Goal: Task Accomplishment & Management: Use online tool/utility

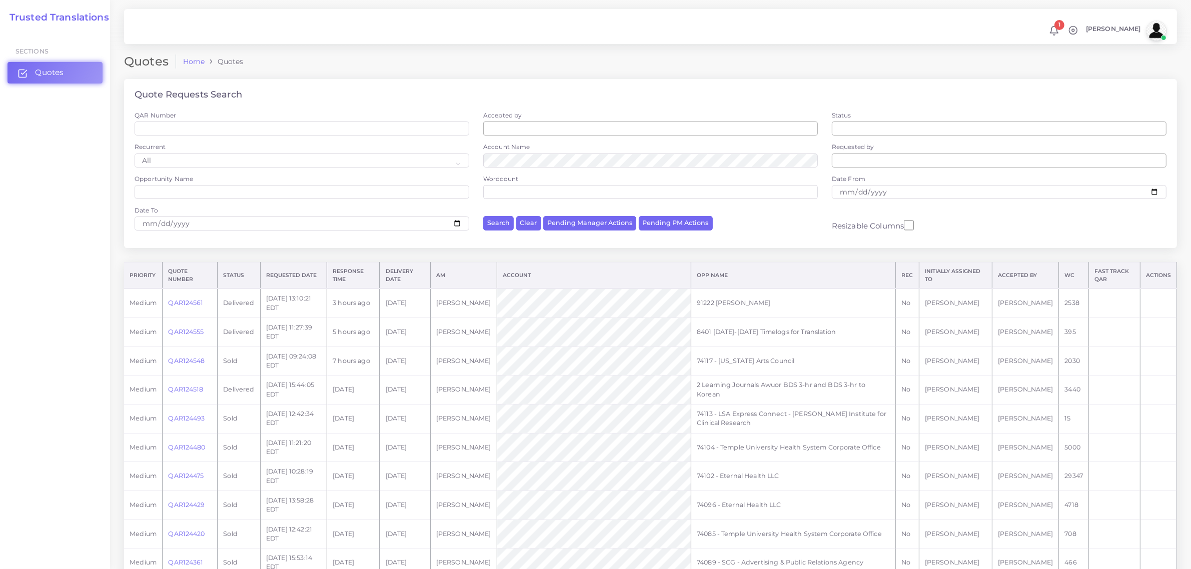
click at [43, 70] on span "Quotes" at bounding box center [49, 72] width 29 height 11
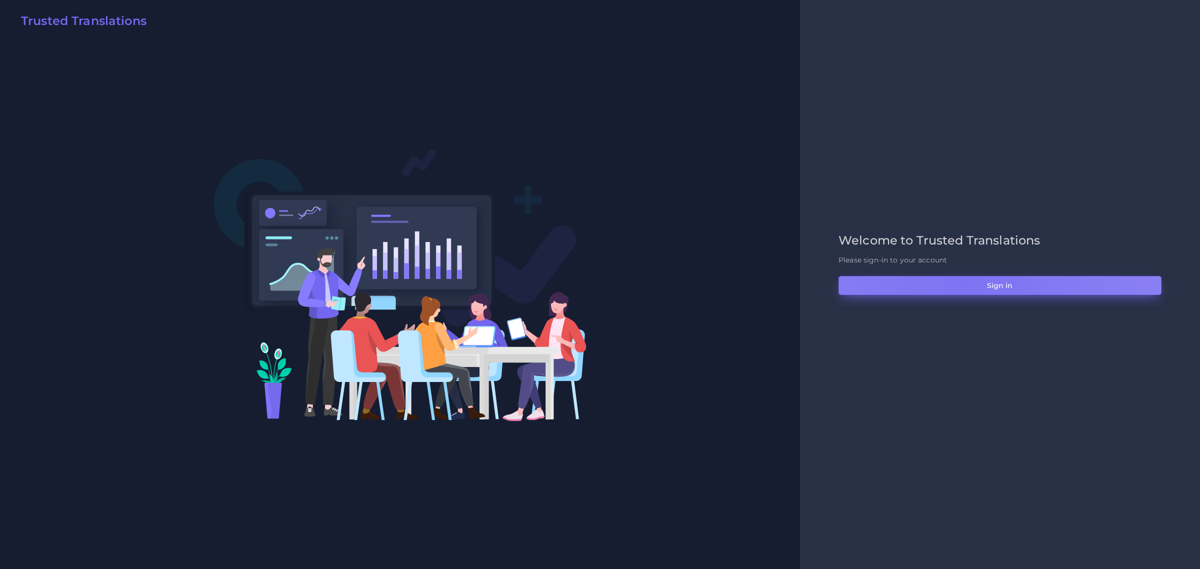
click at [966, 285] on button "Sign in" at bounding box center [1000, 285] width 323 height 19
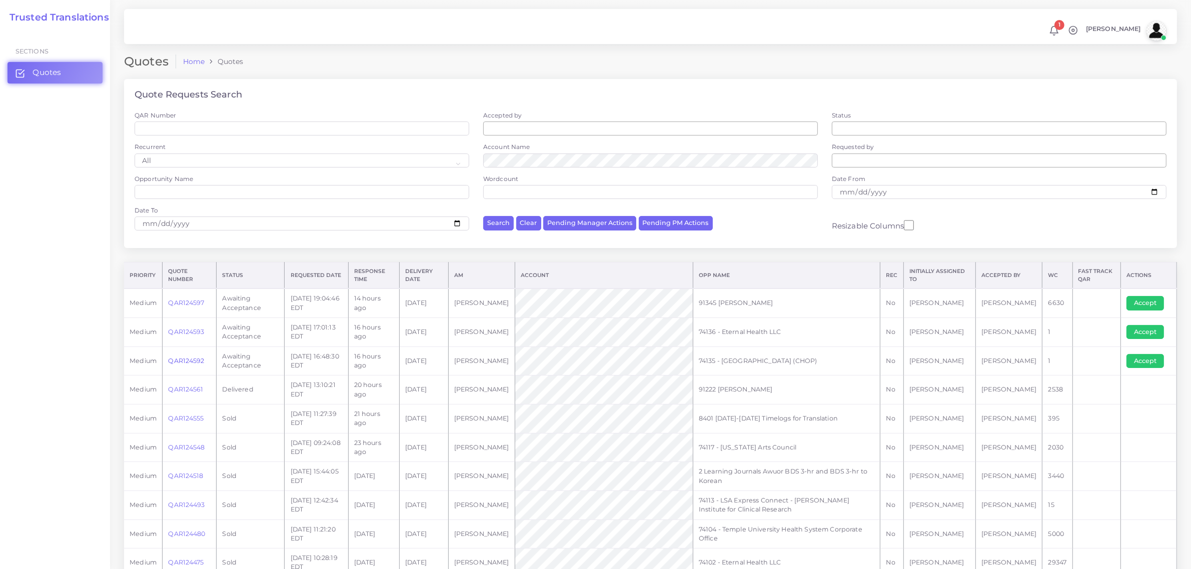
click at [183, 361] on link "QAR124592" at bounding box center [186, 361] width 36 height 8
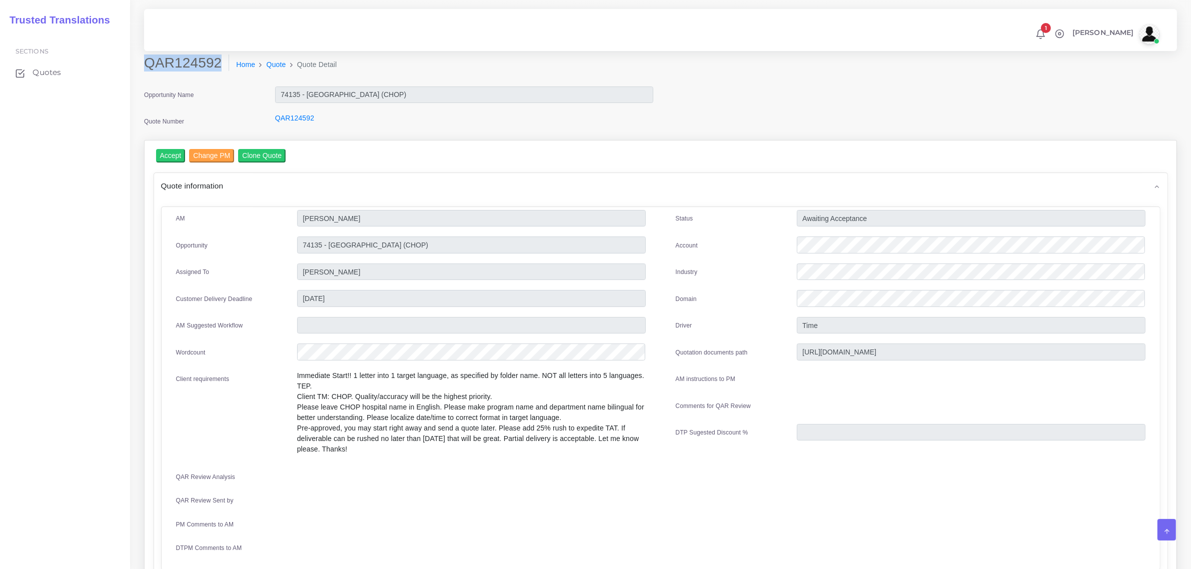
drag, startPoint x: 145, startPoint y: 63, endPoint x: 218, endPoint y: 64, distance: 72.5
click at [218, 64] on h2 "QAR124592" at bounding box center [186, 63] width 85 height 17
copy h2 "QAR124592"
click at [168, 154] on input "Accept" at bounding box center [171, 156] width 30 height 14
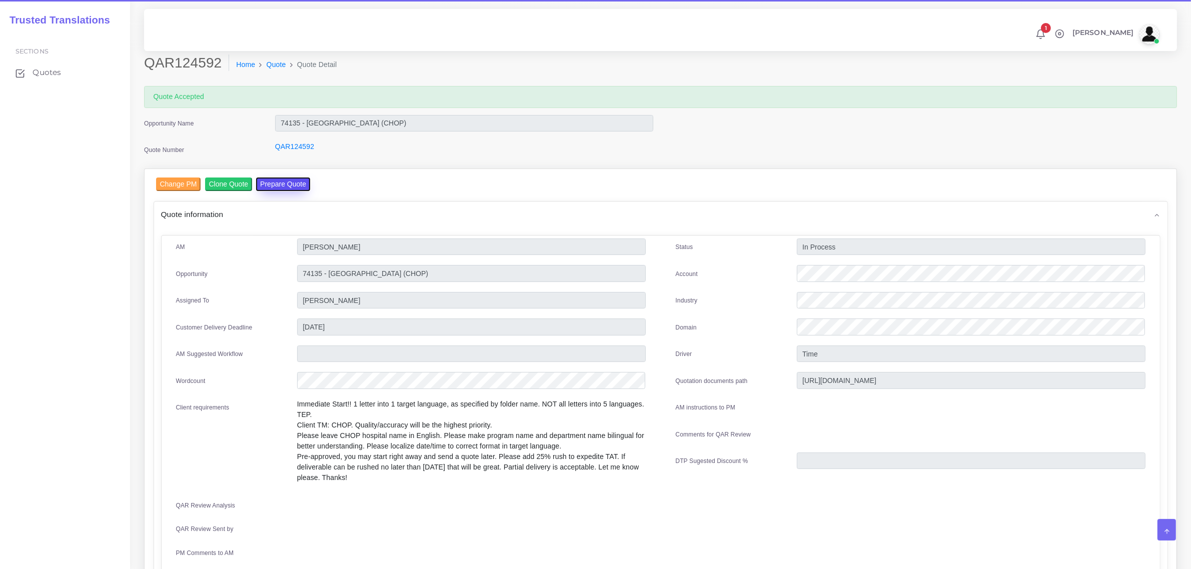
click at [292, 184] on button "Prepare Quote" at bounding box center [283, 185] width 54 height 14
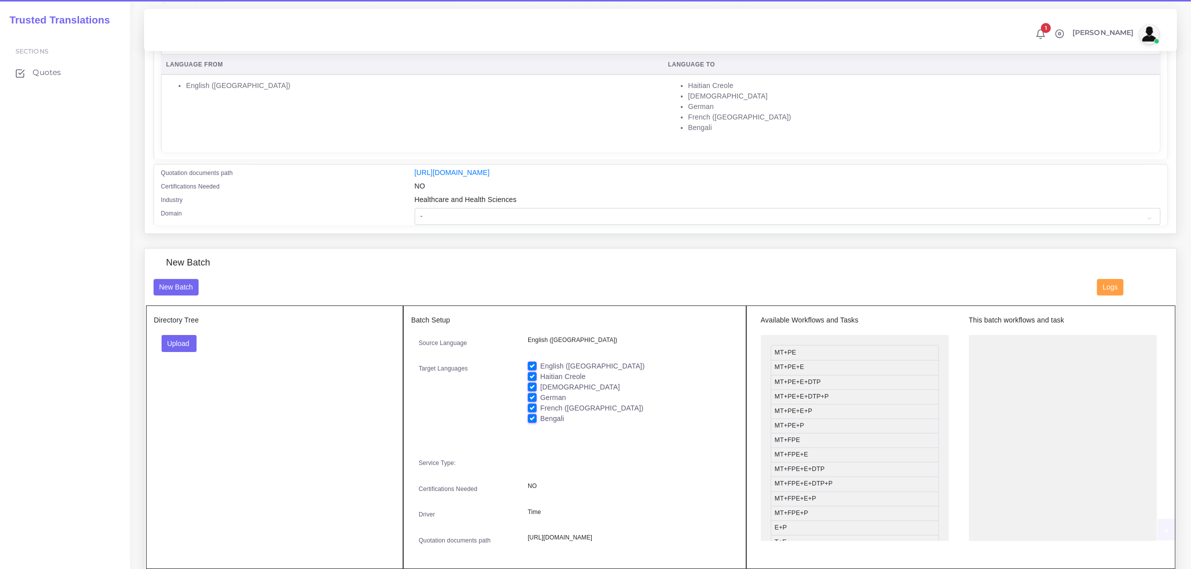
scroll to position [188, 0]
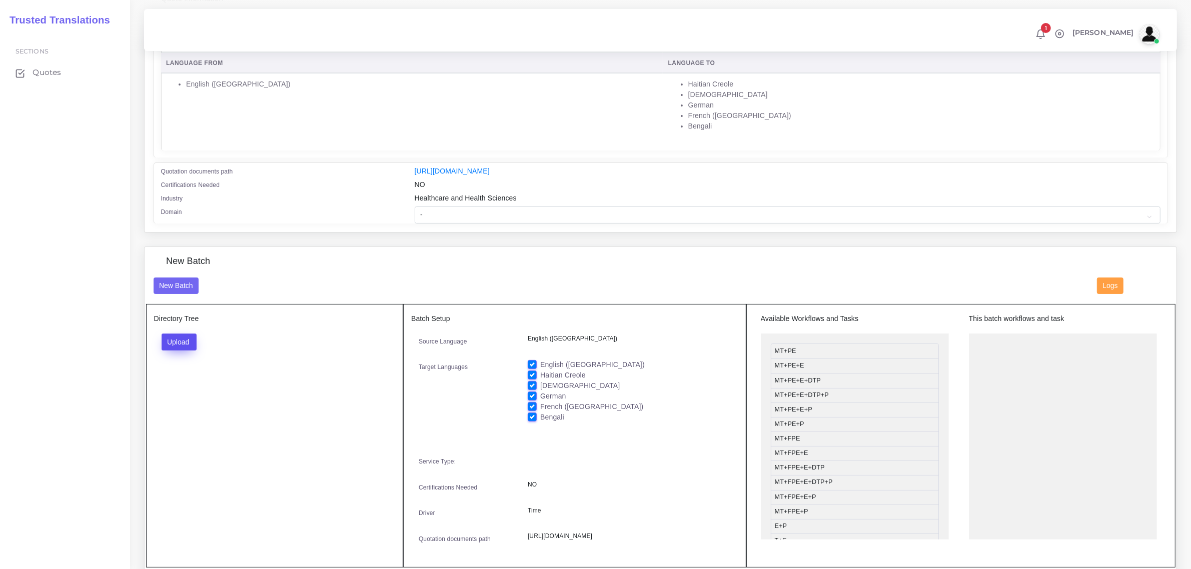
click at [176, 344] on button "Upload" at bounding box center [180, 342] width 36 height 17
click at [171, 378] on label "Files" at bounding box center [196, 380] width 69 height 13
click at [540, 360] on label "English ([GEOGRAPHIC_DATA])" at bounding box center [592, 365] width 105 height 11
click at [533, 360] on input "English ([GEOGRAPHIC_DATA])" at bounding box center [532, 364] width 9 height 9
checkbox input "false"
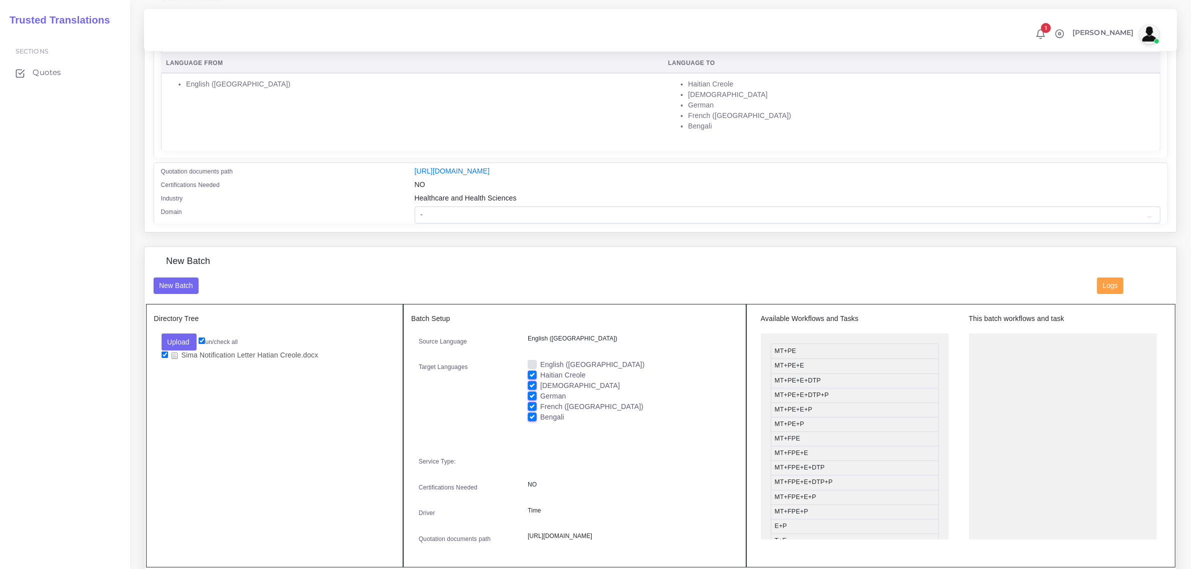
click at [540, 382] on label "[DEMOGRAPHIC_DATA]" at bounding box center [580, 386] width 80 height 11
click at [531, 382] on input "[DEMOGRAPHIC_DATA]" at bounding box center [532, 385] width 9 height 9
checkbox input "false"
click at [540, 393] on label "German" at bounding box center [553, 396] width 26 height 11
click at [534, 393] on input "German" at bounding box center [532, 395] width 9 height 9
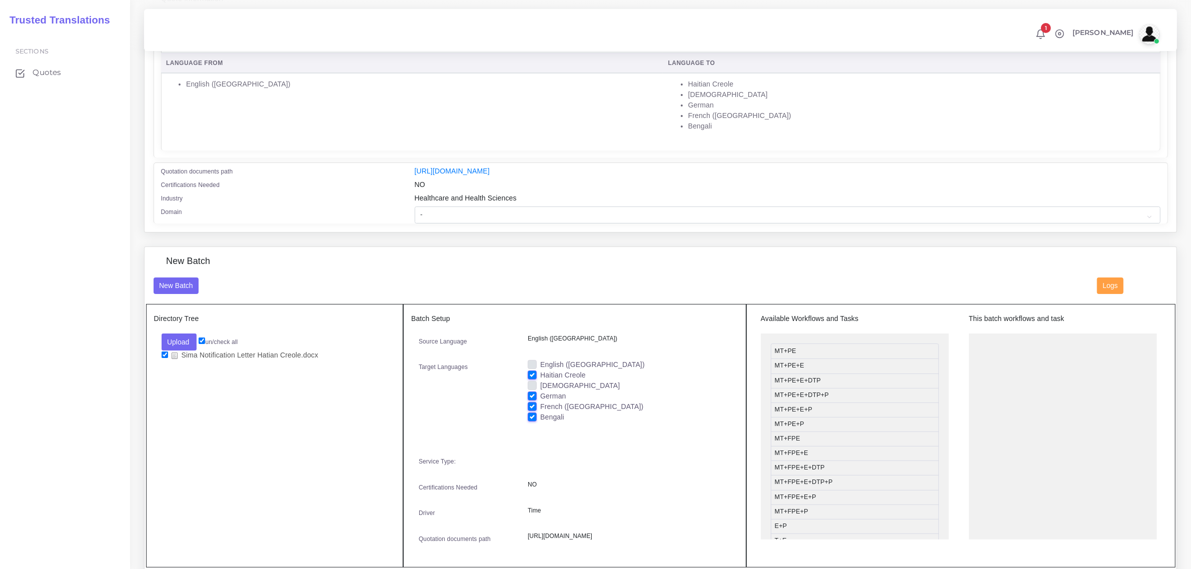
checkbox input "false"
click at [540, 404] on label "French ([GEOGRAPHIC_DATA])" at bounding box center [591, 407] width 103 height 11
click at [531, 404] on input "French ([GEOGRAPHIC_DATA])" at bounding box center [532, 406] width 9 height 9
checkbox input "false"
click at [540, 412] on label "Bengali" at bounding box center [552, 417] width 24 height 11
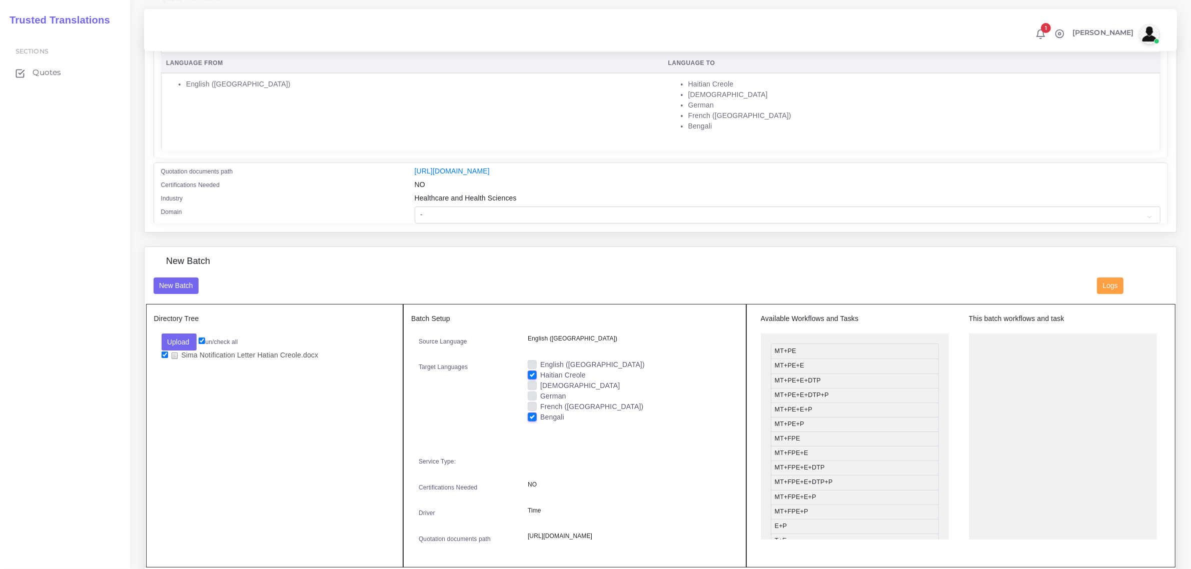
click at [532, 412] on input "Bengali" at bounding box center [532, 416] width 9 height 9
checkbox input "false"
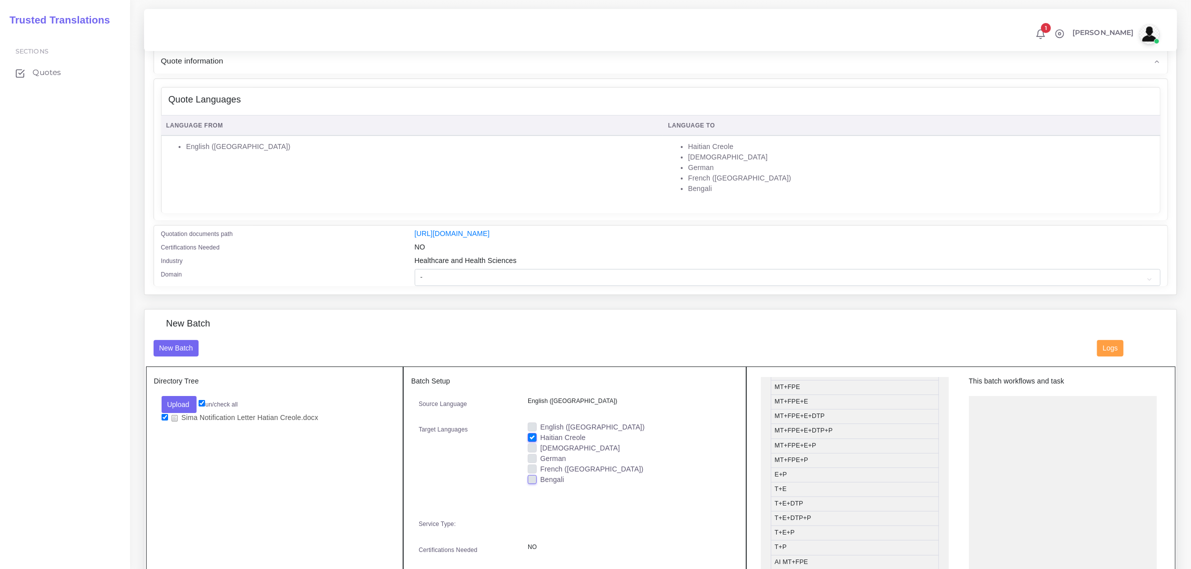
scroll to position [125, 0]
drag, startPoint x: 874, startPoint y: 508, endPoint x: 1076, endPoint y: 403, distance: 227.2
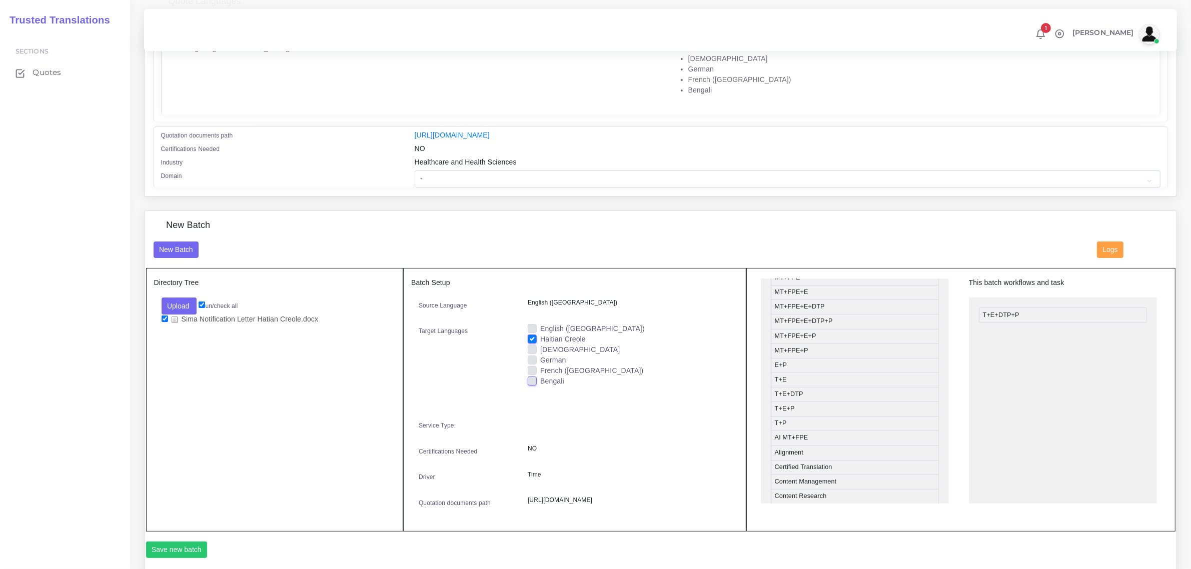
scroll to position [250, 0]
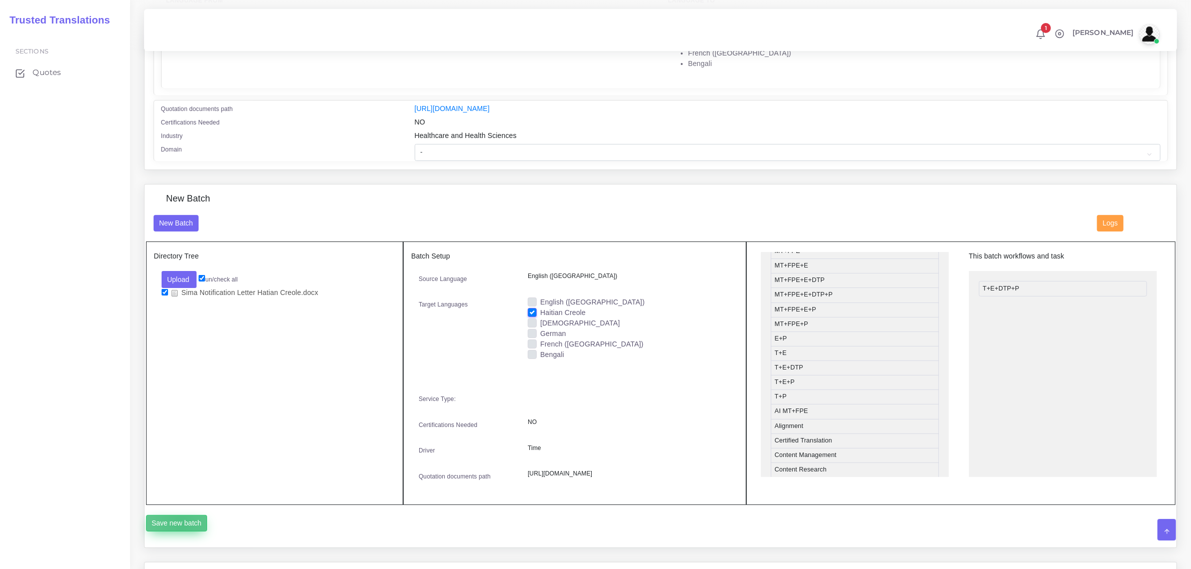
click at [181, 532] on button "Save new batch" at bounding box center [177, 523] width 62 height 17
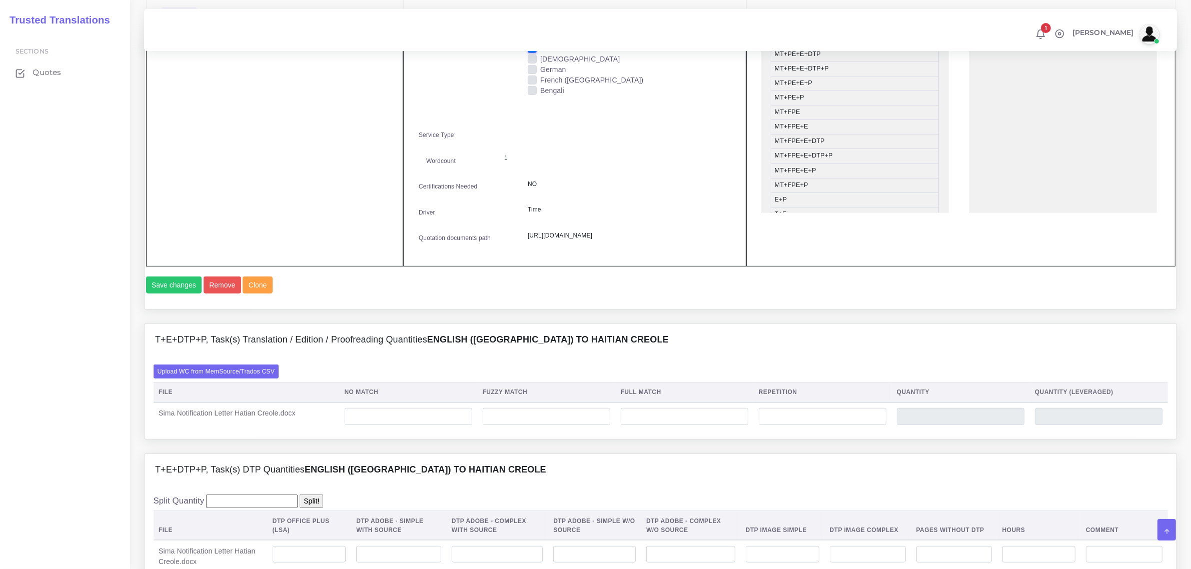
scroll to position [563, 0]
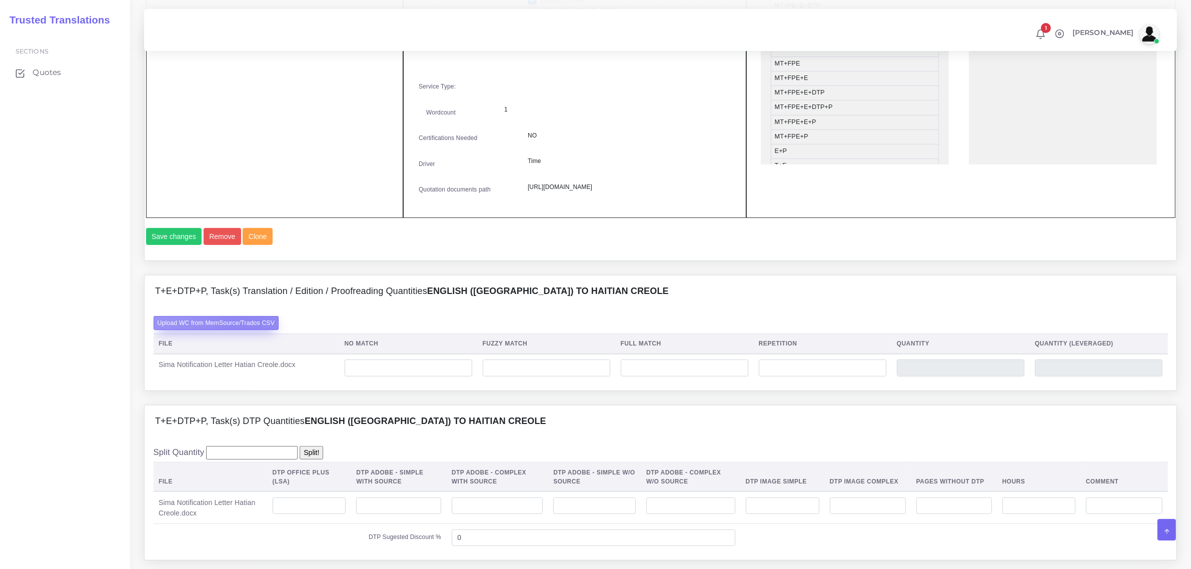
click at [249, 330] on label "Upload WC from MemSource/Trados CSV" at bounding box center [217, 323] width 126 height 14
click at [0, 0] on input "Upload WC from MemSource/Trados CSV" at bounding box center [0, 0] width 0 height 0
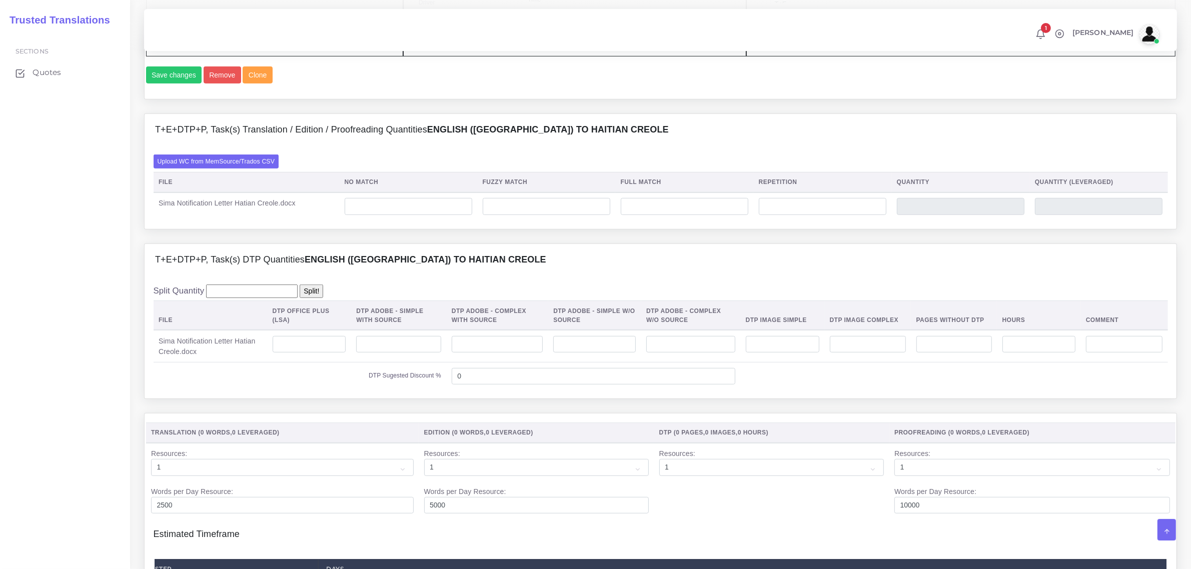
scroll to position [750, 0]
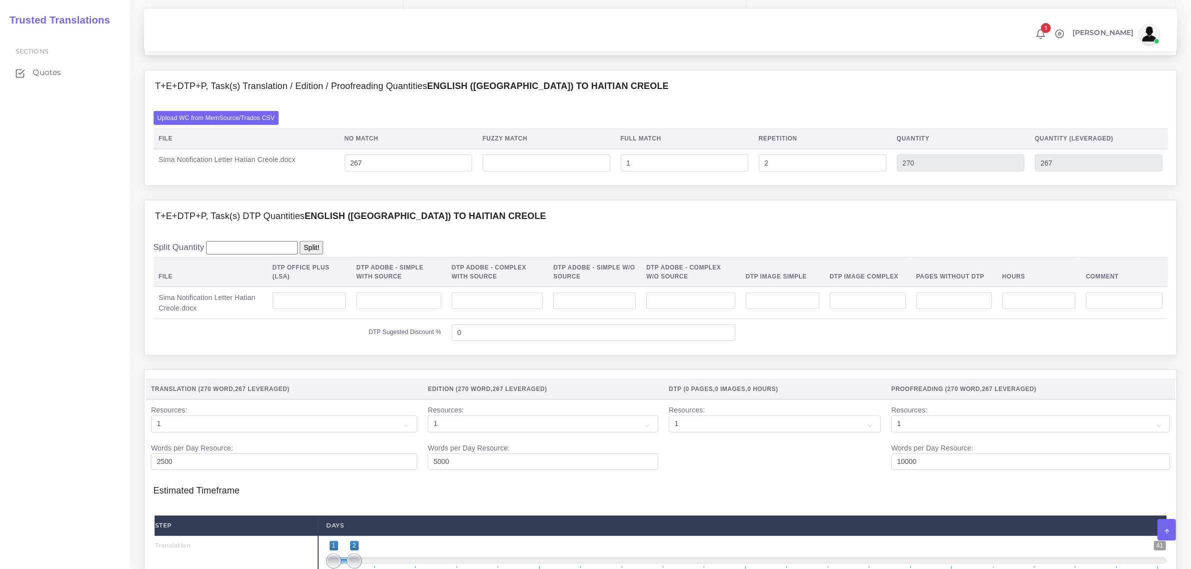
scroll to position [804, 0]
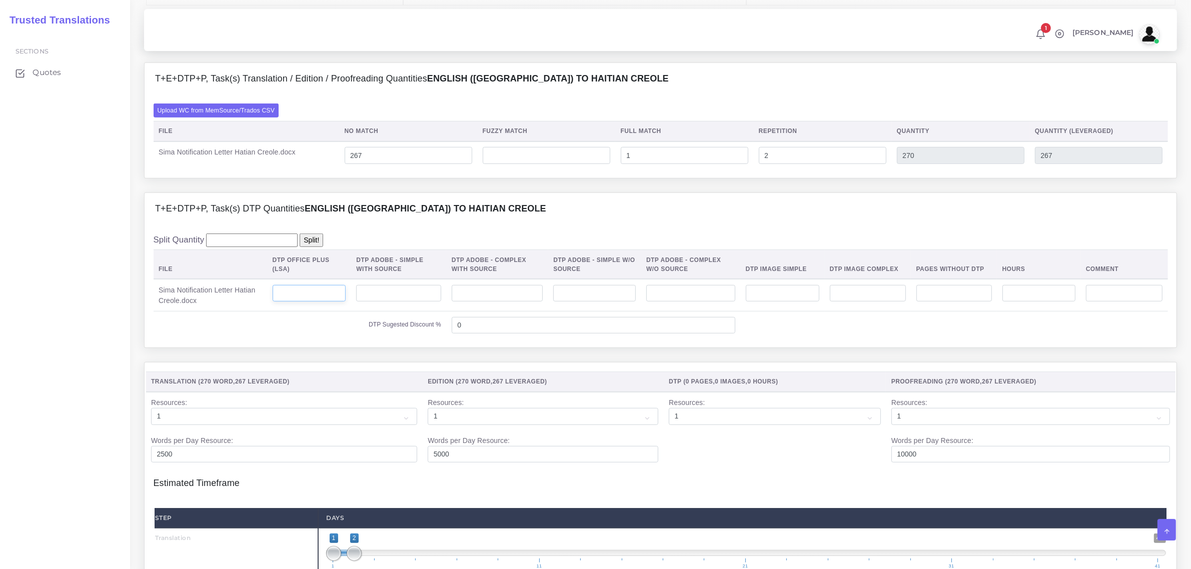
click at [334, 302] on input "number" at bounding box center [310, 293] width 74 height 17
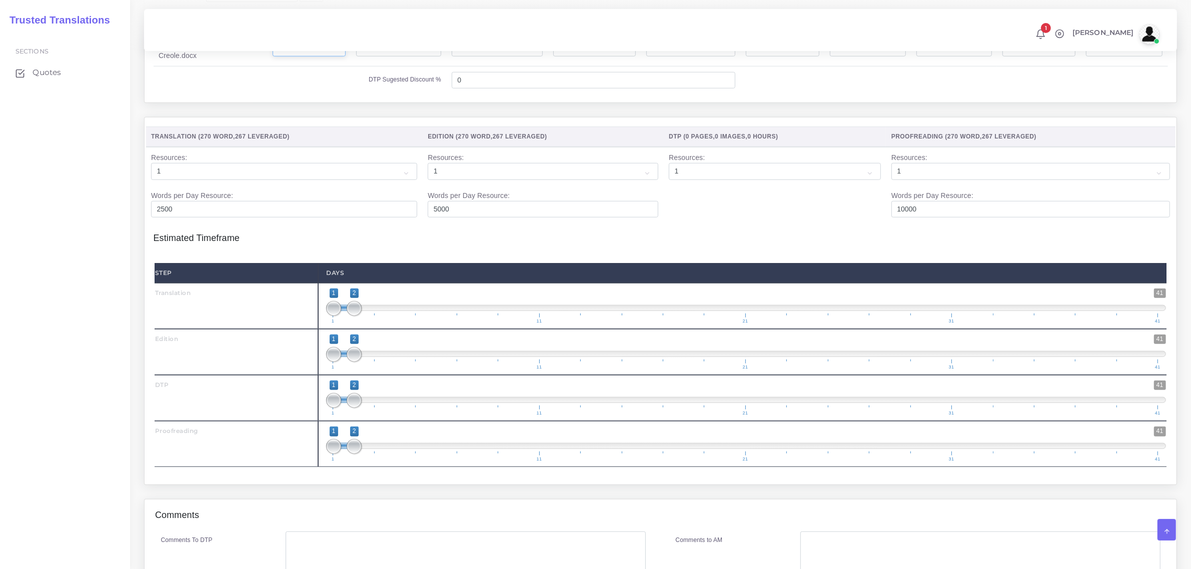
scroll to position [1054, 0]
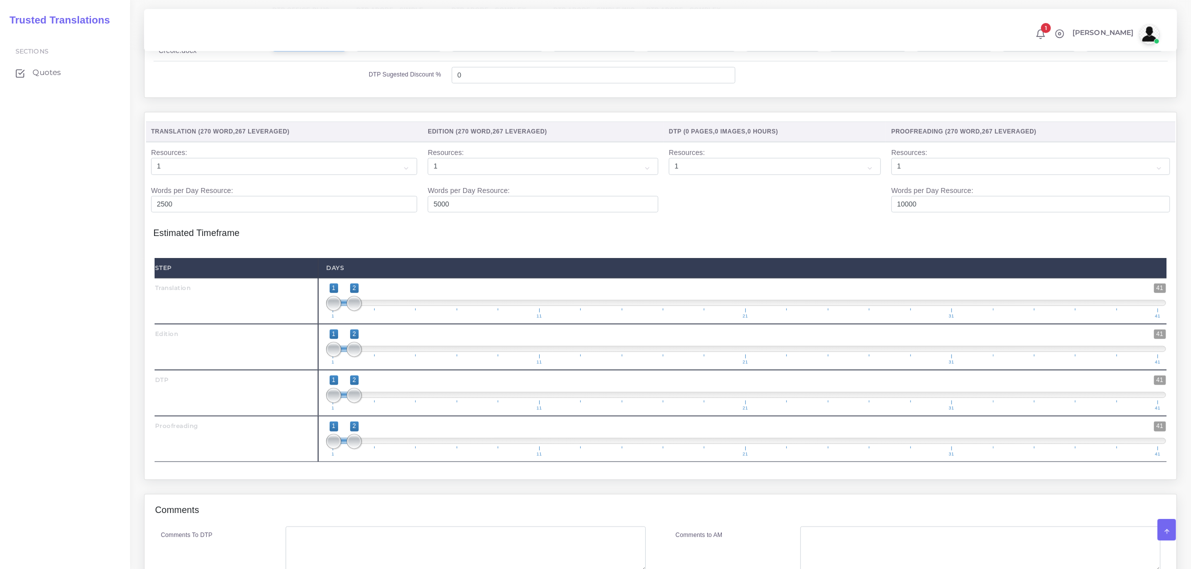
type input "1"
drag, startPoint x: 373, startPoint y: 331, endPoint x: 400, endPoint y: 336, distance: 27.9
click at [400, 311] on span at bounding box center [395, 303] width 15 height 15
type input "1;1"
drag, startPoint x: 398, startPoint y: 333, endPoint x: 342, endPoint y: 345, distance: 57.3
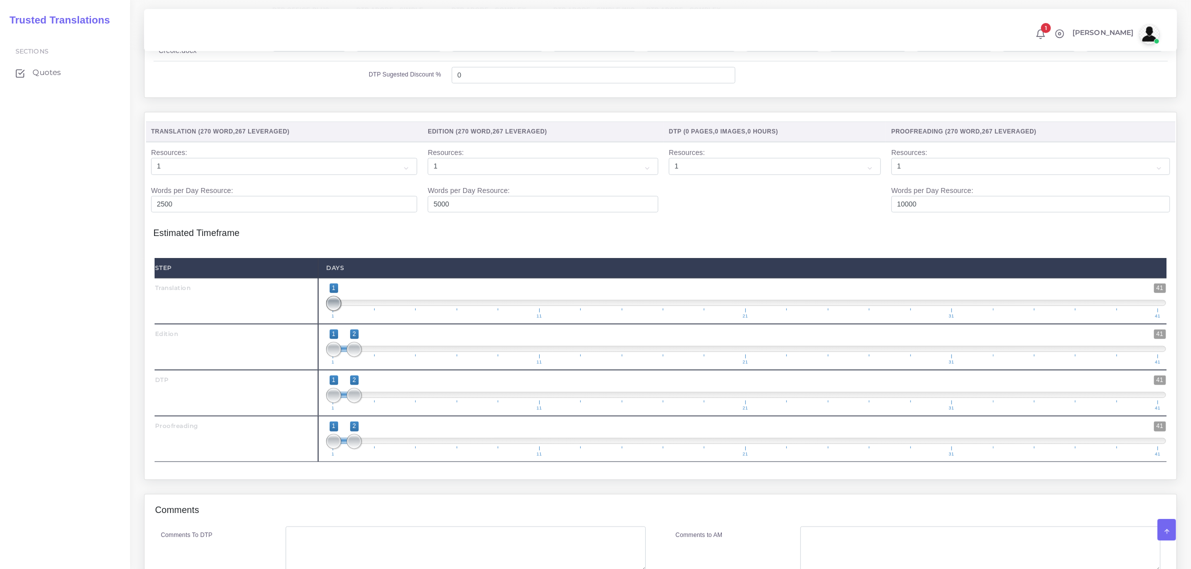
click at [333, 311] on span at bounding box center [333, 303] width 15 height 15
drag, startPoint x: 358, startPoint y: 469, endPoint x: 429, endPoint y: 481, distance: 71.4
click at [429, 457] on span "1 41 1 5 1 — 5 1 11 21 31 41" at bounding box center [746, 439] width 840 height 35
drag, startPoint x: 333, startPoint y: 468, endPoint x: 438, endPoint y: 474, distance: 105.2
click at [438, 457] on span "1 41 5 5 5 — 5 1 11 21 31 41" at bounding box center [746, 439] width 840 height 35
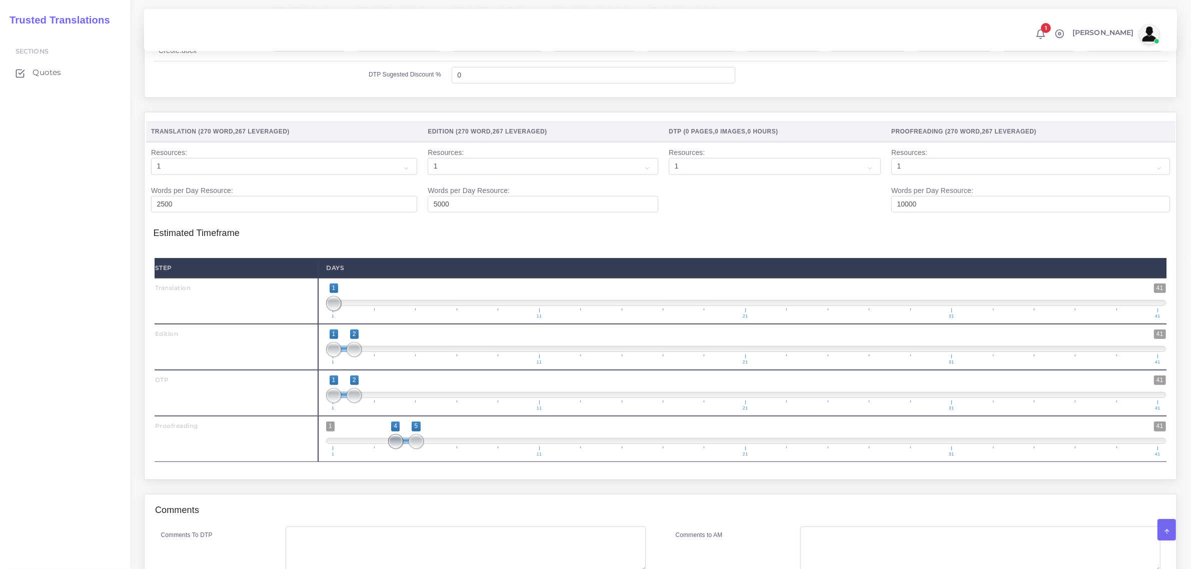
drag, startPoint x: 409, startPoint y: 473, endPoint x: 402, endPoint y: 472, distance: 7.6
click at [401, 449] on span at bounding box center [395, 441] width 15 height 15
type input "4;4"
drag, startPoint x: 421, startPoint y: 477, endPoint x: 403, endPoint y: 469, distance: 19.7
click at [403, 457] on span "1 41 4 4 4 — 4 1 11 21 31 41" at bounding box center [746, 439] width 840 height 35
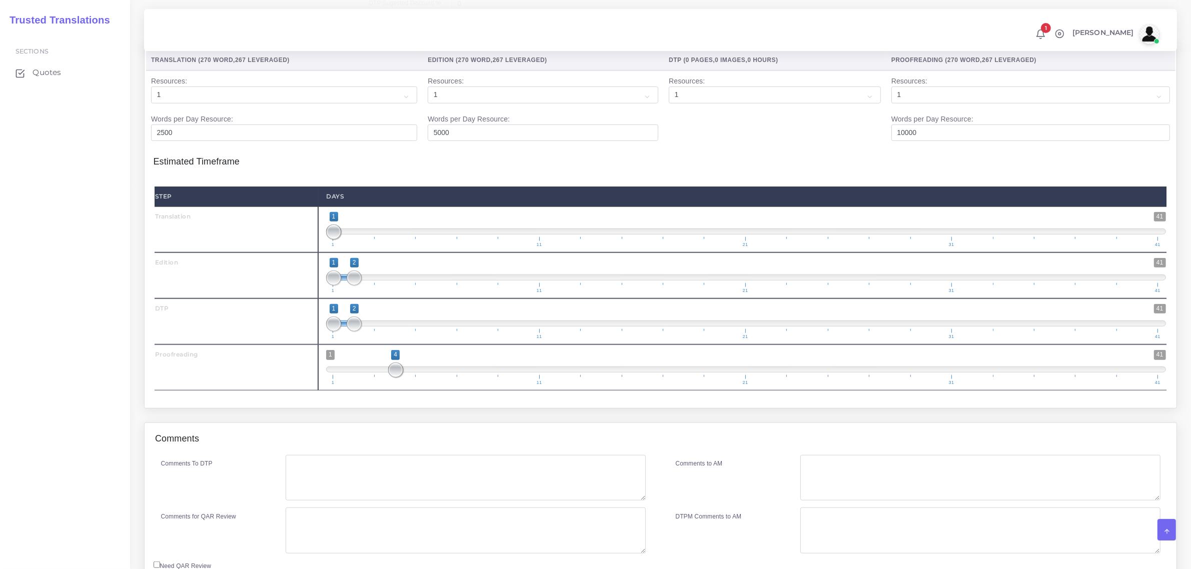
scroll to position [1231, 0]
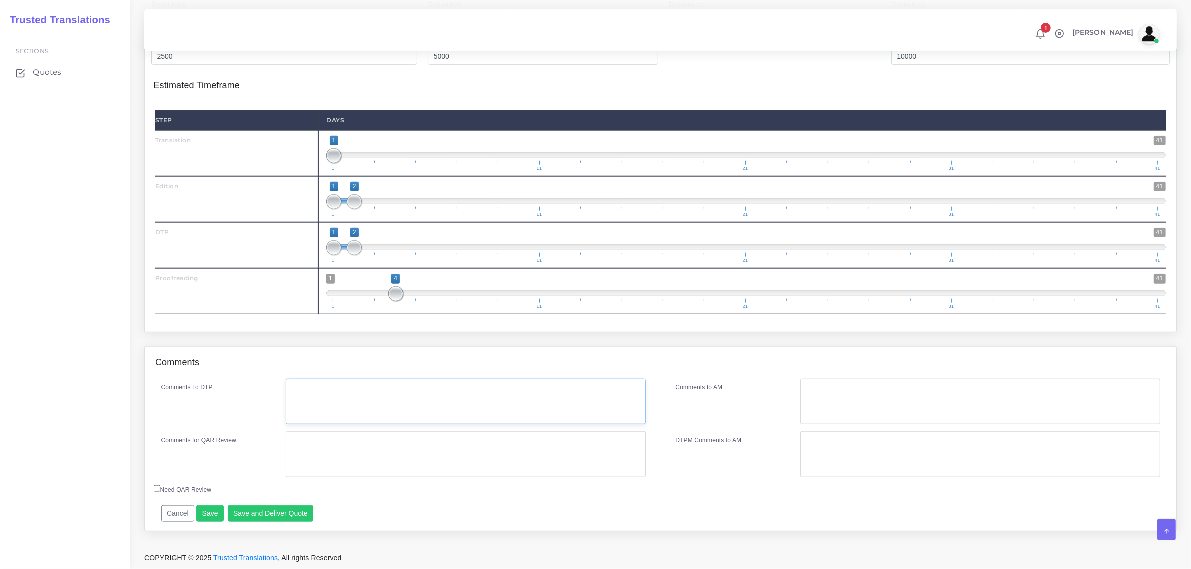
click at [331, 397] on textarea "Comments To DTP" at bounding box center [466, 402] width 360 height 46
type textarea "N"
type textarea "No specific instructions"
click at [210, 513] on button "Save" at bounding box center [210, 514] width 28 height 17
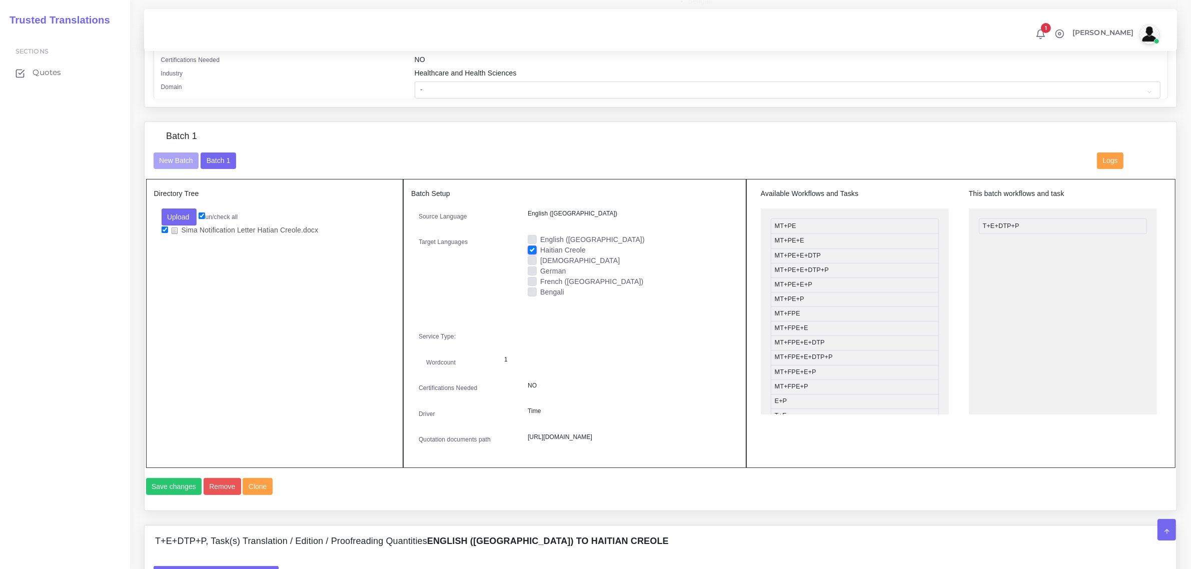
scroll to position [231, 0]
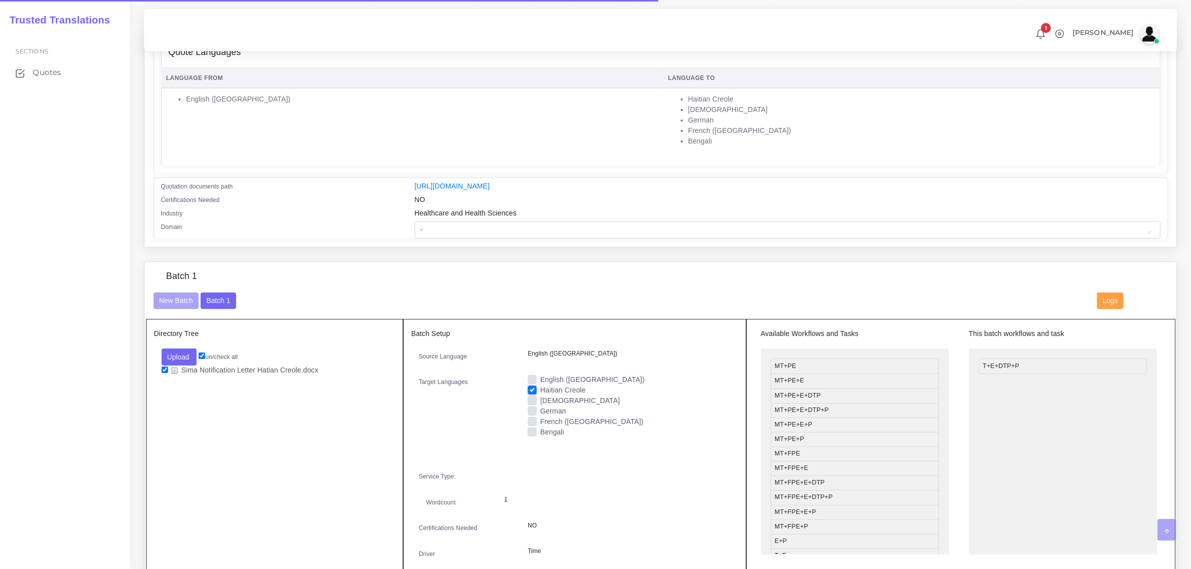
scroll to position [250, 0]
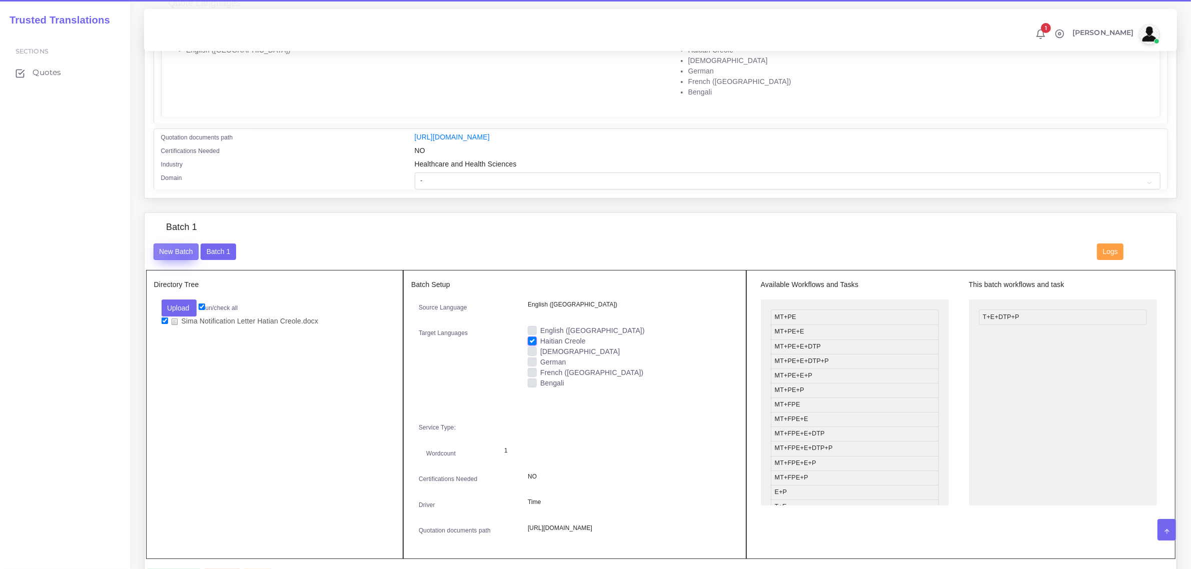
click at [184, 256] on button "New Batch" at bounding box center [177, 252] width 46 height 17
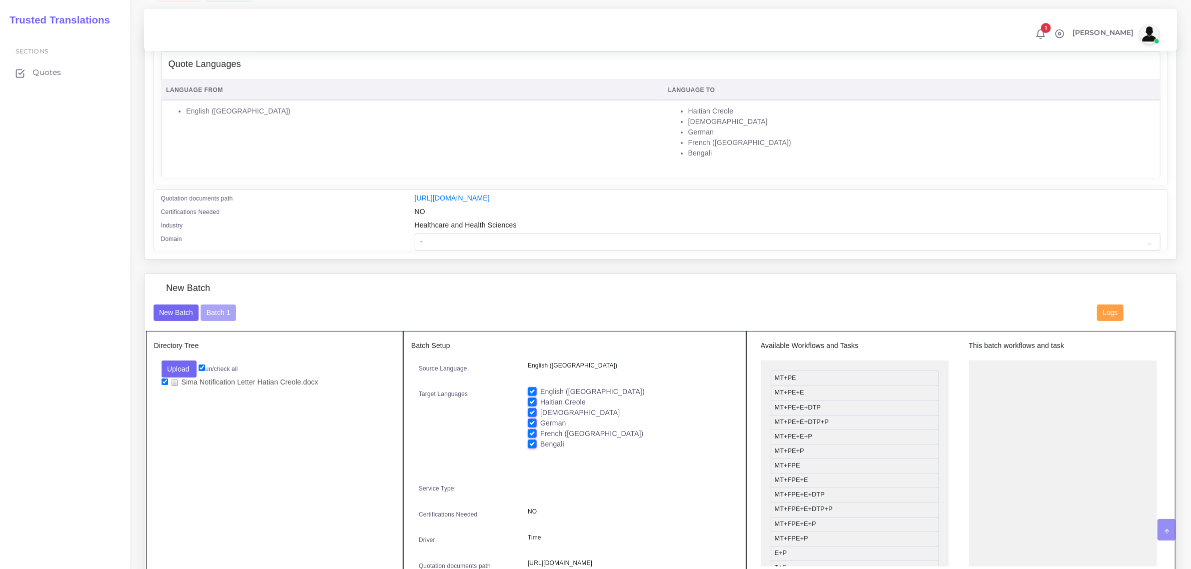
scroll to position [188, 0]
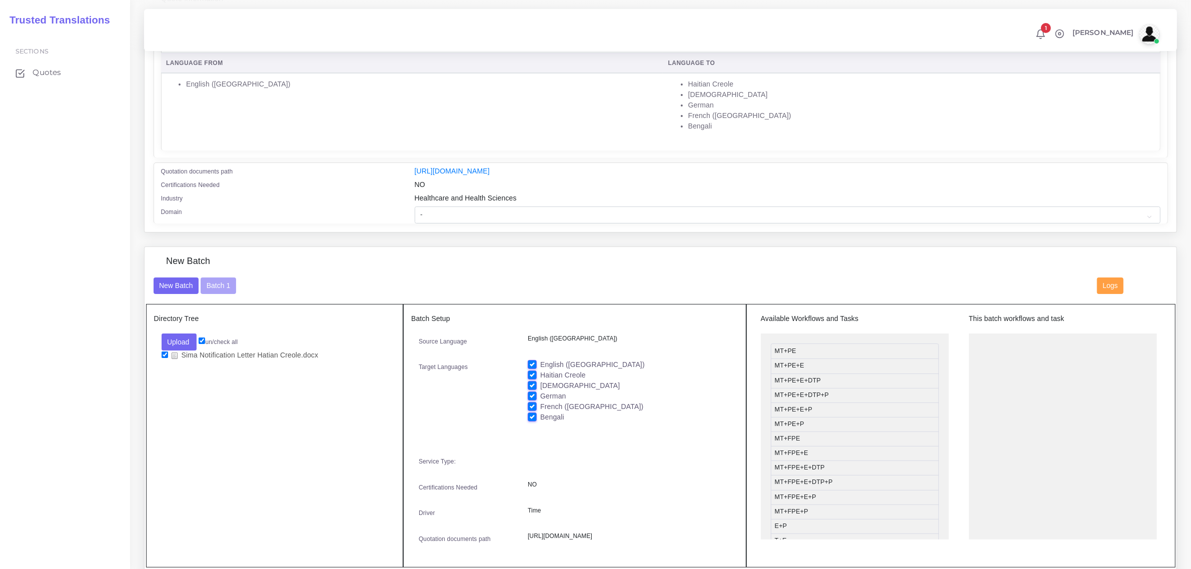
click at [164, 353] on input "checkbox" at bounding box center [165, 355] width 7 height 7
checkbox input "false"
click at [183, 338] on button "Upload" at bounding box center [180, 342] width 36 height 17
click at [179, 379] on label "Files" at bounding box center [196, 380] width 69 height 13
click at [540, 403] on label "French ([GEOGRAPHIC_DATA])" at bounding box center [591, 407] width 103 height 11
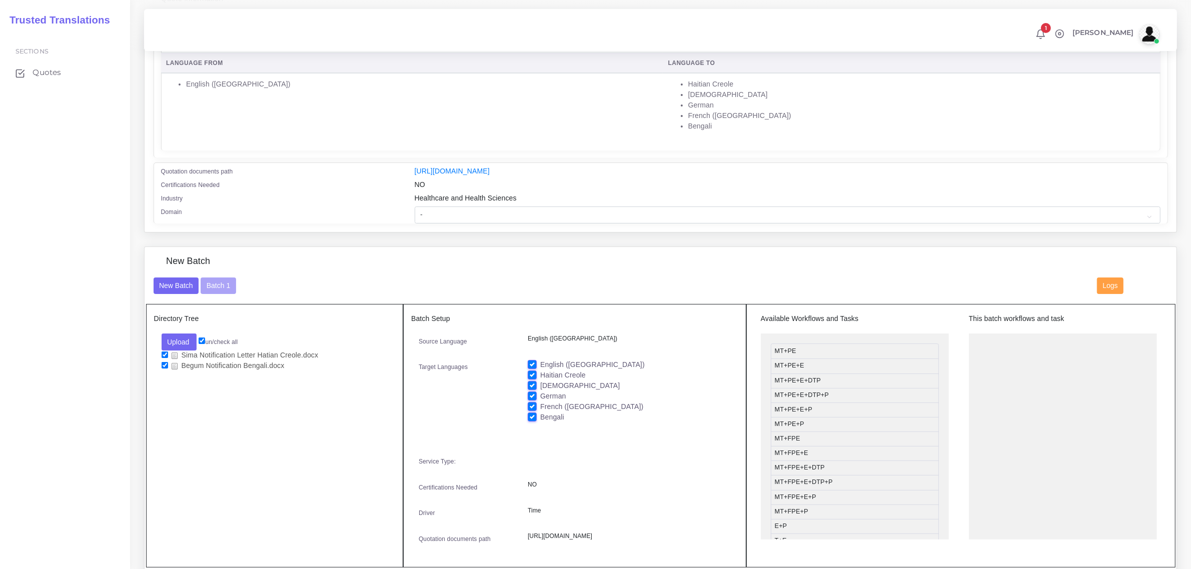
click at [531, 403] on input "French ([GEOGRAPHIC_DATA])" at bounding box center [532, 406] width 9 height 9
checkbox input "false"
click at [540, 396] on label "German" at bounding box center [553, 396] width 26 height 11
click at [530, 396] on input "German" at bounding box center [532, 395] width 9 height 9
checkbox input "false"
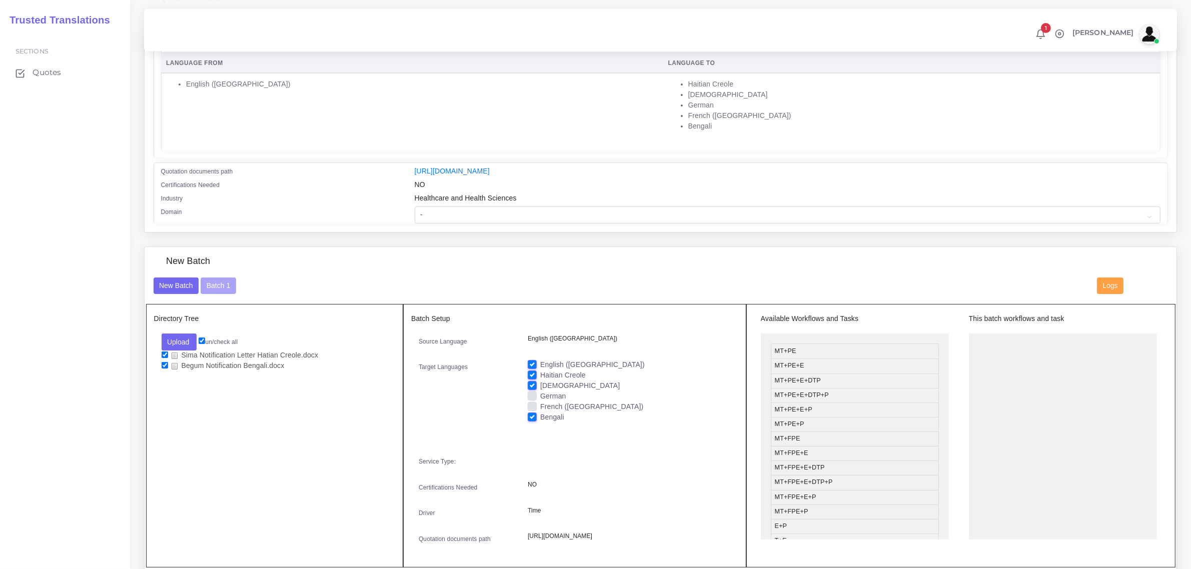
click at [527, 376] on div "English (US) Haitian Creole Vietnamese German French (Europe) Bengali" at bounding box center [629, 395] width 218 height 70
click at [540, 372] on label "Haitian Creole" at bounding box center [563, 375] width 46 height 11
click at [532, 372] on input "Haitian Creole" at bounding box center [532, 374] width 9 height 9
checkbox input "false"
click at [540, 363] on label "English ([GEOGRAPHIC_DATA])" at bounding box center [592, 365] width 105 height 11
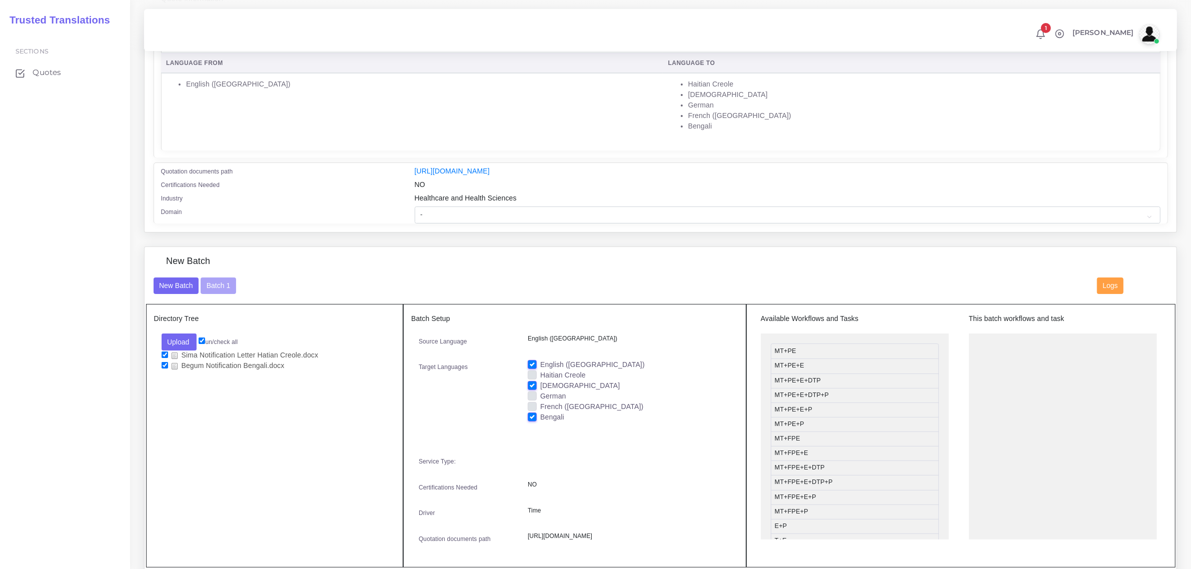
click at [532, 363] on input "English ([GEOGRAPHIC_DATA])" at bounding box center [532, 364] width 9 height 9
checkbox input "false"
click at [540, 384] on label "[DEMOGRAPHIC_DATA]" at bounding box center [580, 386] width 80 height 11
click at [533, 384] on input "[DEMOGRAPHIC_DATA]" at bounding box center [532, 385] width 9 height 9
checkbox input "false"
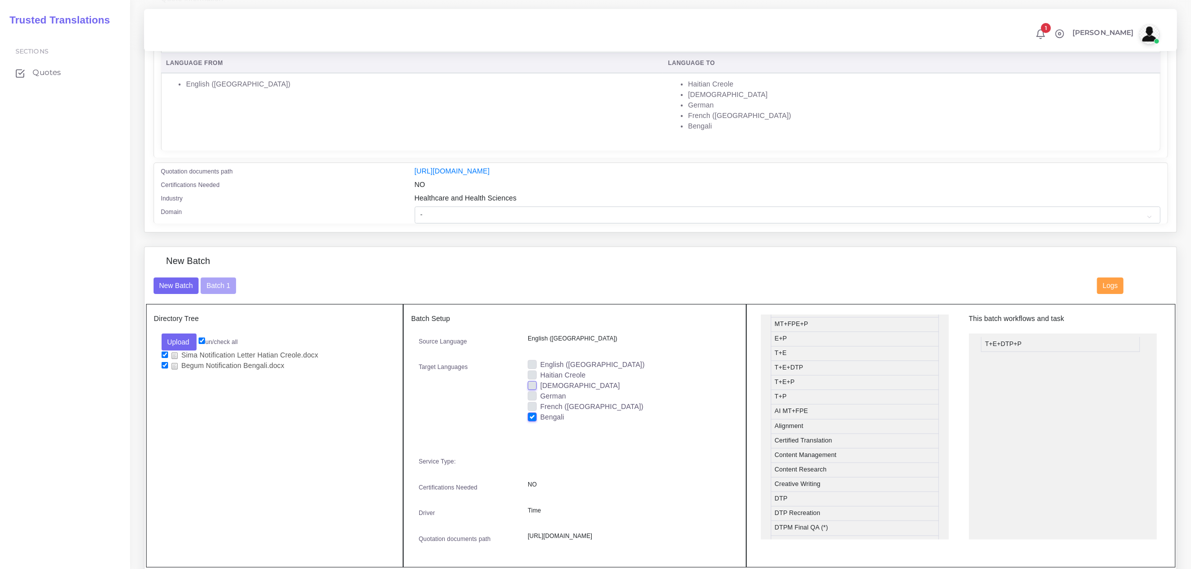
drag, startPoint x: 831, startPoint y: 383, endPoint x: 1041, endPoint y: 343, distance: 214.3
click at [166, 352] on input "checkbox" at bounding box center [165, 355] width 7 height 7
checkbox input "false"
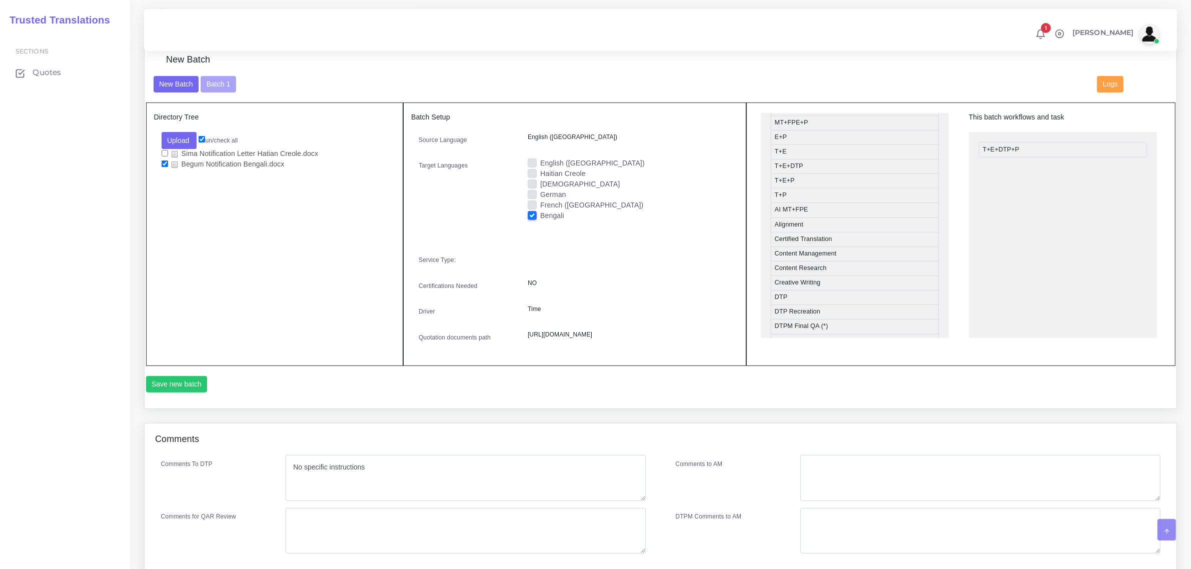
scroll to position [438, 0]
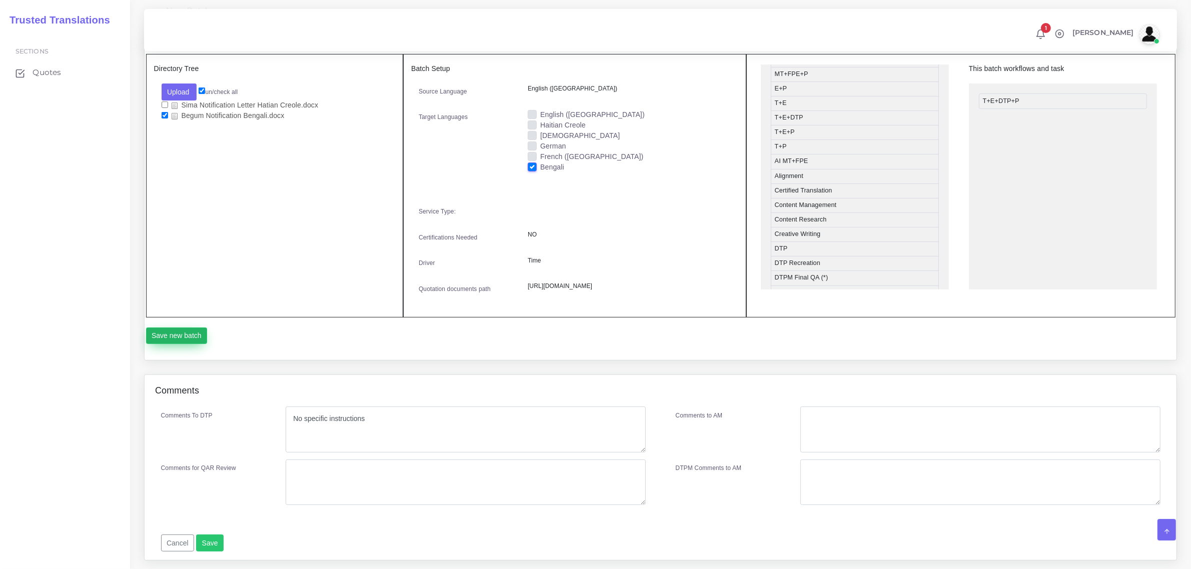
click at [181, 345] on button "Save new batch" at bounding box center [177, 336] width 62 height 17
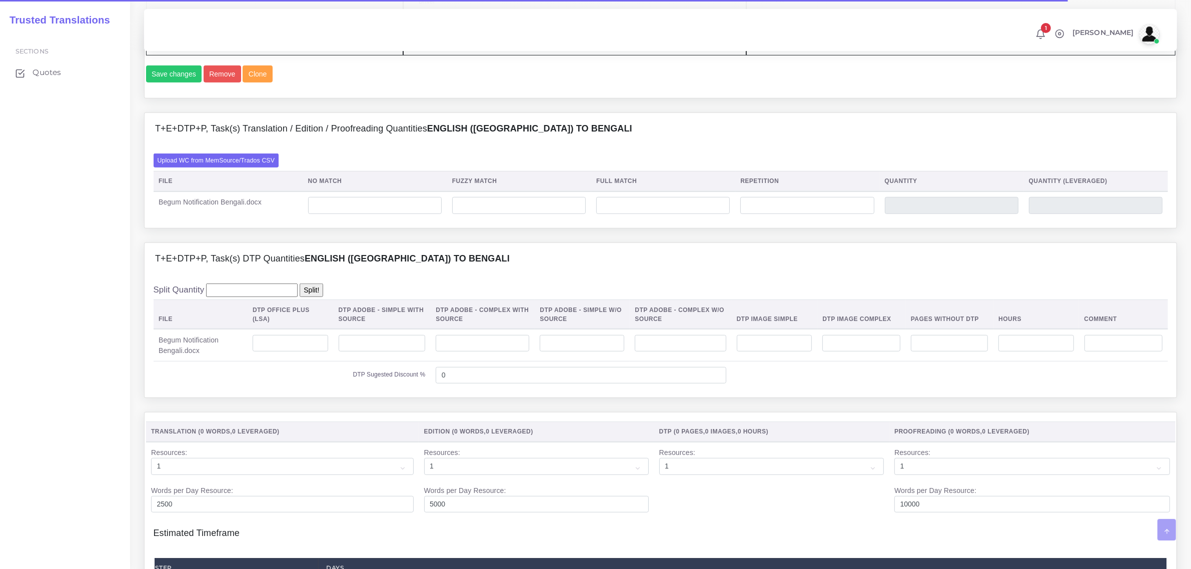
scroll to position [750, 0]
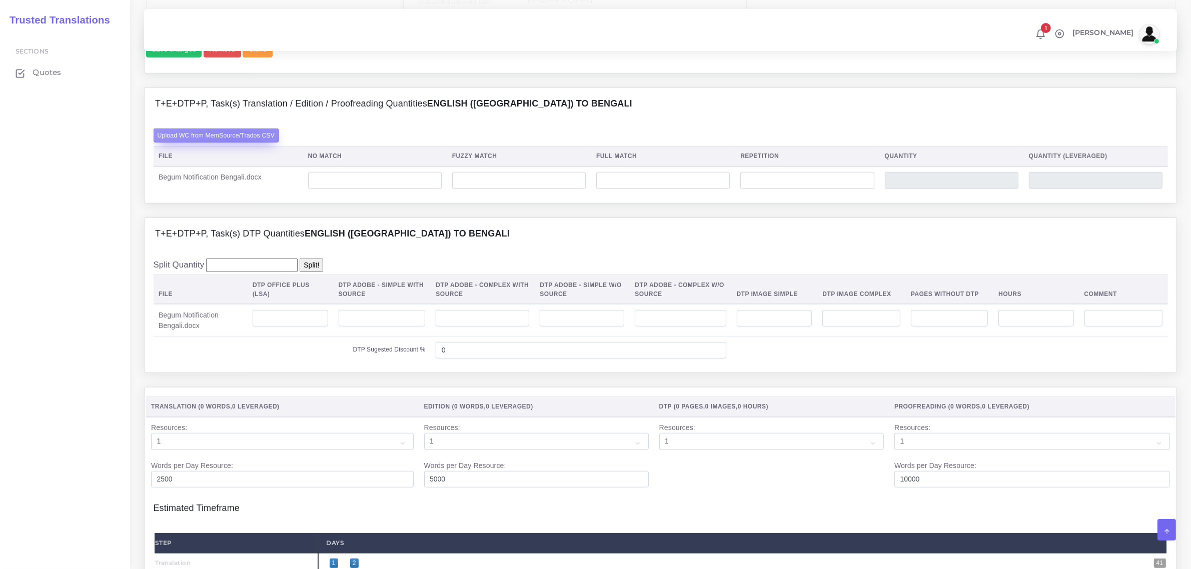
click at [232, 142] on label "Upload WC from MemSource/Trados CSV" at bounding box center [217, 136] width 126 height 14
click at [0, 0] on input "Upload WC from MemSource/Trados CSV" at bounding box center [0, 0] width 0 height 0
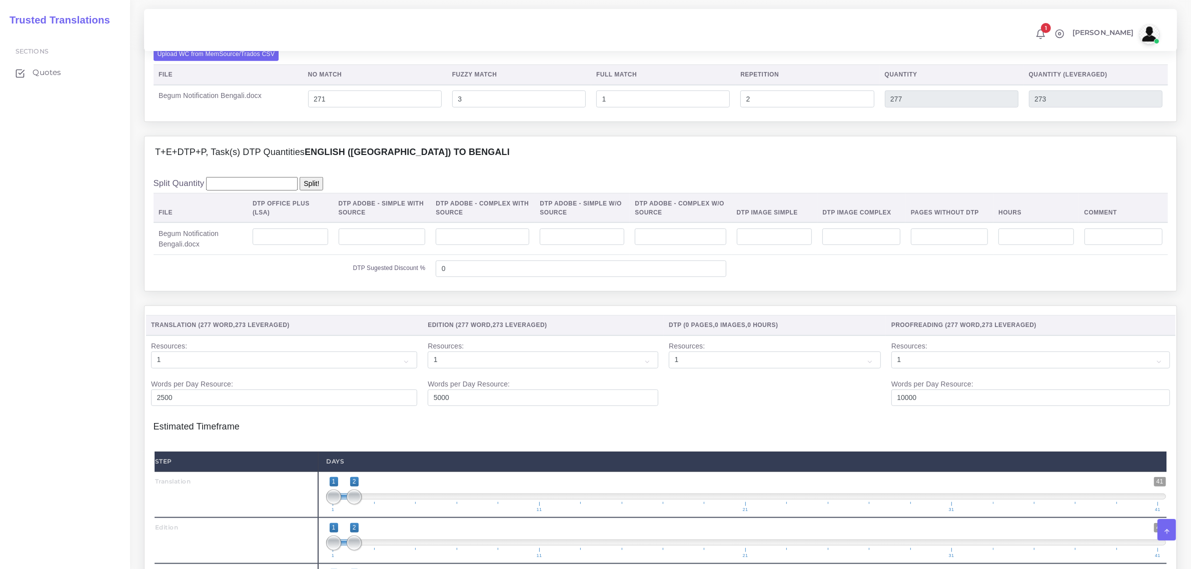
scroll to position [875, 0]
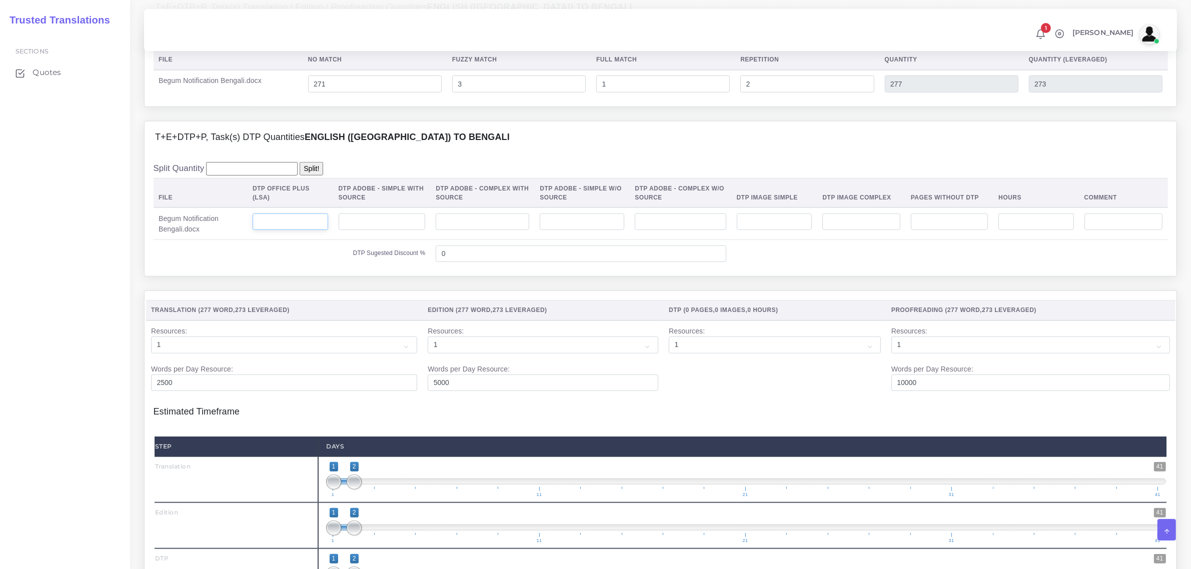
click at [300, 231] on input "number" at bounding box center [291, 222] width 76 height 17
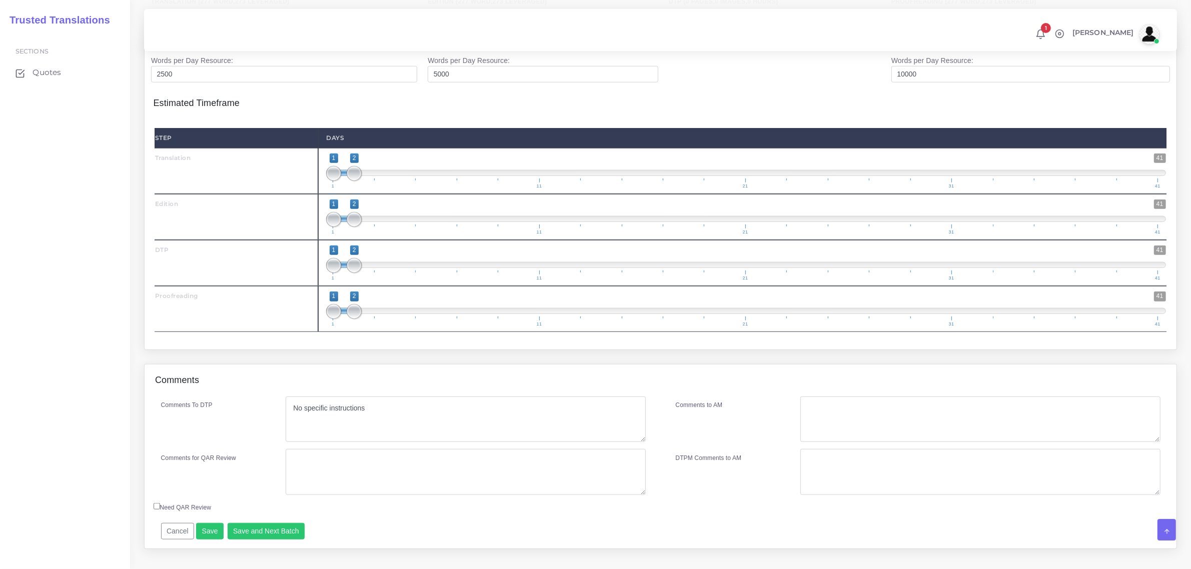
scroll to position [1231, 0]
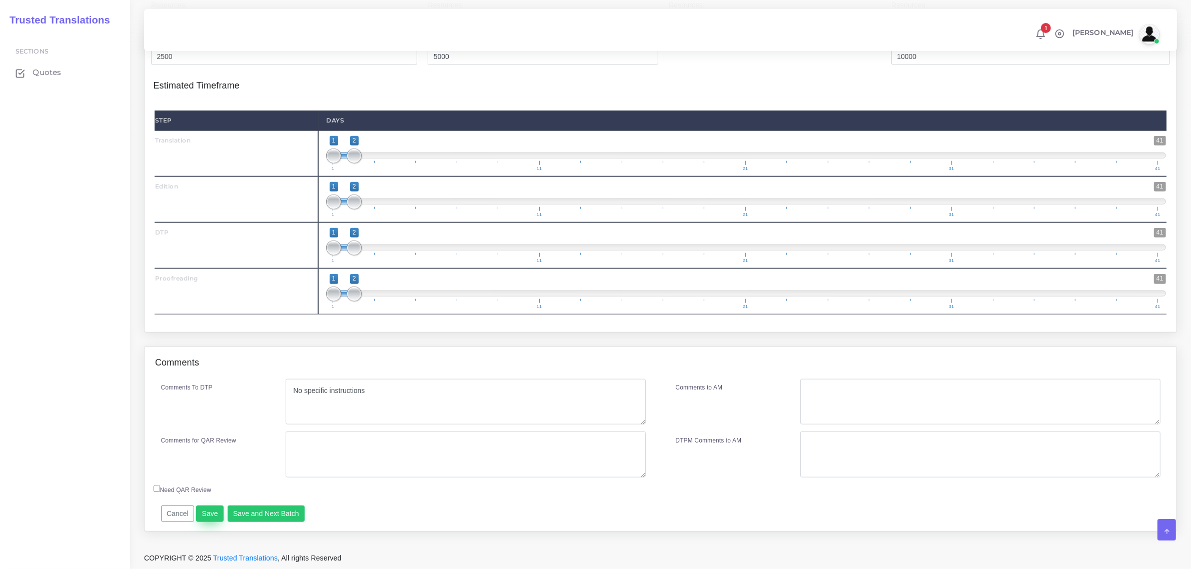
type input "1"
click at [209, 513] on button "Save" at bounding box center [210, 514] width 28 height 17
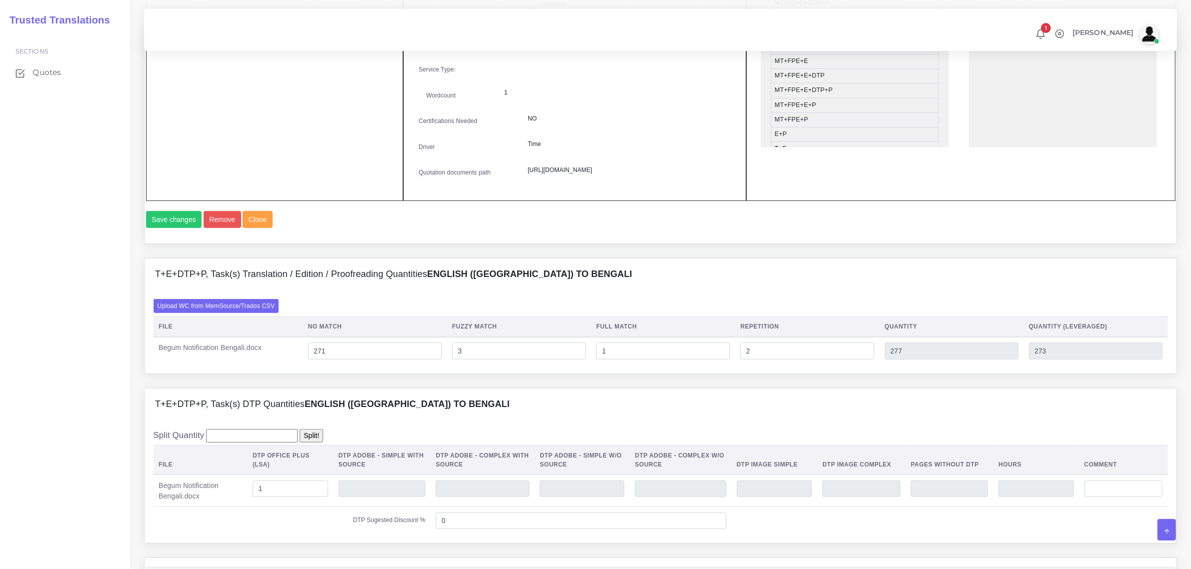
scroll to position [606, 0]
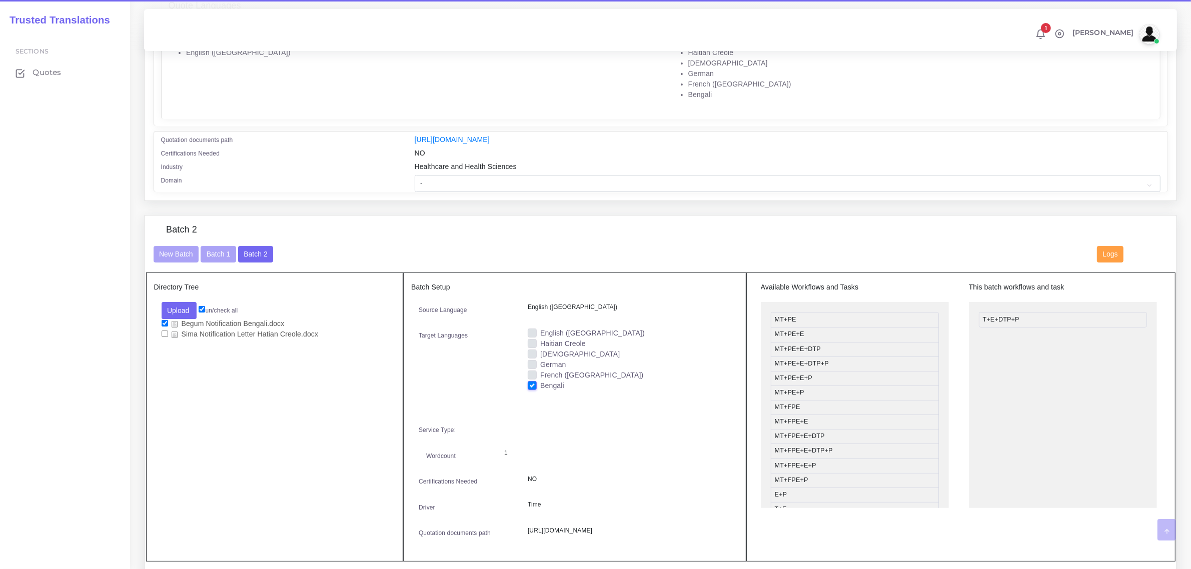
scroll to position [250, 0]
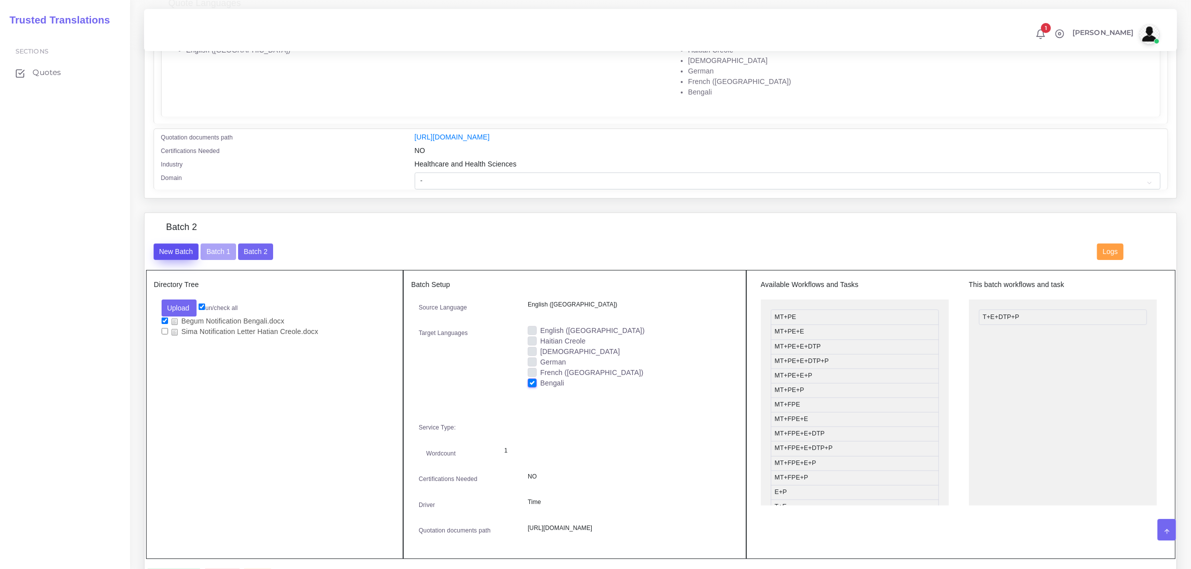
click at [171, 256] on button "New Batch" at bounding box center [177, 252] width 46 height 17
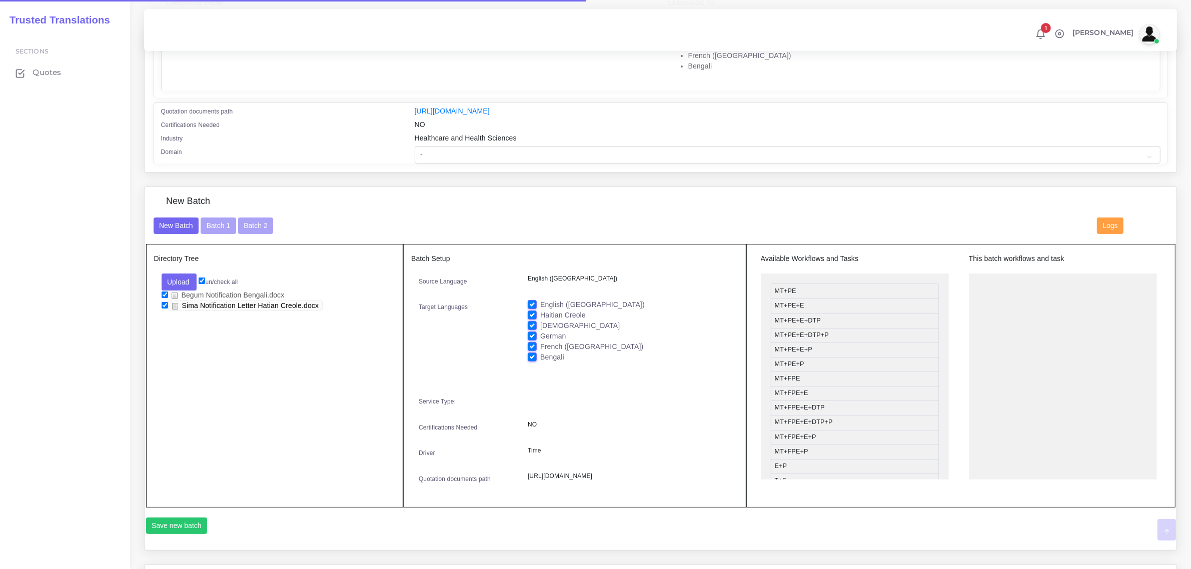
scroll to position [313, 0]
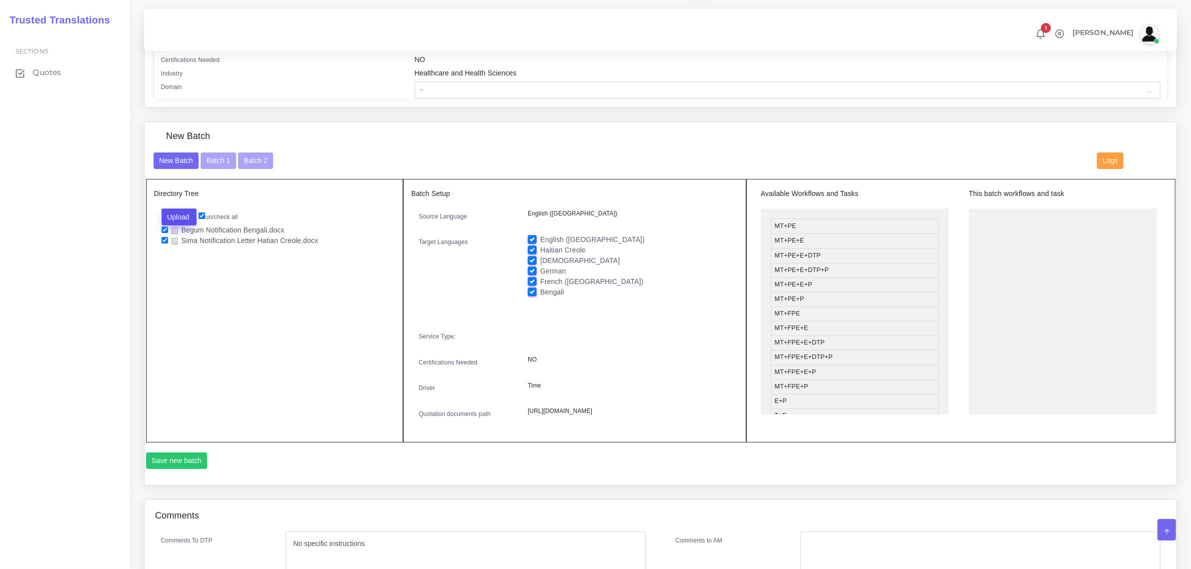
click at [178, 213] on button "Upload" at bounding box center [180, 217] width 36 height 17
click at [188, 251] on label "Files" at bounding box center [196, 255] width 69 height 13
click at [163, 238] on input "checkbox" at bounding box center [165, 240] width 7 height 7
checkbox input "false"
click at [163, 227] on input "checkbox" at bounding box center [165, 230] width 7 height 7
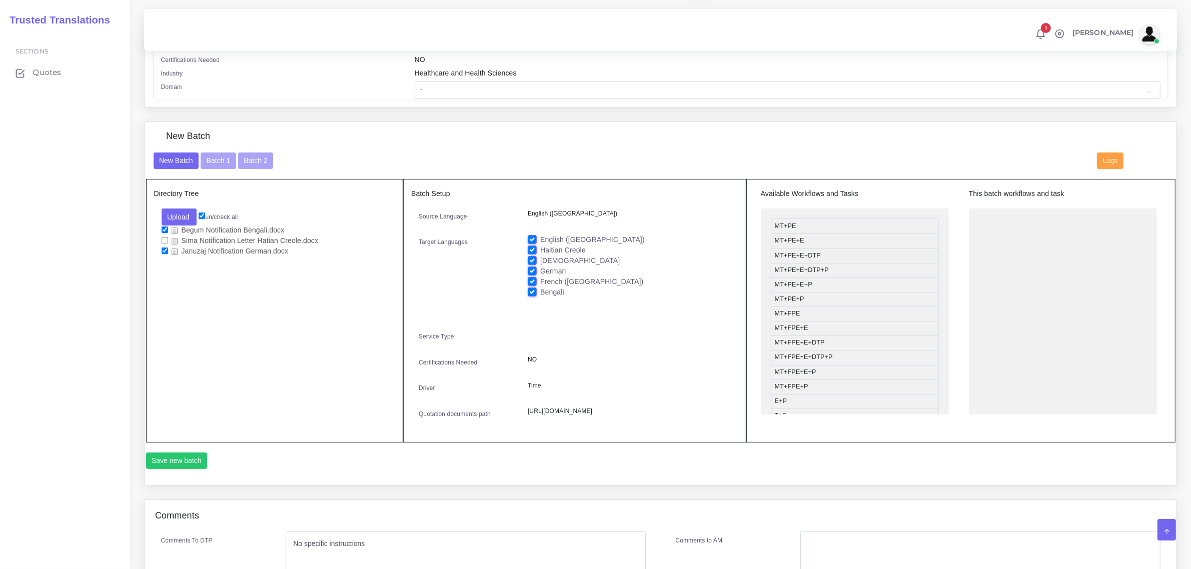
checkbox input "false"
click at [540, 280] on label "French ([GEOGRAPHIC_DATA])" at bounding box center [591, 282] width 103 height 11
click at [531, 280] on input "French ([GEOGRAPHIC_DATA])" at bounding box center [532, 281] width 9 height 9
checkbox input "false"
click at [540, 294] on label "Bengali" at bounding box center [552, 292] width 24 height 11
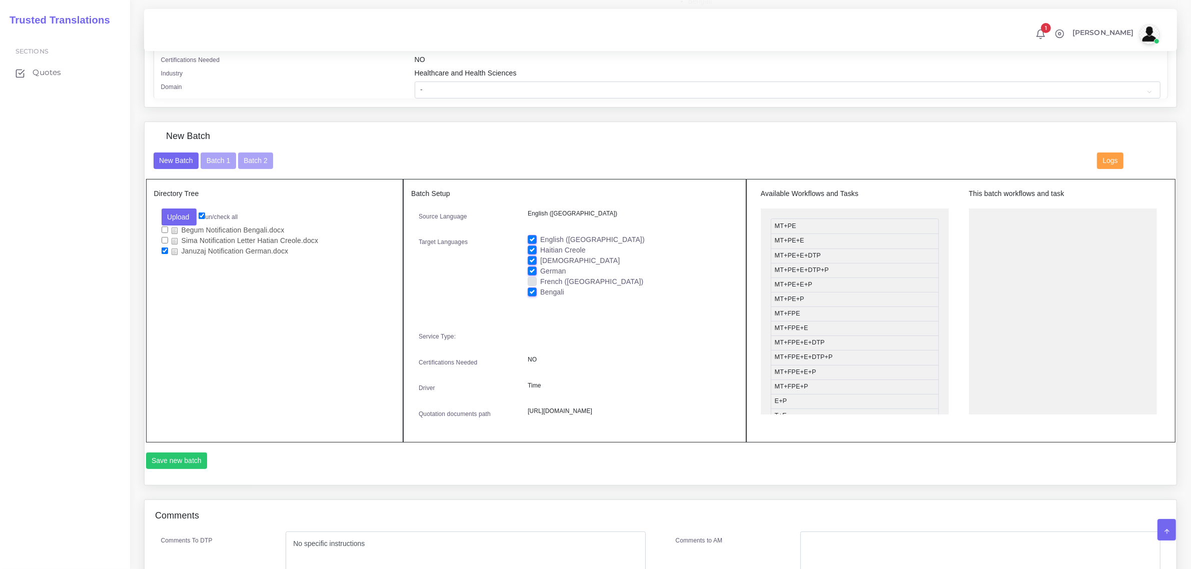
click at [531, 294] on input "Bengali" at bounding box center [532, 291] width 9 height 9
checkbox input "false"
drag, startPoint x: 532, startPoint y: 259, endPoint x: 531, endPoint y: 253, distance: 6.5
click at [540, 256] on label "[DEMOGRAPHIC_DATA]" at bounding box center [580, 261] width 80 height 11
click at [531, 256] on input "[DEMOGRAPHIC_DATA]" at bounding box center [532, 260] width 9 height 9
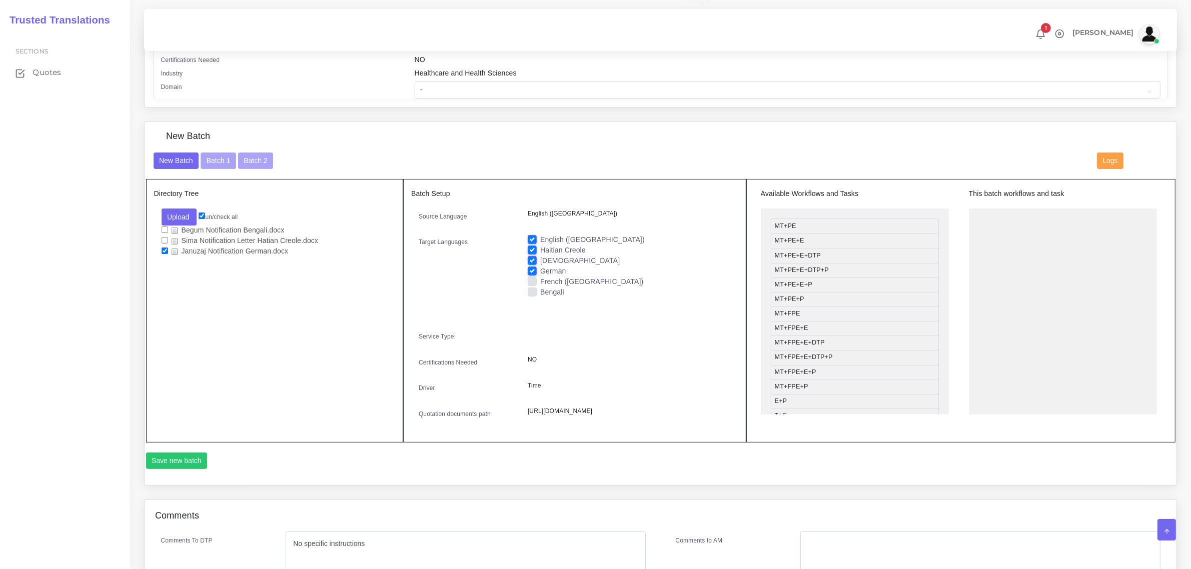
checkbox input "false"
click at [540, 249] on label "Haitian Creole" at bounding box center [563, 250] width 46 height 11
click at [530, 249] on input "Haitian Creole" at bounding box center [532, 249] width 9 height 9
checkbox input "false"
click at [540, 238] on label "English ([GEOGRAPHIC_DATA])" at bounding box center [592, 240] width 105 height 11
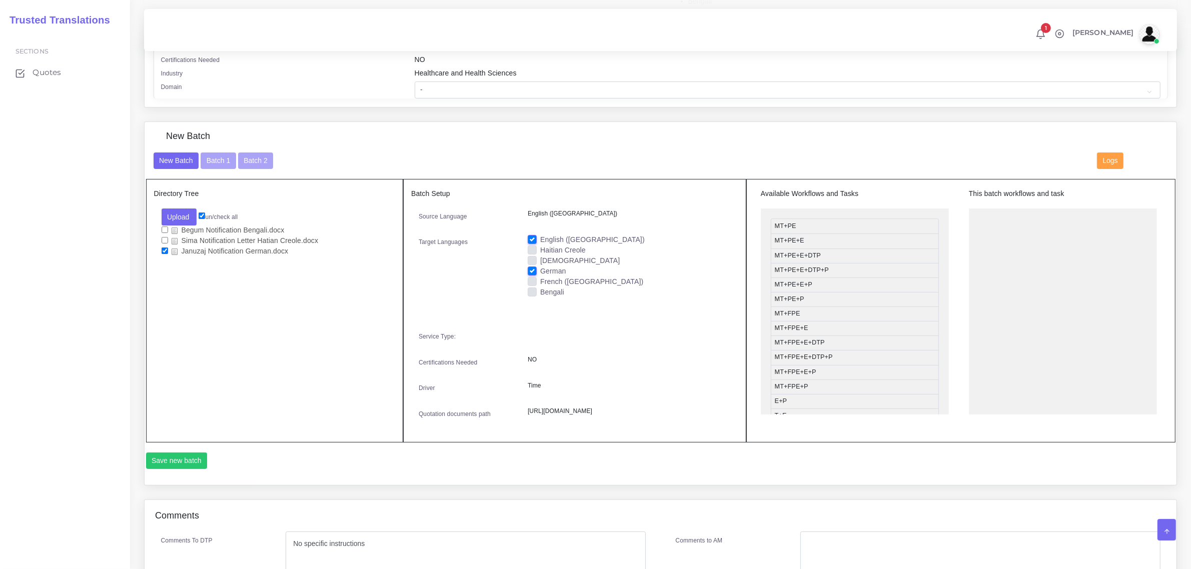
click at [530, 238] on input "English ([GEOGRAPHIC_DATA])" at bounding box center [532, 239] width 9 height 9
checkbox input "false"
drag, startPoint x: 848, startPoint y: 323, endPoint x: 1047, endPoint y: 216, distance: 225.3
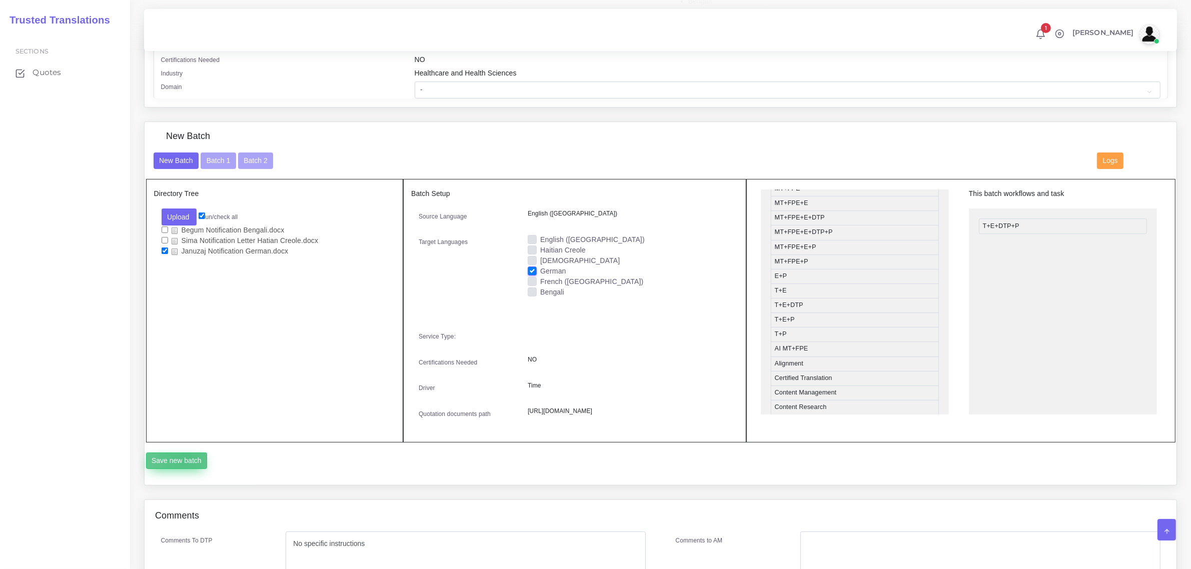
click at [184, 470] on button "Save new batch" at bounding box center [177, 461] width 62 height 17
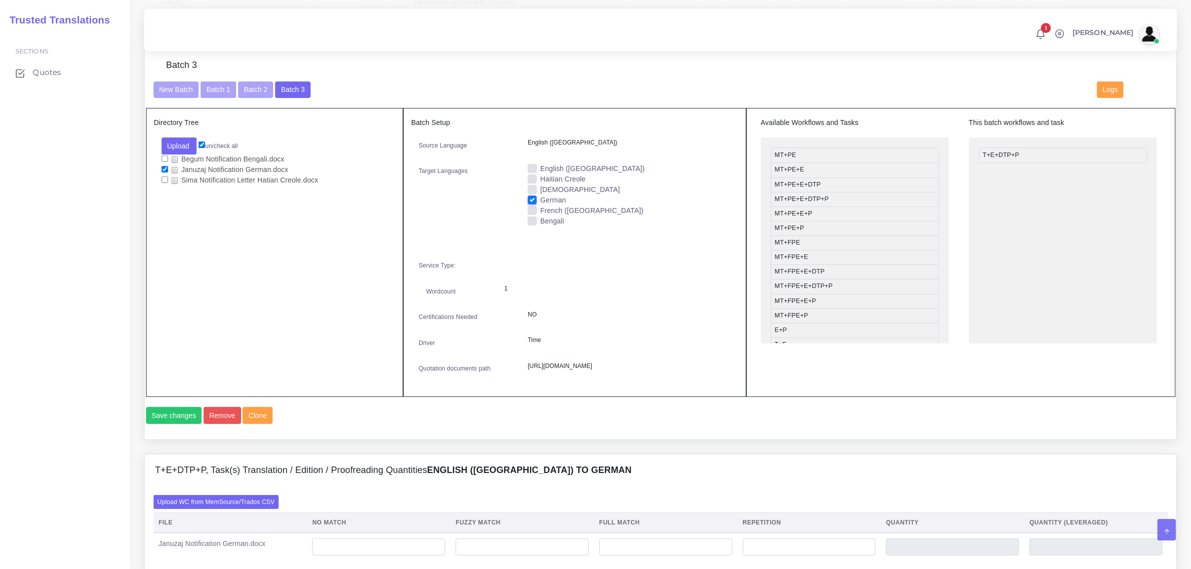
scroll to position [625, 0]
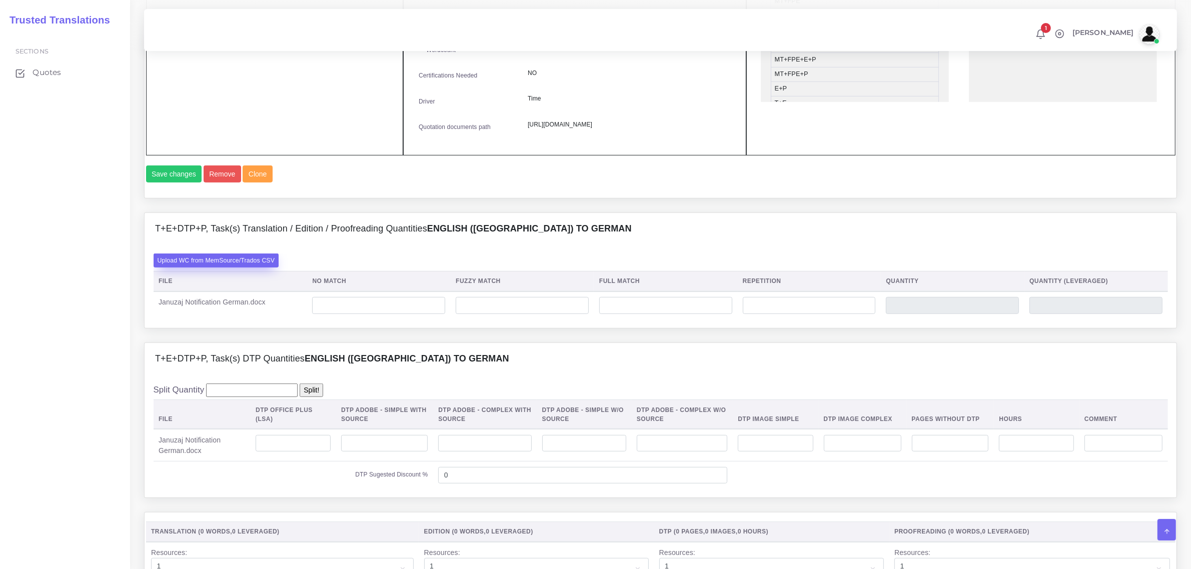
click at [229, 267] on label "Upload WC from MemSource/Trados CSV" at bounding box center [217, 261] width 126 height 14
click at [0, 0] on input "Upload WC from MemSource/Trados CSV" at bounding box center [0, 0] width 0 height 0
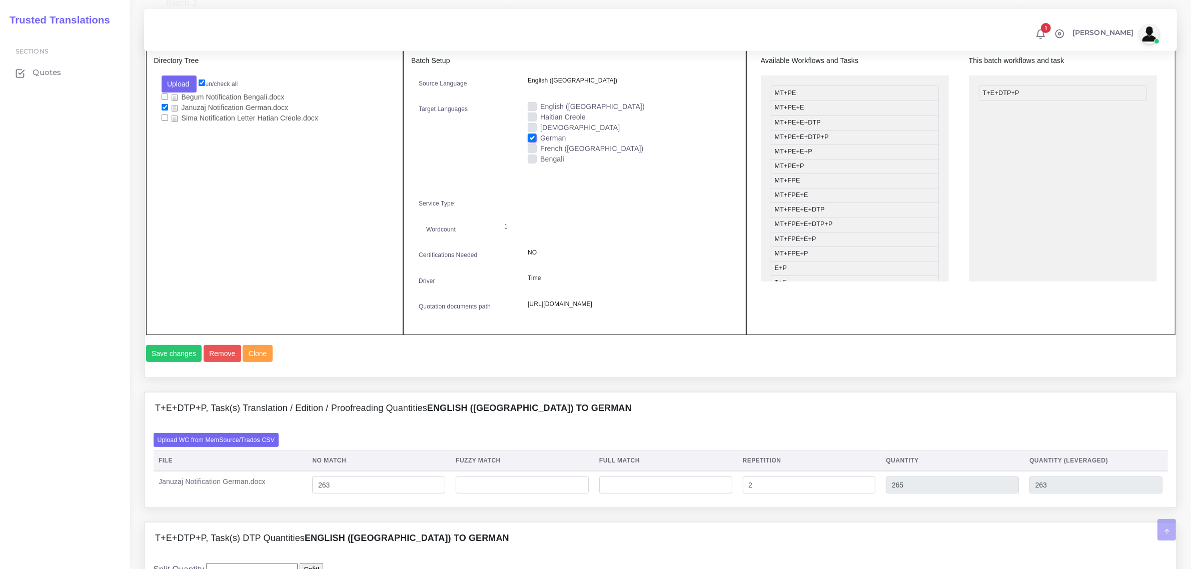
scroll to position [688, 0]
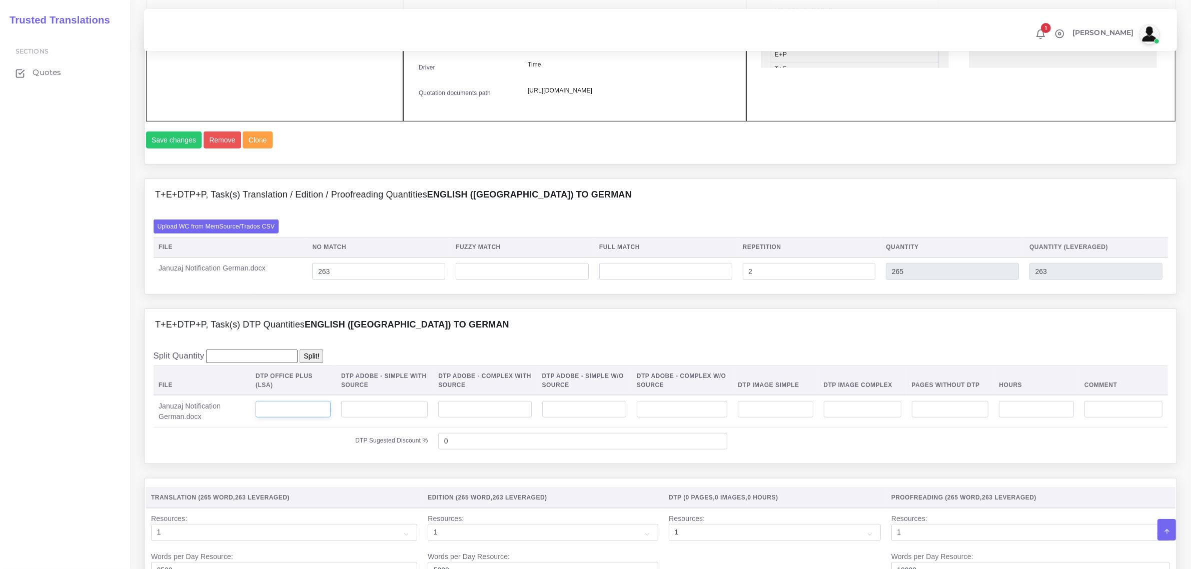
click at [299, 418] on input "number" at bounding box center [293, 409] width 75 height 17
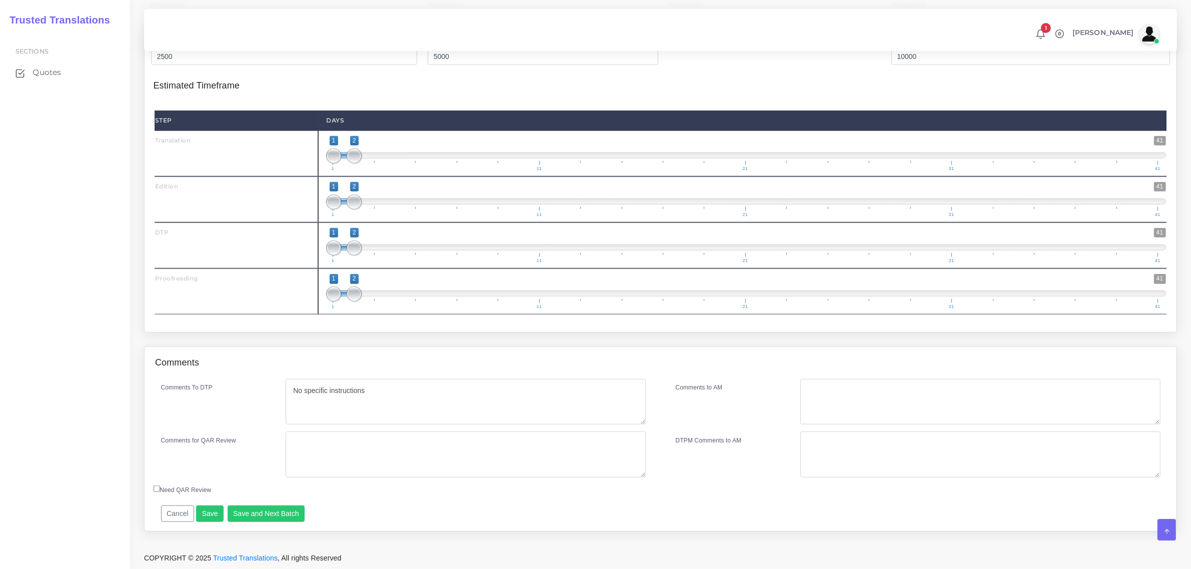
scroll to position [1231, 0]
type input "1"
click at [205, 514] on button "Save" at bounding box center [210, 514] width 28 height 17
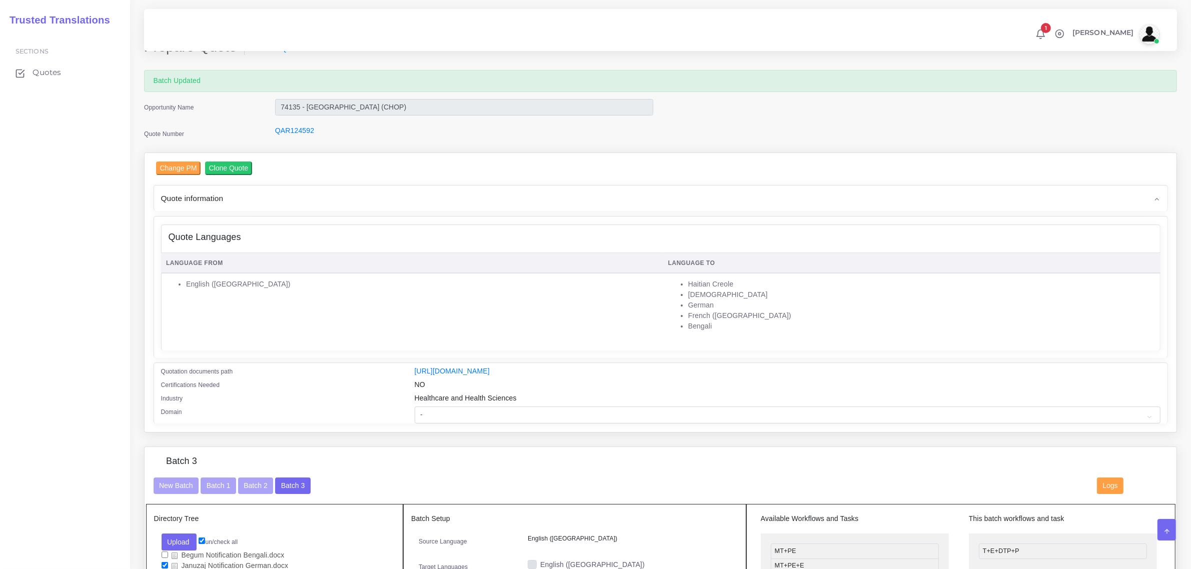
scroll to position [313, 0]
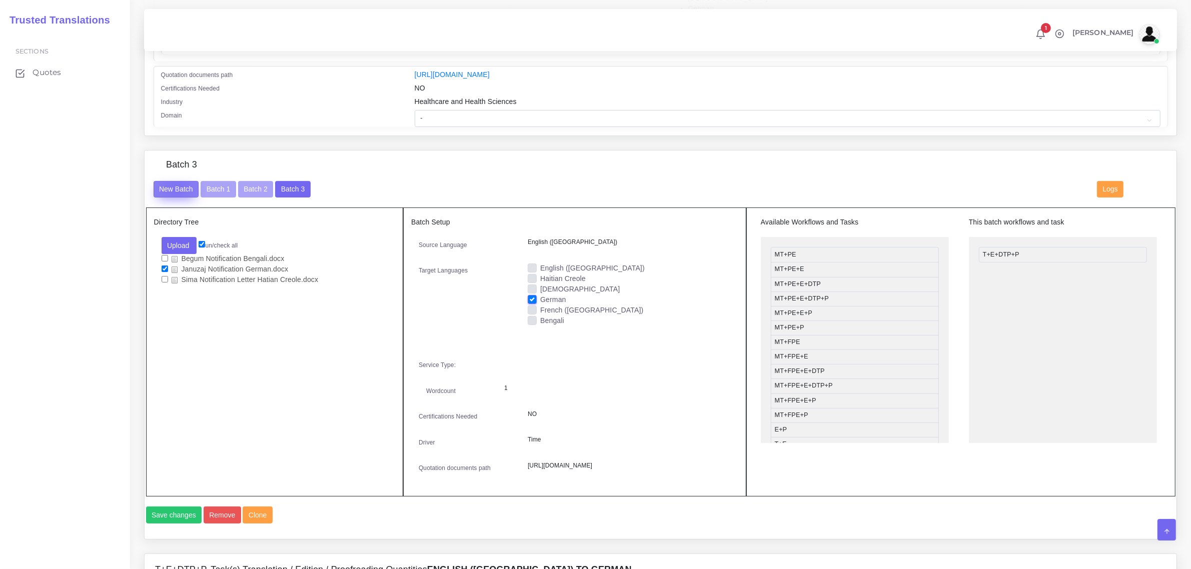
click at [176, 186] on button "New Batch" at bounding box center [177, 189] width 46 height 17
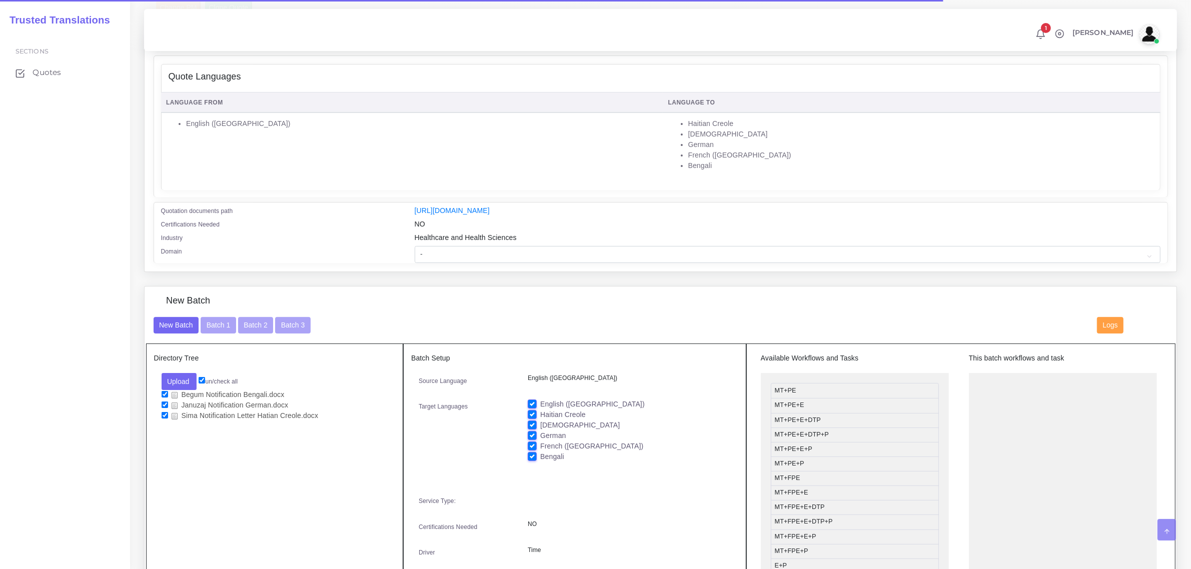
scroll to position [250, 0]
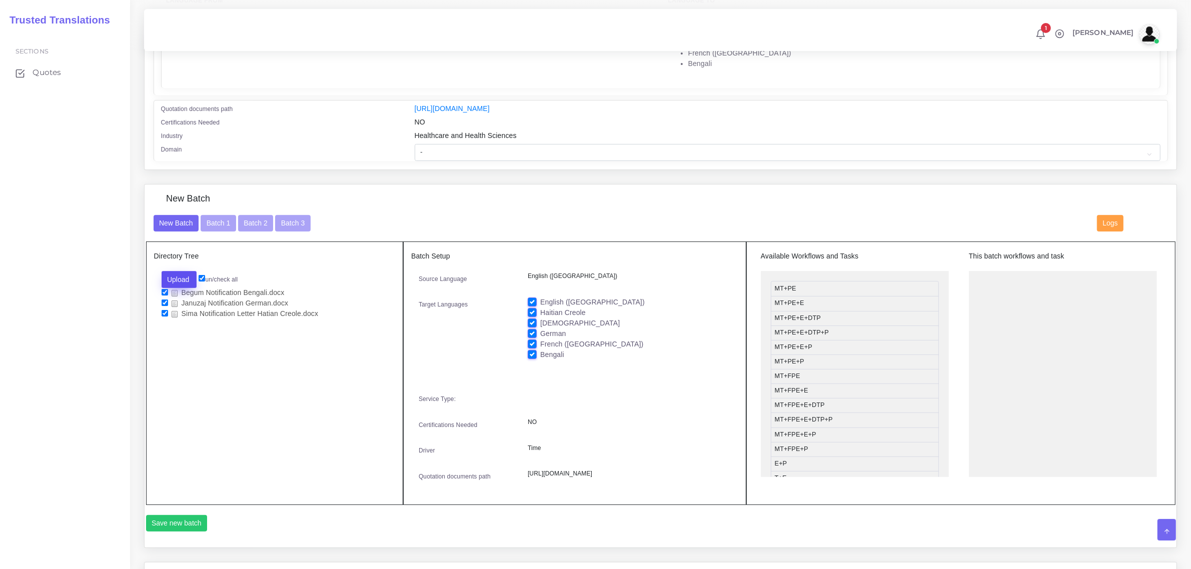
click at [186, 279] on button "Upload" at bounding box center [180, 279] width 36 height 17
click at [183, 316] on label "Files" at bounding box center [196, 317] width 69 height 13
click at [164, 311] on input "checkbox" at bounding box center [165, 313] width 7 height 7
checkbox input "false"
click at [163, 305] on li "Januzaj Notification German.docx" at bounding box center [275, 304] width 227 height 11
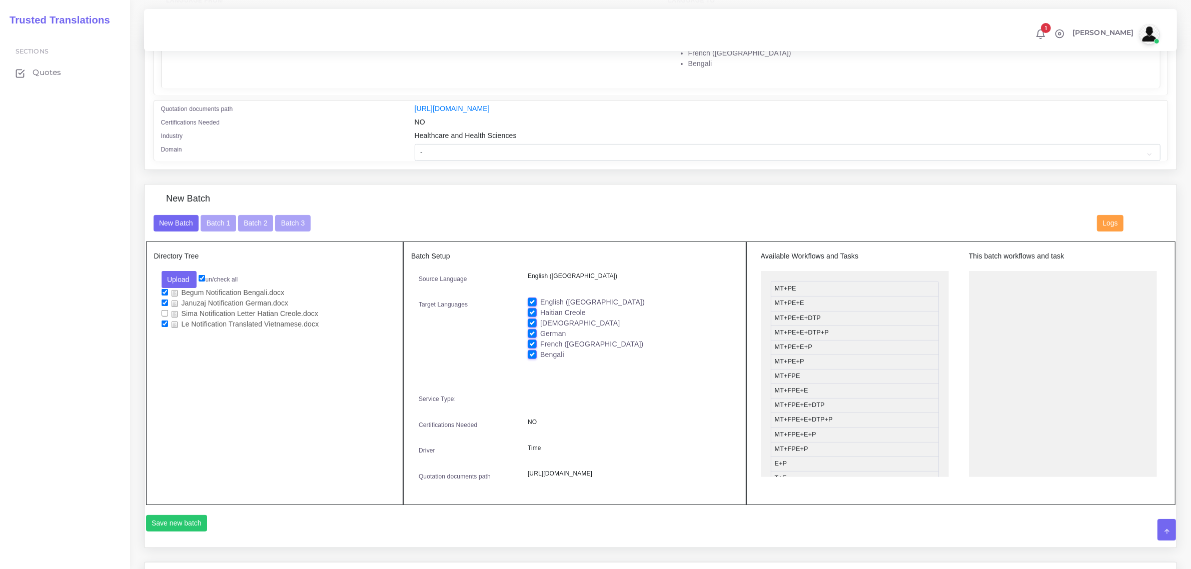
click at [163, 302] on input "checkbox" at bounding box center [165, 303] width 7 height 7
checkbox input "false"
click at [164, 289] on input "checkbox" at bounding box center [165, 292] width 7 height 7
checkbox input "false"
click at [540, 329] on label "German" at bounding box center [553, 334] width 26 height 11
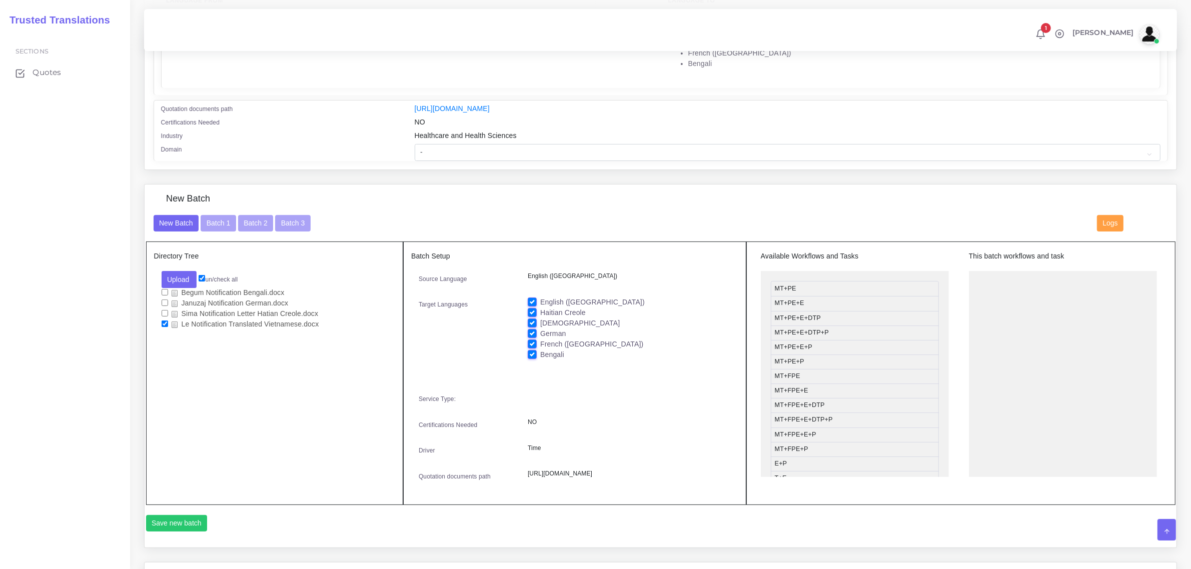
click at [529, 329] on input "German" at bounding box center [532, 333] width 9 height 9
checkbox input "false"
click at [540, 341] on label "French ([GEOGRAPHIC_DATA])" at bounding box center [591, 344] width 103 height 11
click at [531, 341] on input "French ([GEOGRAPHIC_DATA])" at bounding box center [532, 343] width 9 height 9
checkbox input "false"
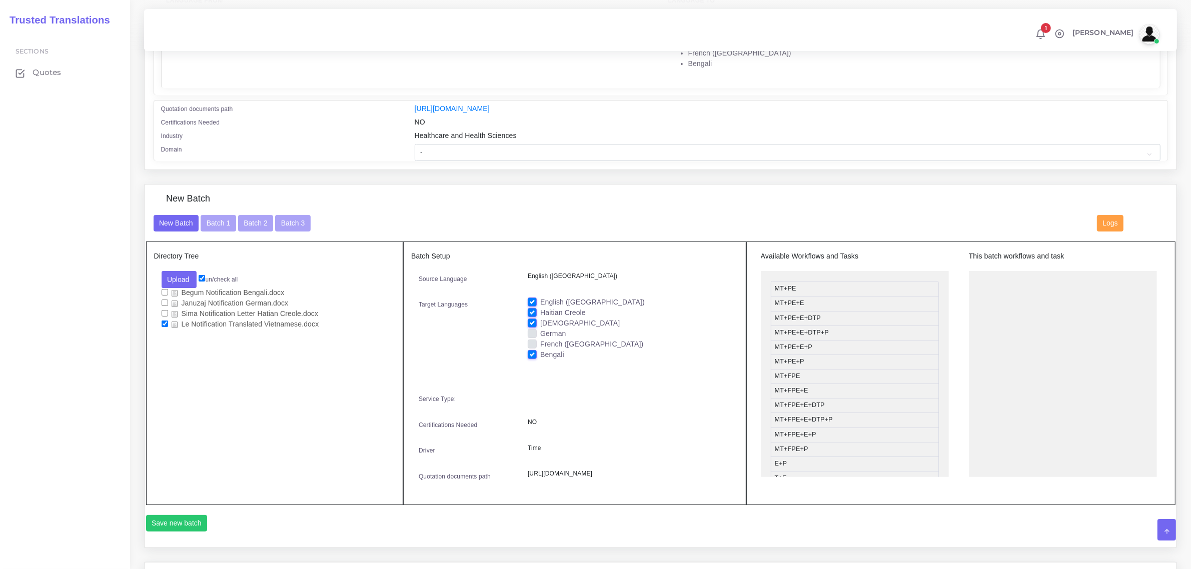
click at [540, 354] on label "Bengali" at bounding box center [552, 355] width 24 height 11
click at [531, 354] on input "Bengali" at bounding box center [532, 354] width 9 height 9
checkbox input "false"
drag, startPoint x: 530, startPoint y: 319, endPoint x: 530, endPoint y: 313, distance: 5.5
click at [540, 318] on label "[DEMOGRAPHIC_DATA]" at bounding box center [580, 323] width 80 height 11
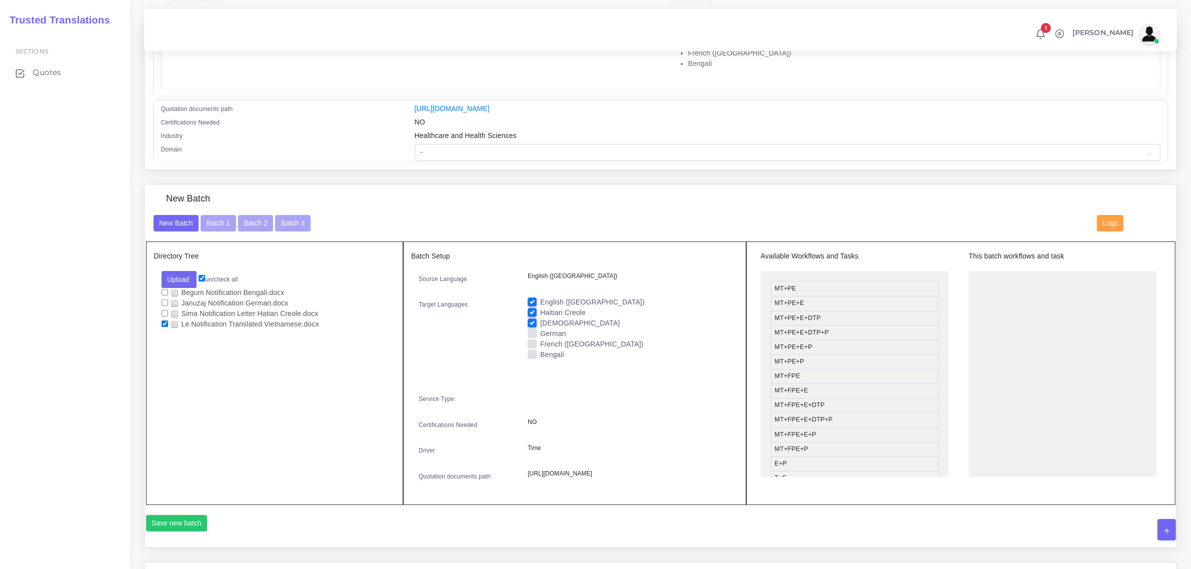
click at [530, 318] on input "[DEMOGRAPHIC_DATA]" at bounding box center [532, 322] width 9 height 9
checkbox input "false"
drag, startPoint x: 531, startPoint y: 304, endPoint x: 531, endPoint y: 298, distance: 6.0
click at [540, 304] on label "English ([GEOGRAPHIC_DATA])" at bounding box center [592, 302] width 105 height 11
click at [531, 304] on input "English ([GEOGRAPHIC_DATA])" at bounding box center [532, 301] width 9 height 9
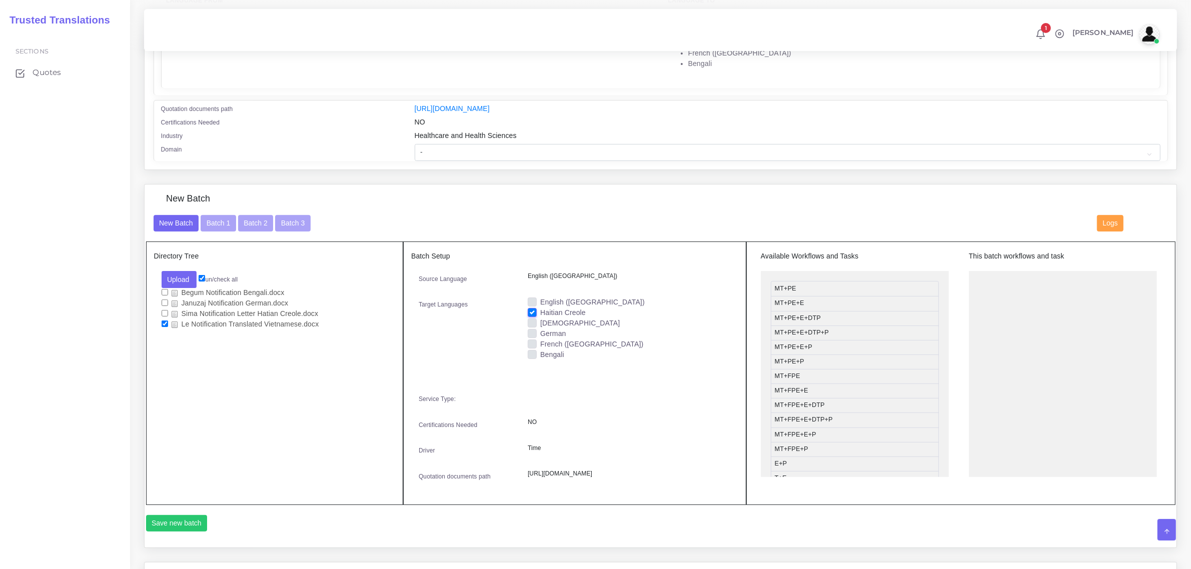
click at [540, 297] on label "English ([GEOGRAPHIC_DATA])" at bounding box center [592, 302] width 105 height 11
click at [531, 297] on input "English ([GEOGRAPHIC_DATA])" at bounding box center [532, 301] width 9 height 9
checkbox input "true"
drag, startPoint x: 812, startPoint y: 319, endPoint x: 1014, endPoint y: 281, distance: 205.5
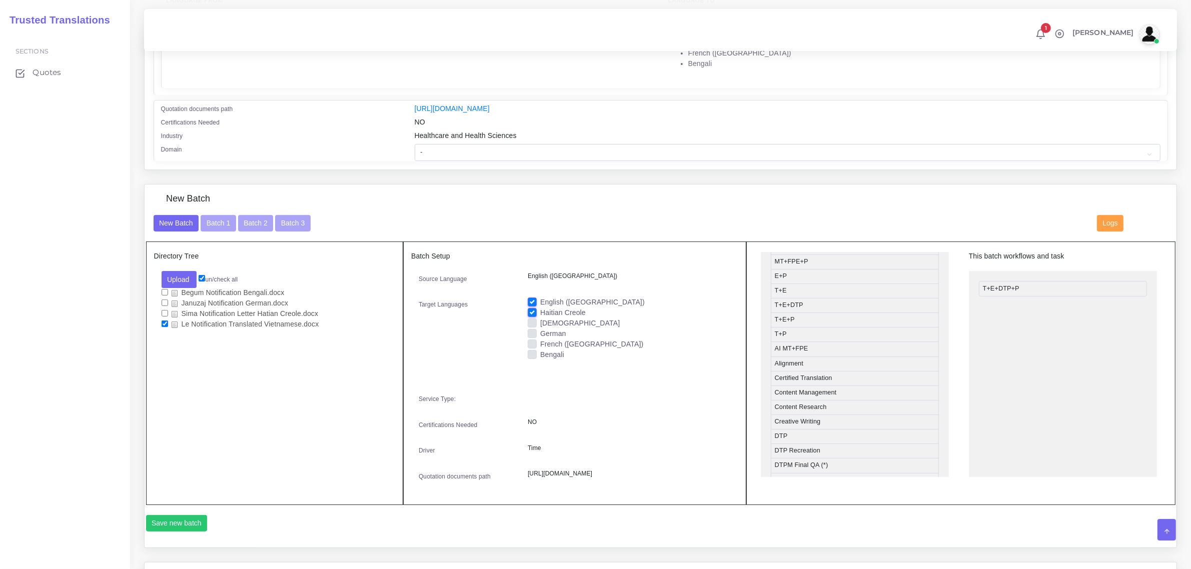
scroll to position [375, 0]
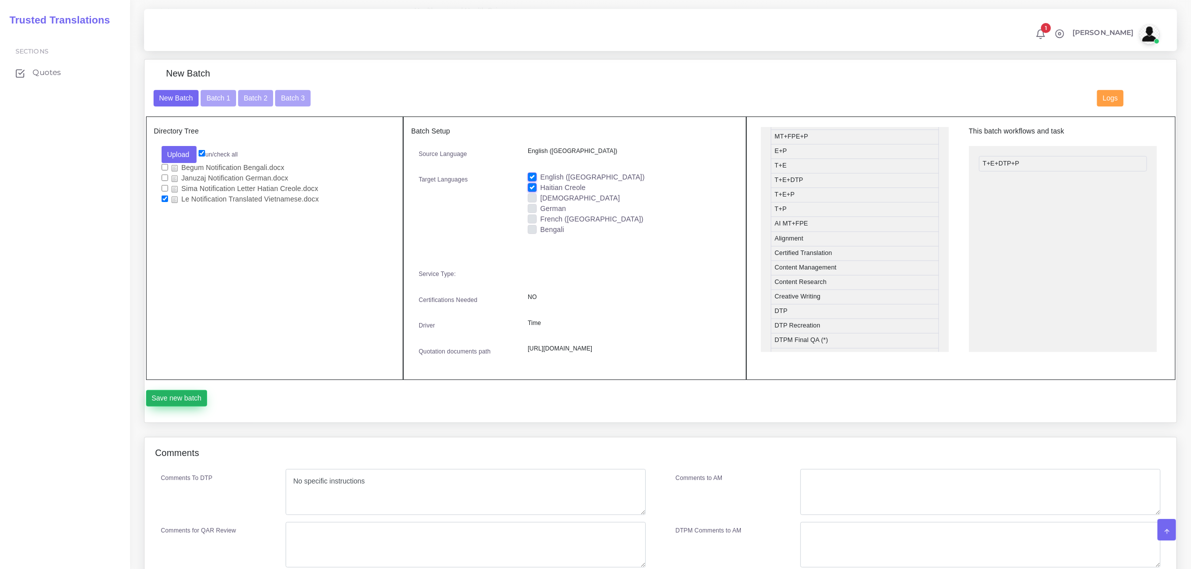
click at [194, 407] on button "Save new batch" at bounding box center [177, 398] width 62 height 17
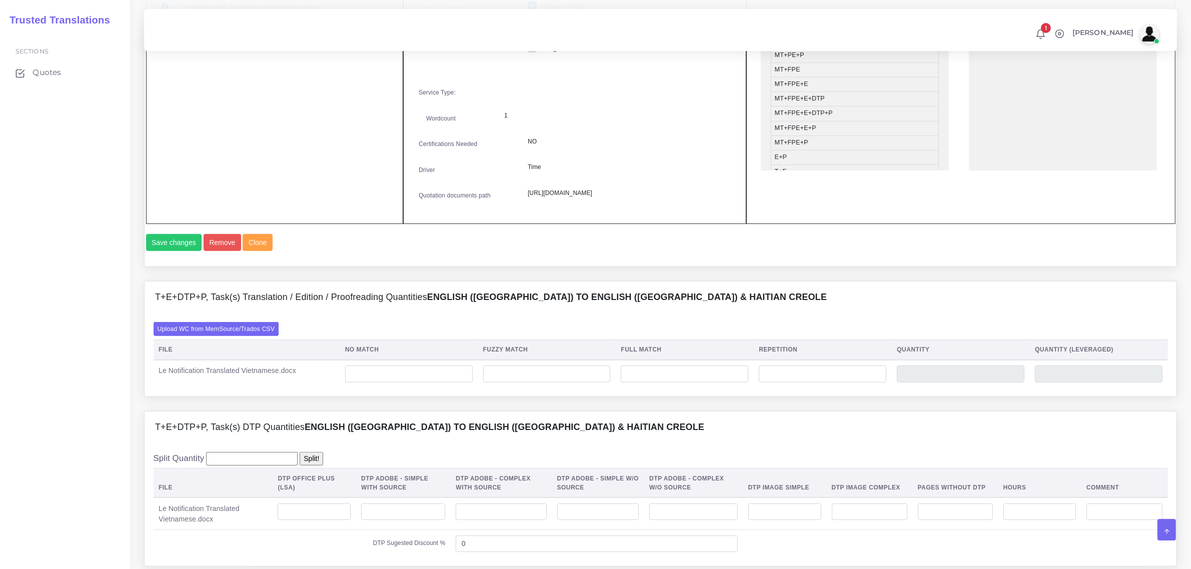
scroll to position [563, 0]
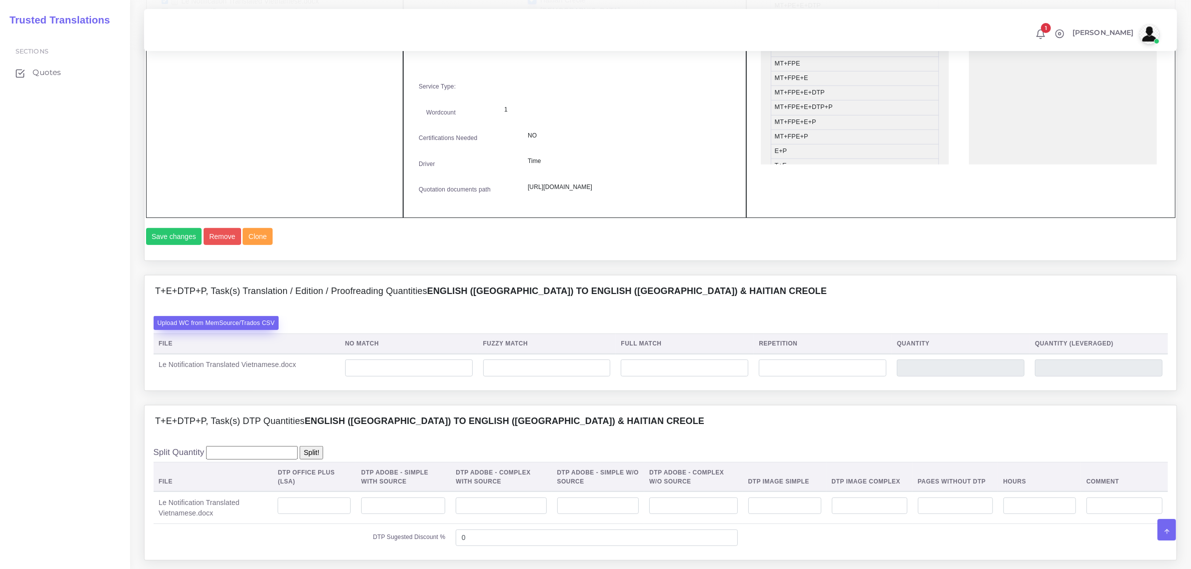
click at [245, 330] on label "Upload WC from MemSource/Trados CSV" at bounding box center [217, 323] width 126 height 14
click at [0, 0] on input "Upload WC from MemSource/Trados CSV" at bounding box center [0, 0] width 0 height 0
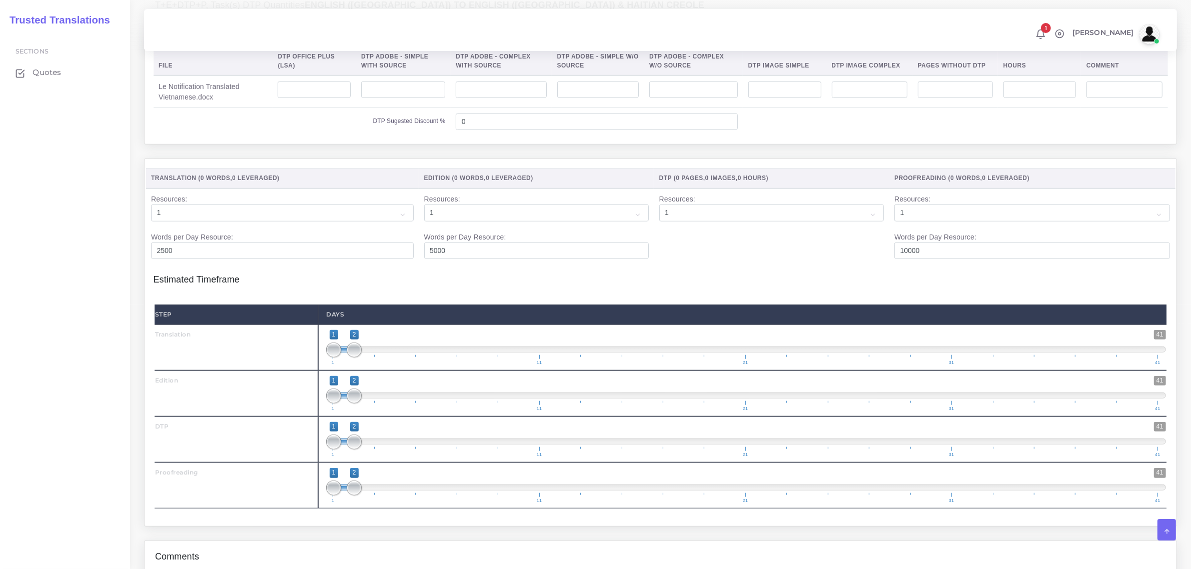
scroll to position [1063, 0]
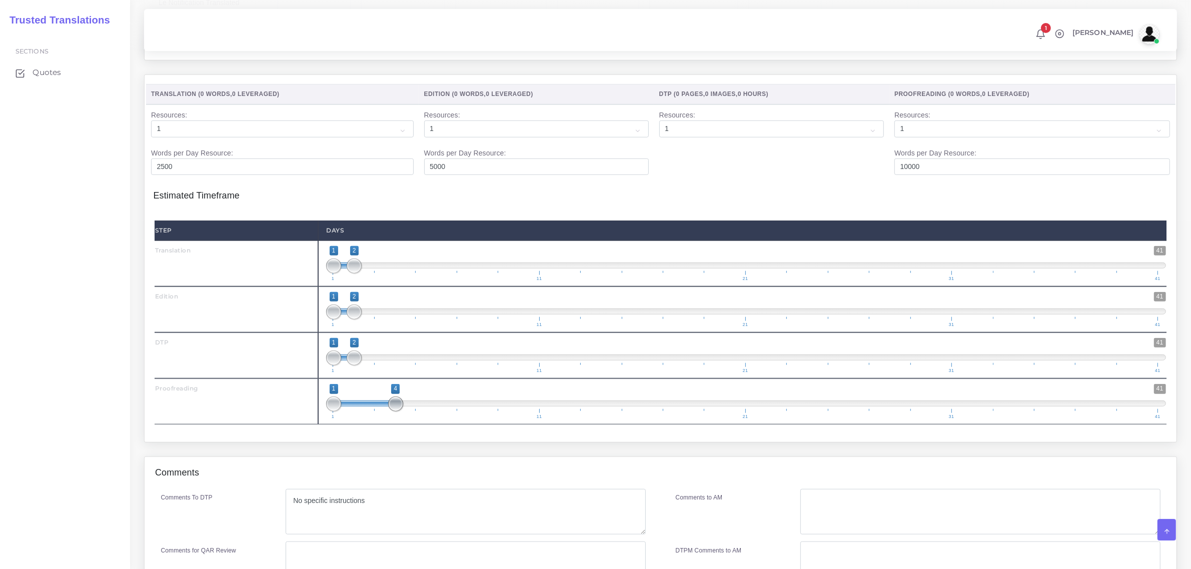
drag, startPoint x: 354, startPoint y: 433, endPoint x: 397, endPoint y: 438, distance: 42.7
click at [397, 412] on span at bounding box center [395, 404] width 15 height 15
type input "4;4"
drag, startPoint x: 338, startPoint y: 434, endPoint x: 401, endPoint y: 453, distance: 65.7
click at [410, 419] on span "1 41 4 4 4 — 4 1 11 21 31 41" at bounding box center [746, 401] width 840 height 35
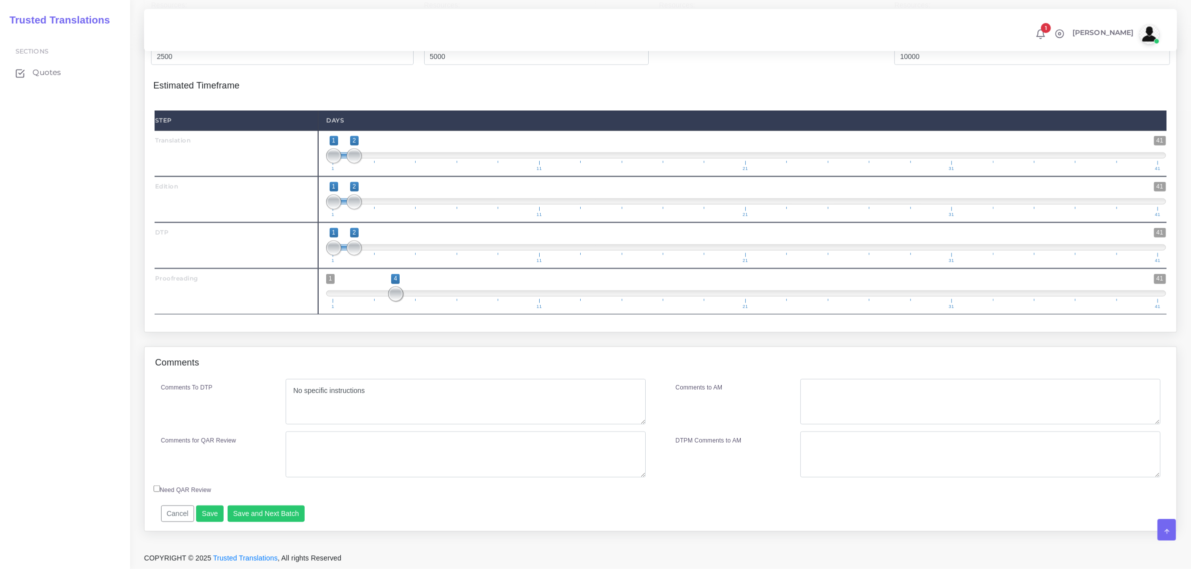
scroll to position [1203, 0]
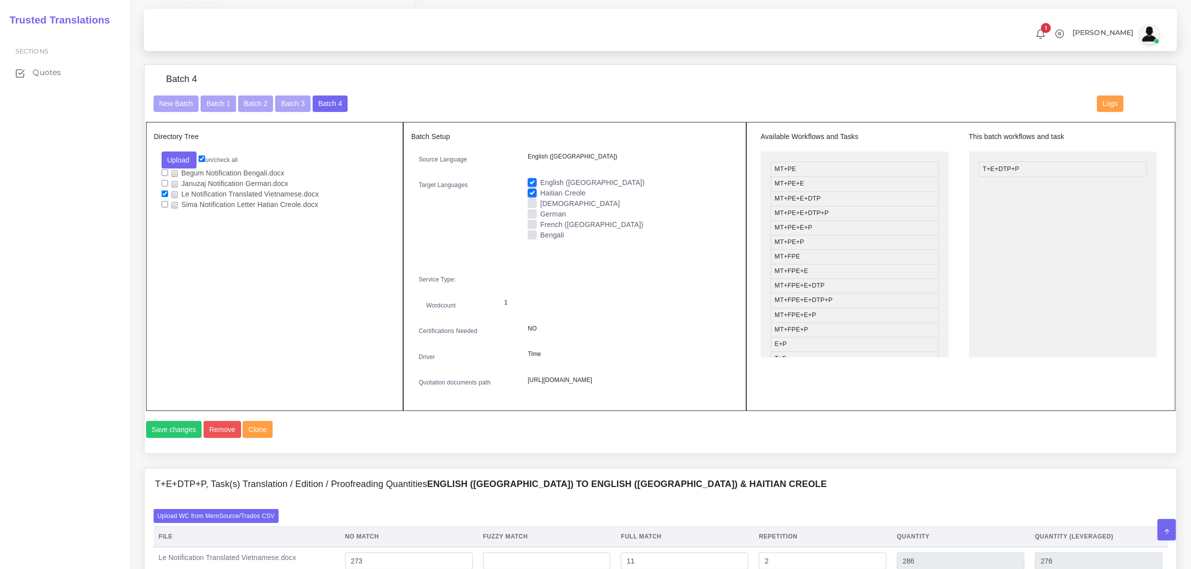
scroll to position [375, 0]
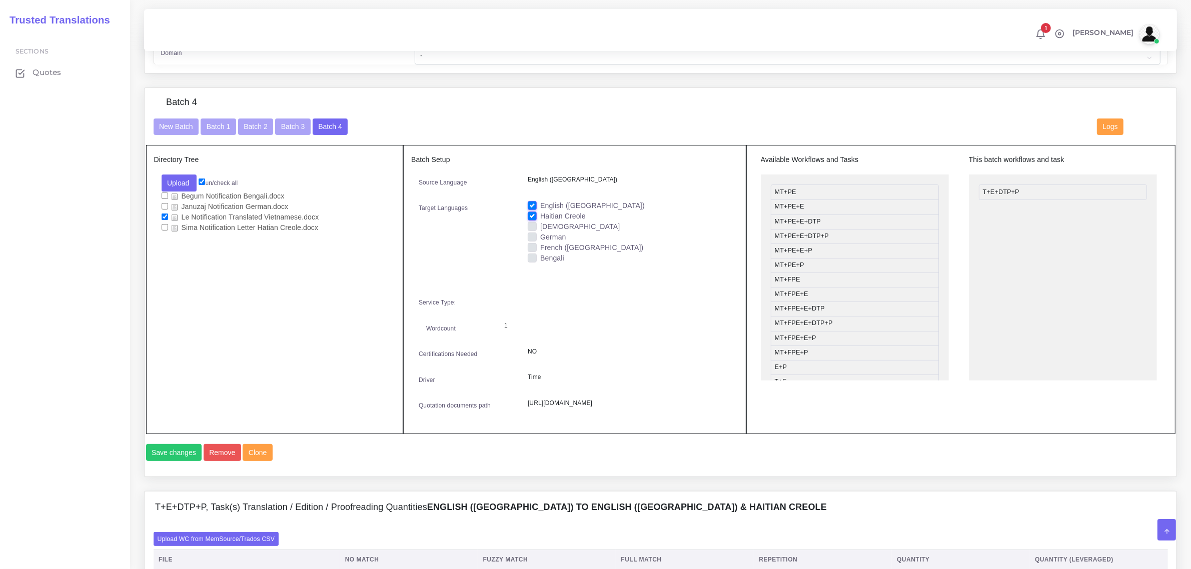
click at [540, 204] on label "English ([GEOGRAPHIC_DATA])" at bounding box center [592, 206] width 105 height 11
click at [534, 204] on input "English ([GEOGRAPHIC_DATA])" at bounding box center [532, 205] width 9 height 9
checkbox input "false"
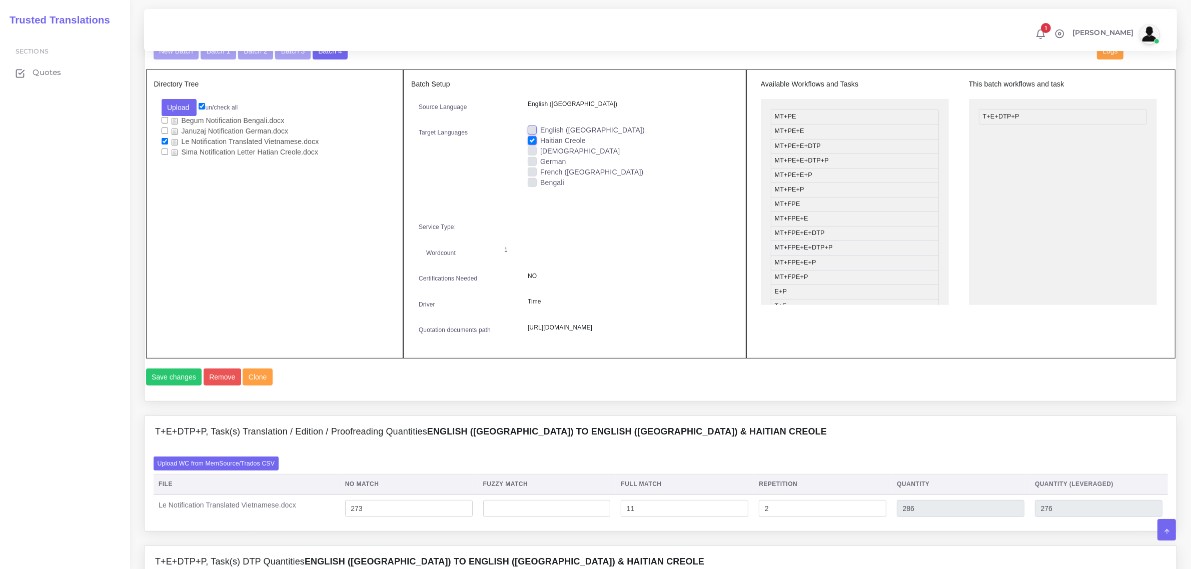
scroll to position [563, 0]
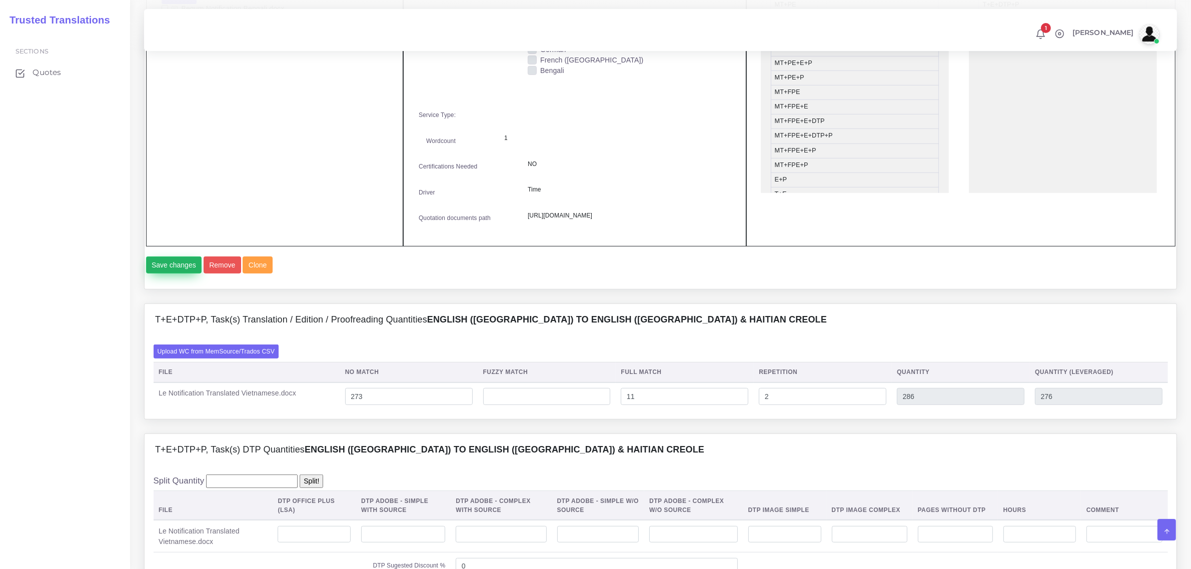
click at [177, 274] on button "Save changes" at bounding box center [174, 265] width 56 height 17
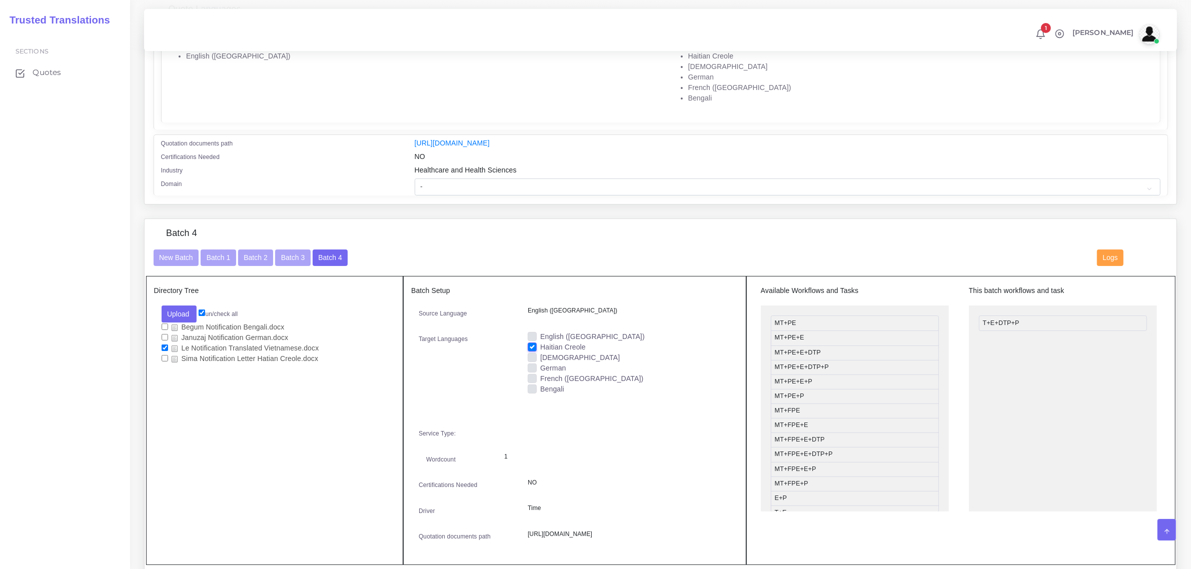
scroll to position [188, 0]
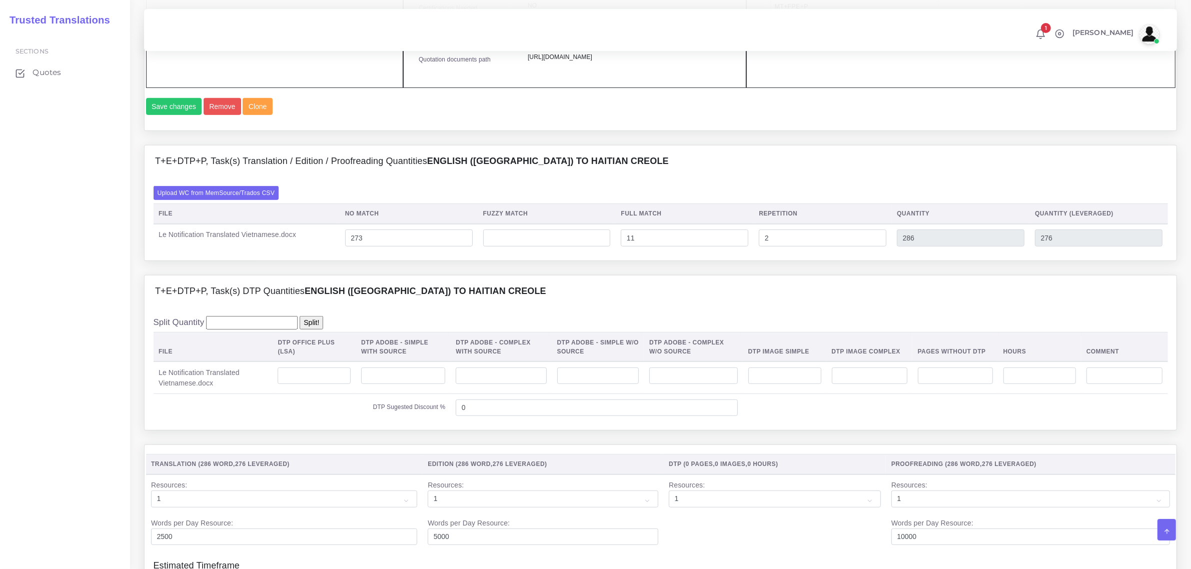
scroll to position [938, 0]
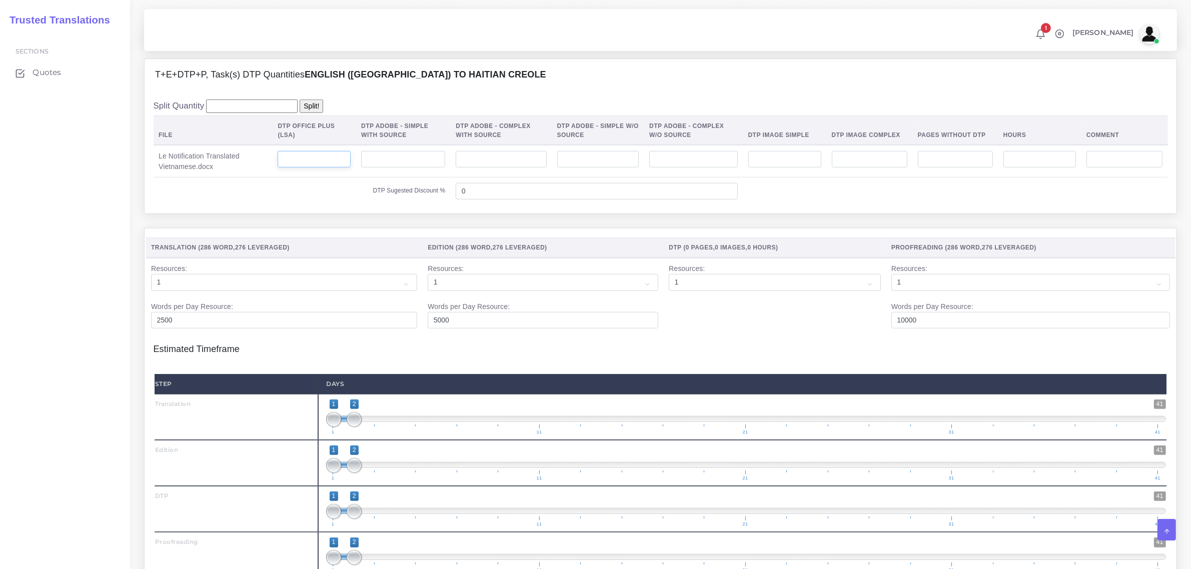
click at [325, 168] on input "number" at bounding box center [314, 159] width 73 height 17
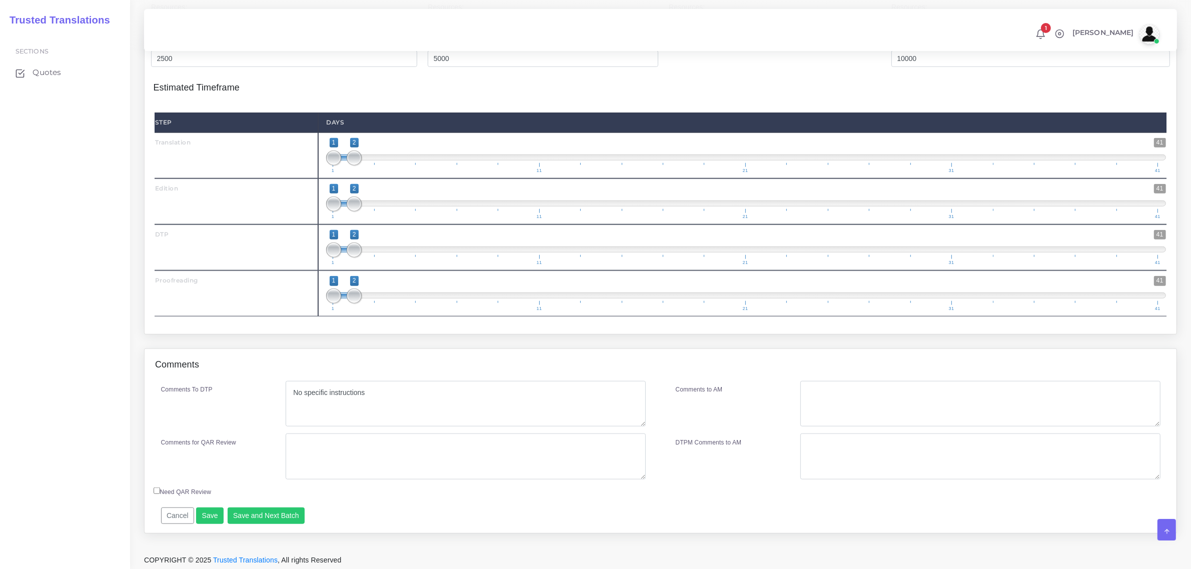
scroll to position [1231, 0]
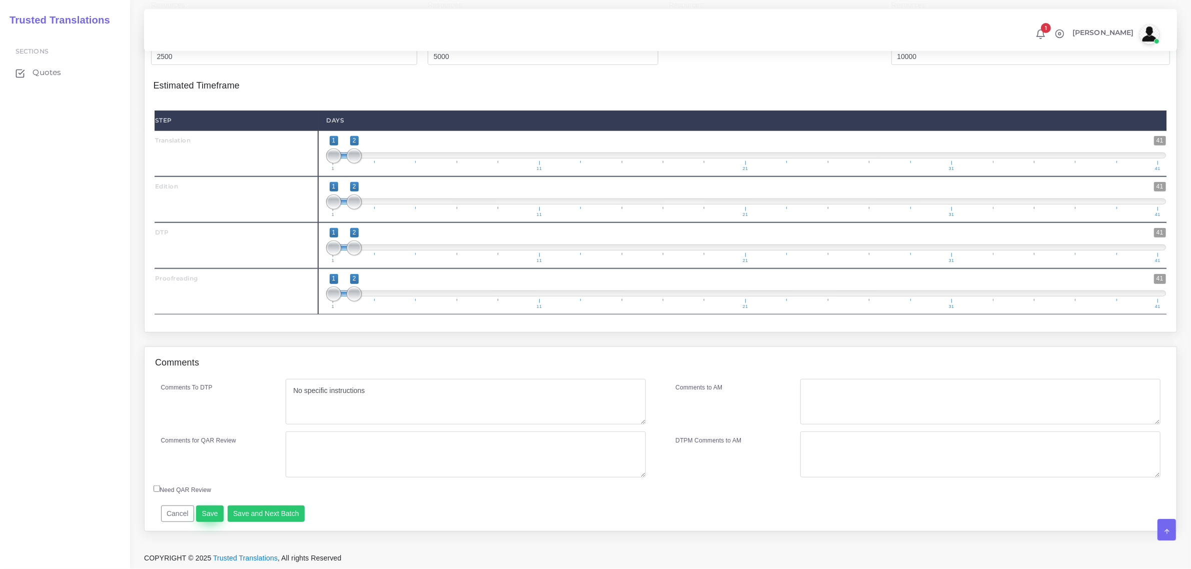
type input "1"
click at [208, 513] on button "Save" at bounding box center [210, 514] width 28 height 17
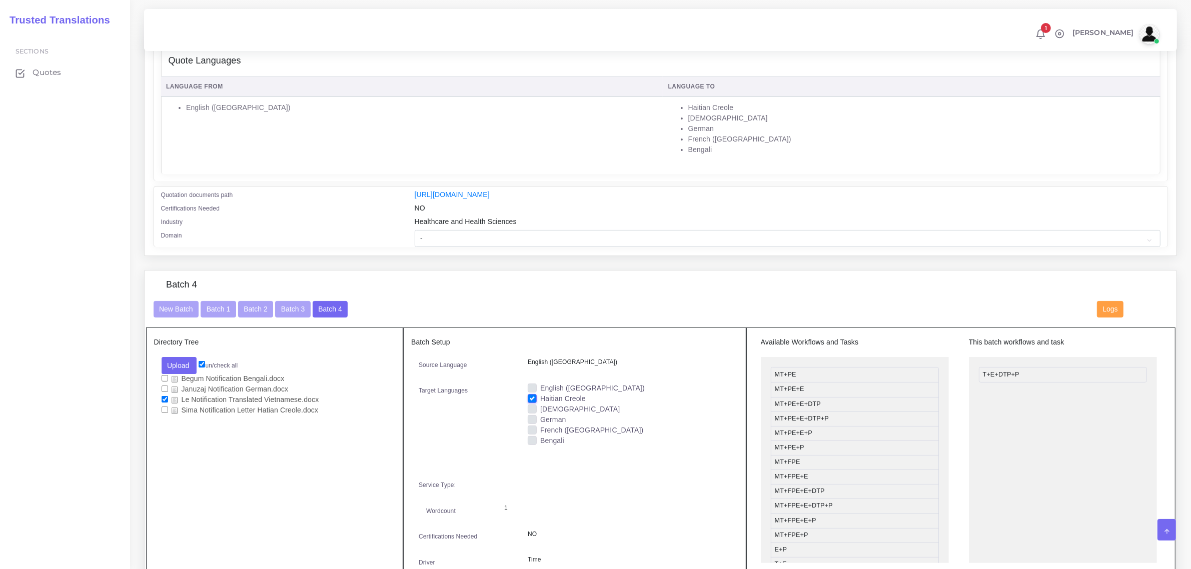
scroll to position [169, 0]
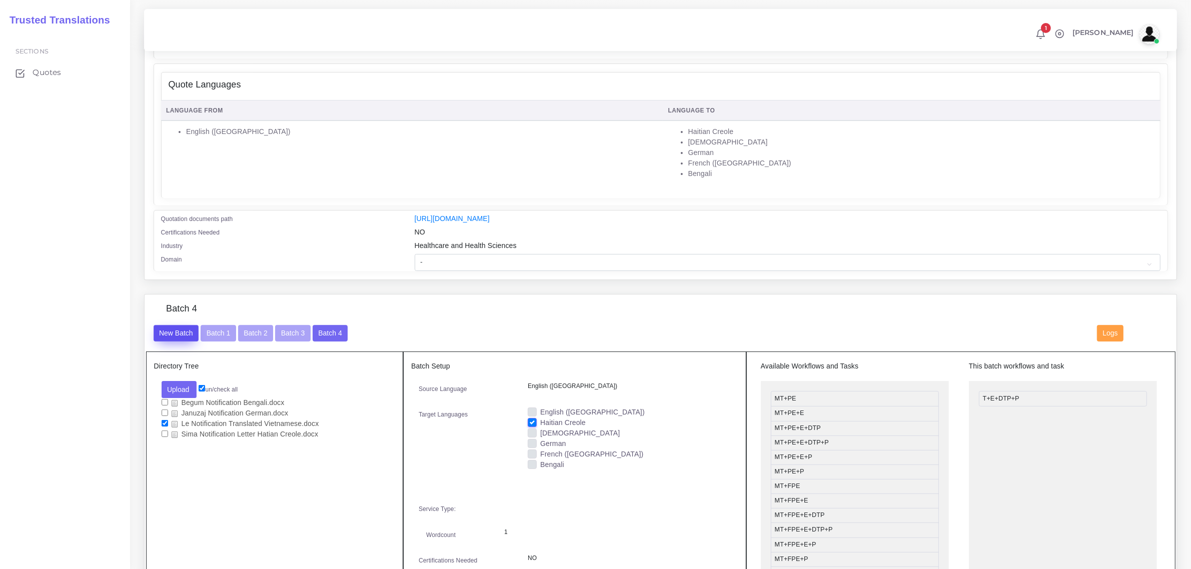
click at [181, 333] on button "New Batch" at bounding box center [177, 333] width 46 height 17
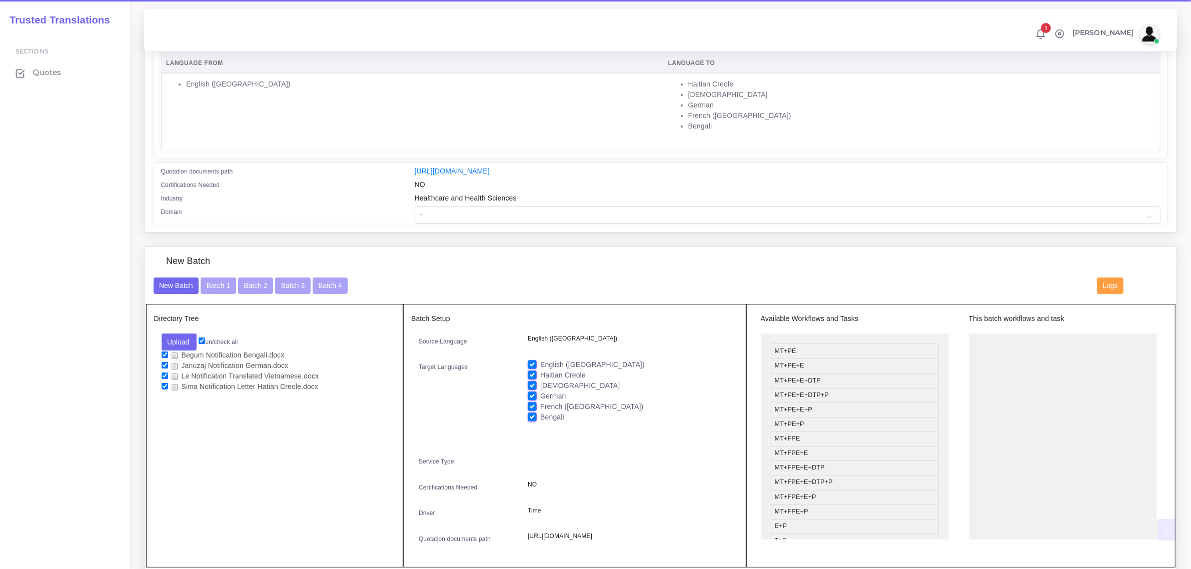
scroll to position [313, 0]
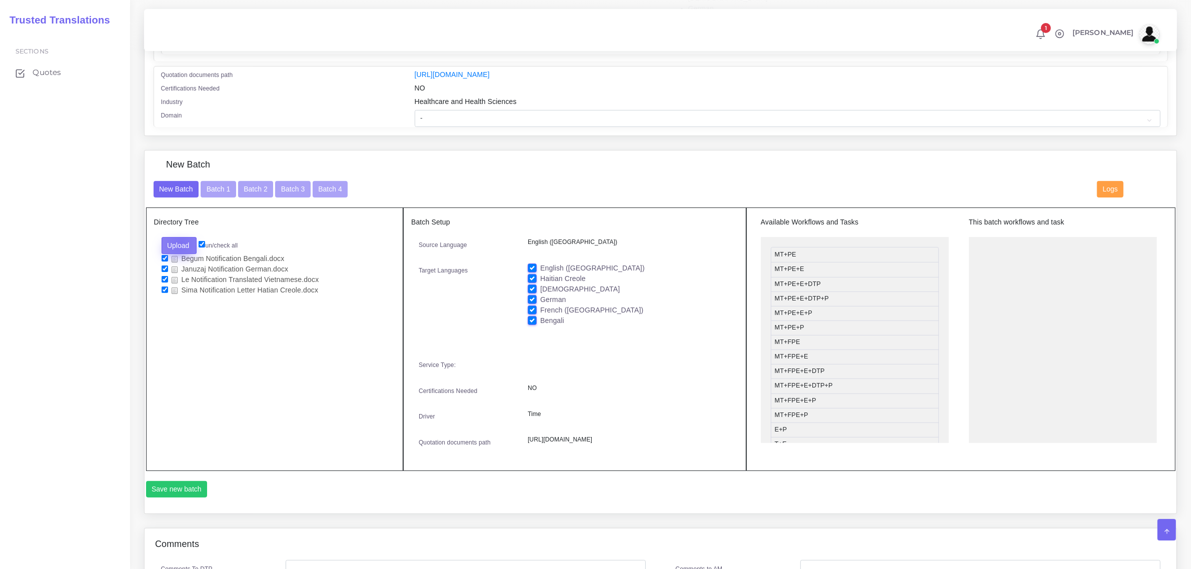
click at [182, 243] on button "Upload" at bounding box center [180, 245] width 36 height 17
click at [174, 284] on label "Files" at bounding box center [196, 283] width 69 height 13
click at [204, 247] on label "un/check all" at bounding box center [218, 245] width 39 height 9
click at [204, 247] on input "un/check all" at bounding box center [202, 244] width 7 height 7
checkbox input "false"
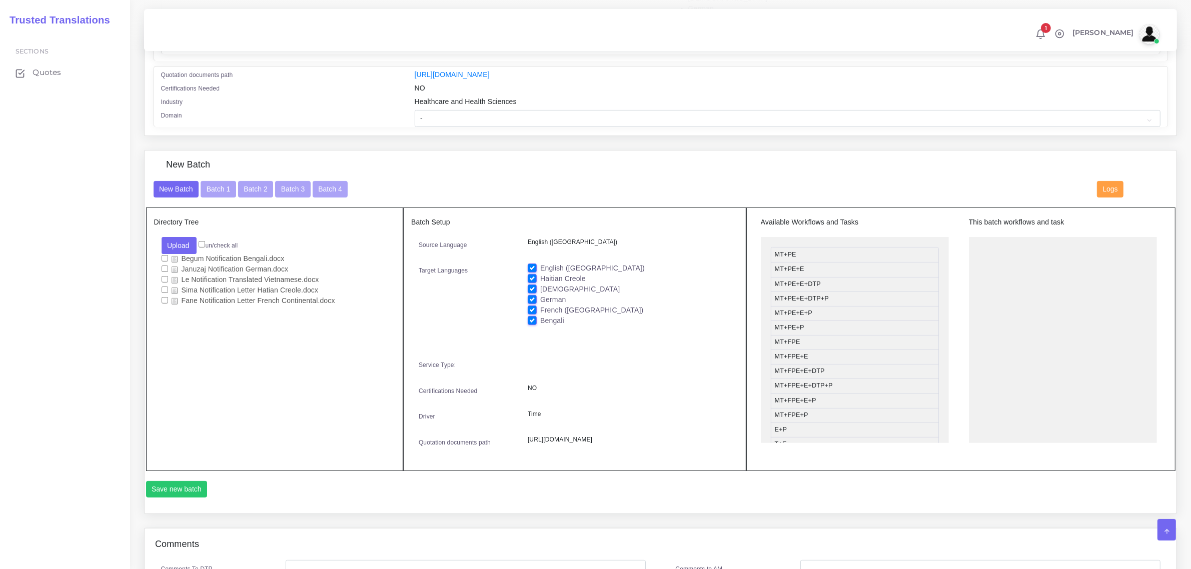
checkbox input "false"
click at [166, 298] on input "checkbox" at bounding box center [165, 300] width 7 height 7
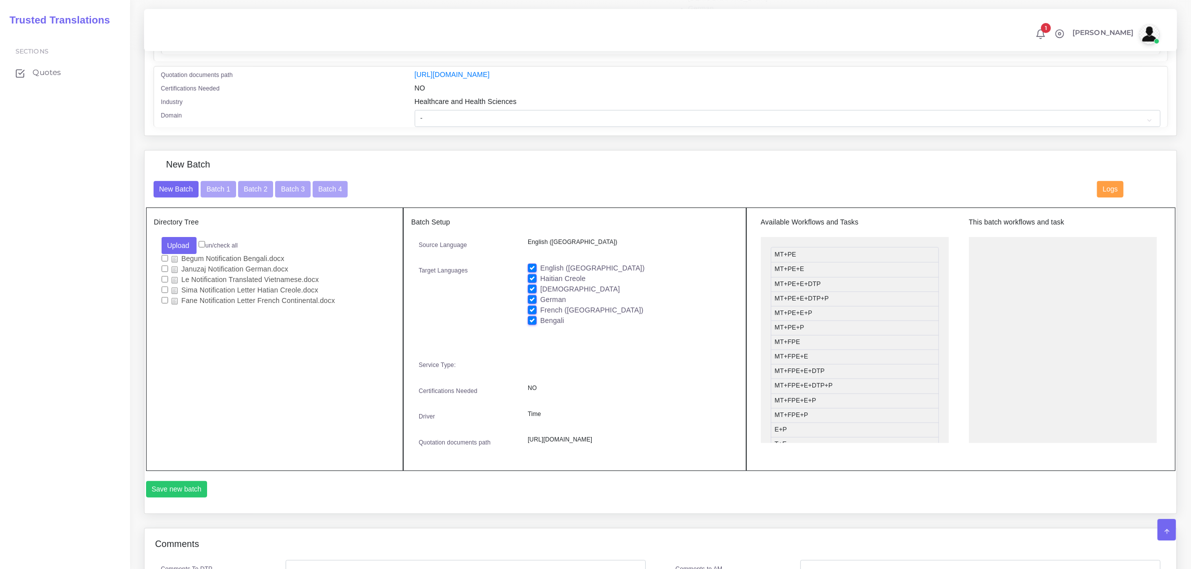
checkbox input "true"
drag, startPoint x: 530, startPoint y: 318, endPoint x: 529, endPoint y: 310, distance: 7.6
click at [540, 316] on label "Bengali" at bounding box center [552, 321] width 24 height 11
click at [529, 316] on input "Bengali" at bounding box center [532, 320] width 9 height 9
checkbox input "false"
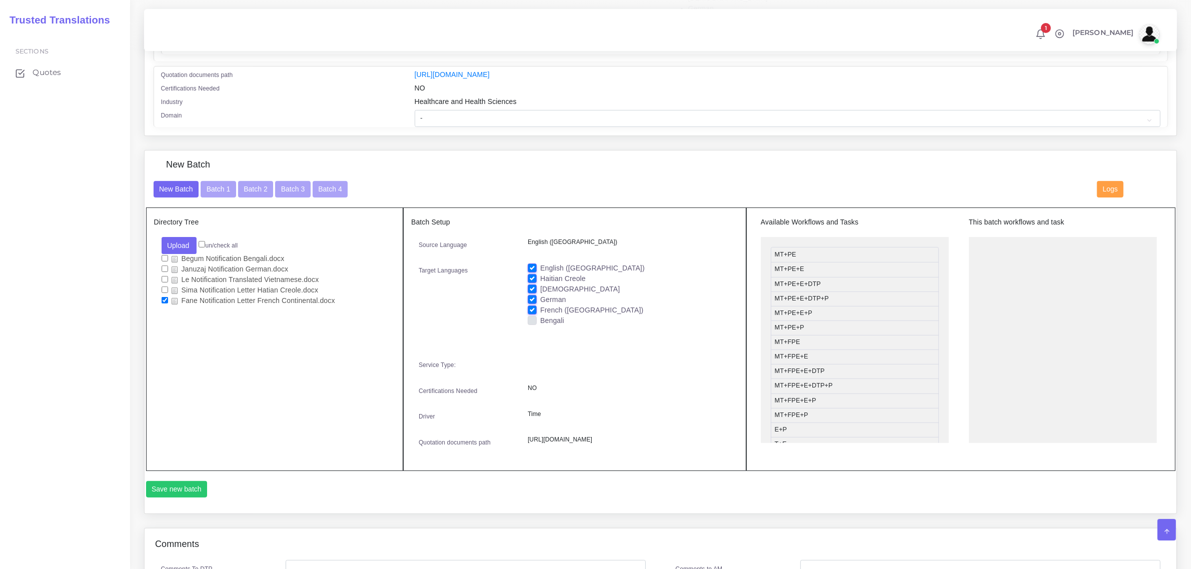
click at [540, 297] on label "German" at bounding box center [553, 300] width 26 height 11
click at [531, 297] on input "German" at bounding box center [532, 299] width 9 height 9
checkbox input "false"
click at [540, 284] on label "[DEMOGRAPHIC_DATA]" at bounding box center [580, 289] width 80 height 11
click at [533, 284] on input "[DEMOGRAPHIC_DATA]" at bounding box center [532, 288] width 9 height 9
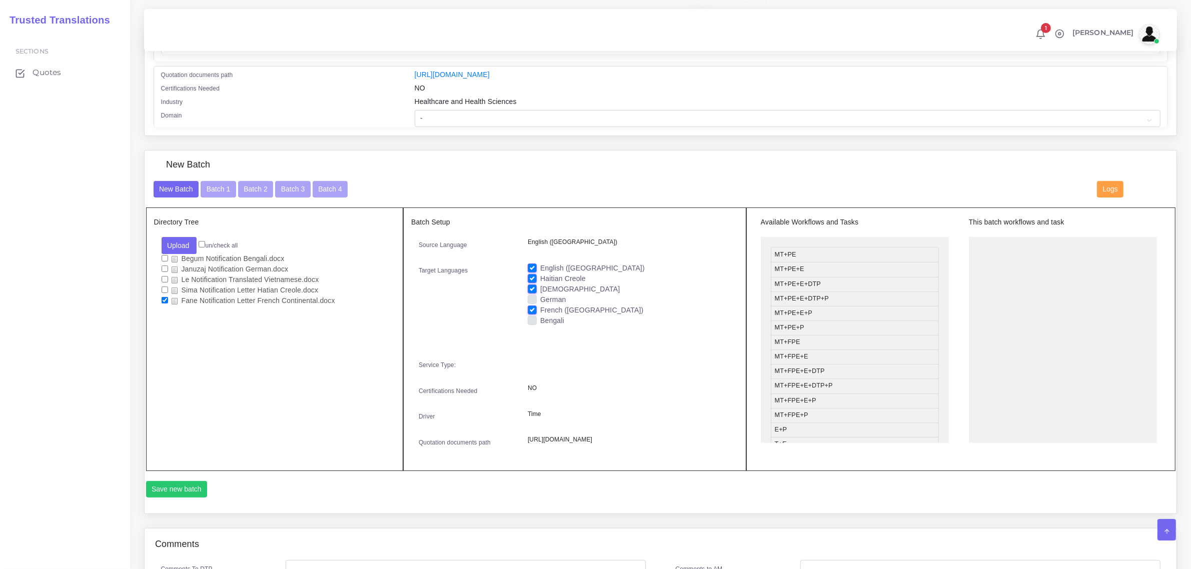
checkbox input "false"
click at [540, 274] on label "Haitian Creole" at bounding box center [563, 279] width 46 height 11
click at [529, 274] on input "Haitian Creole" at bounding box center [532, 278] width 9 height 9
checkbox input "false"
click at [540, 264] on label "English ([GEOGRAPHIC_DATA])" at bounding box center [592, 268] width 105 height 11
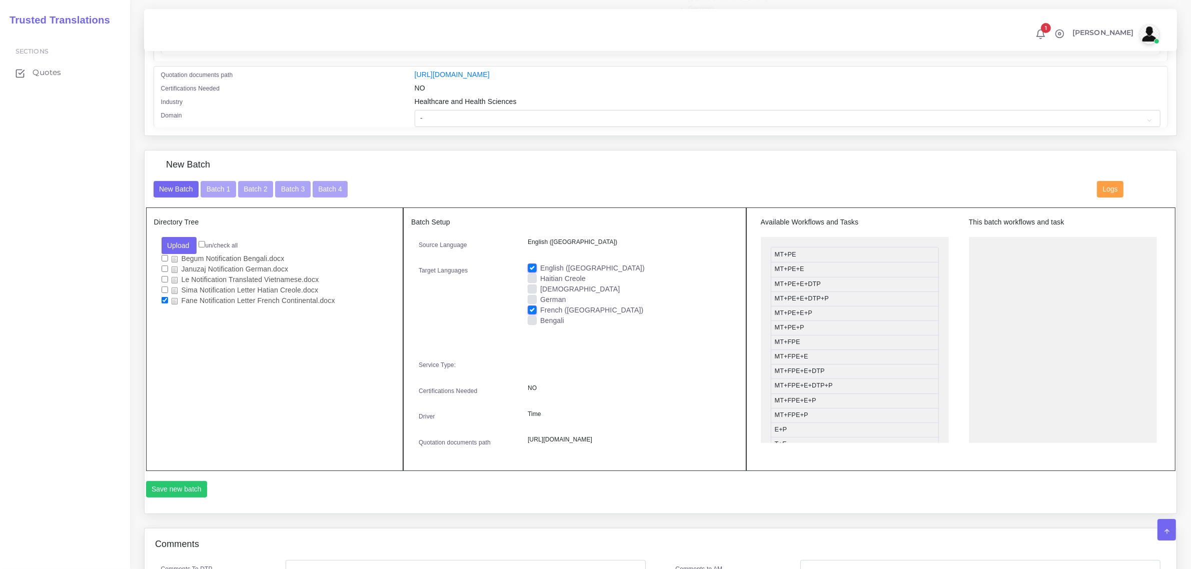
click at [531, 264] on input "English ([GEOGRAPHIC_DATA])" at bounding box center [532, 267] width 9 height 9
checkbox input "false"
drag, startPoint x: 841, startPoint y: 346, endPoint x: 1042, endPoint y: 232, distance: 231.3
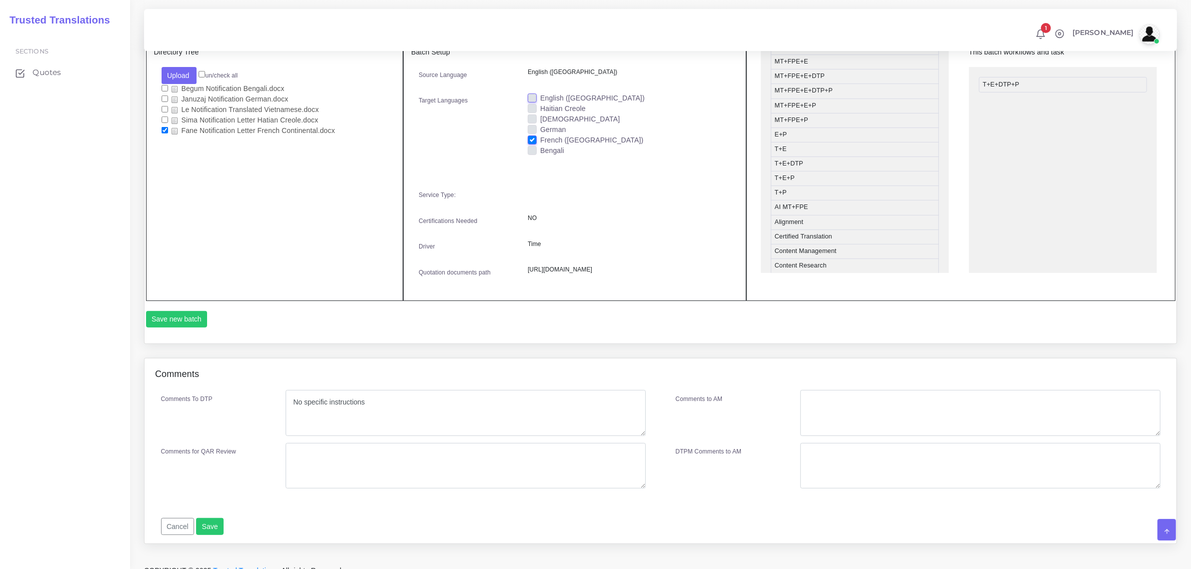
scroll to position [463, 0]
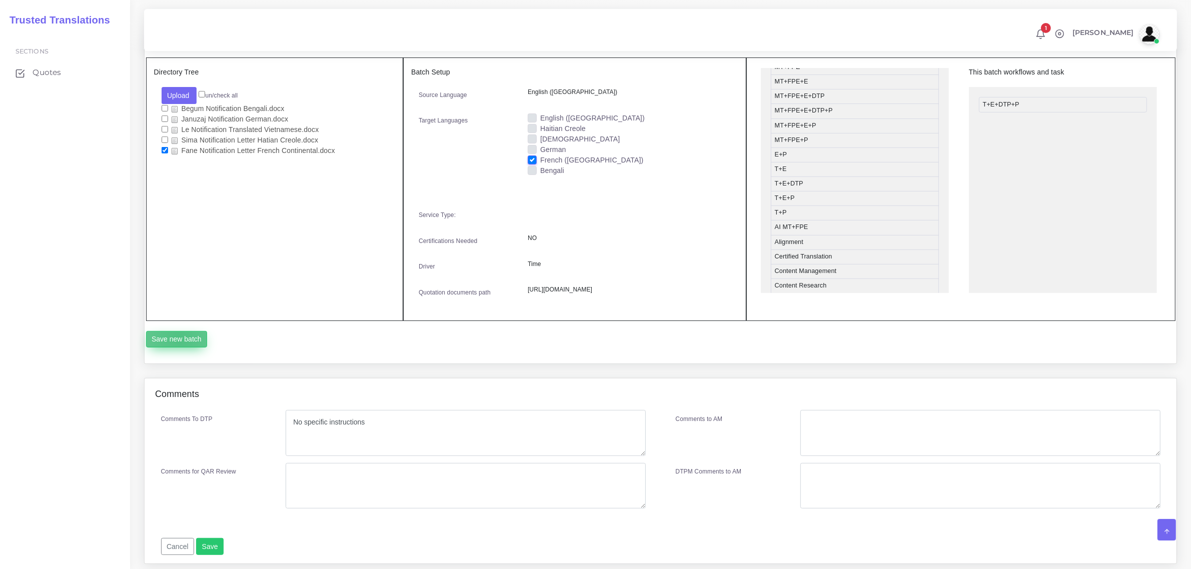
click at [179, 348] on button "Save new batch" at bounding box center [177, 339] width 62 height 17
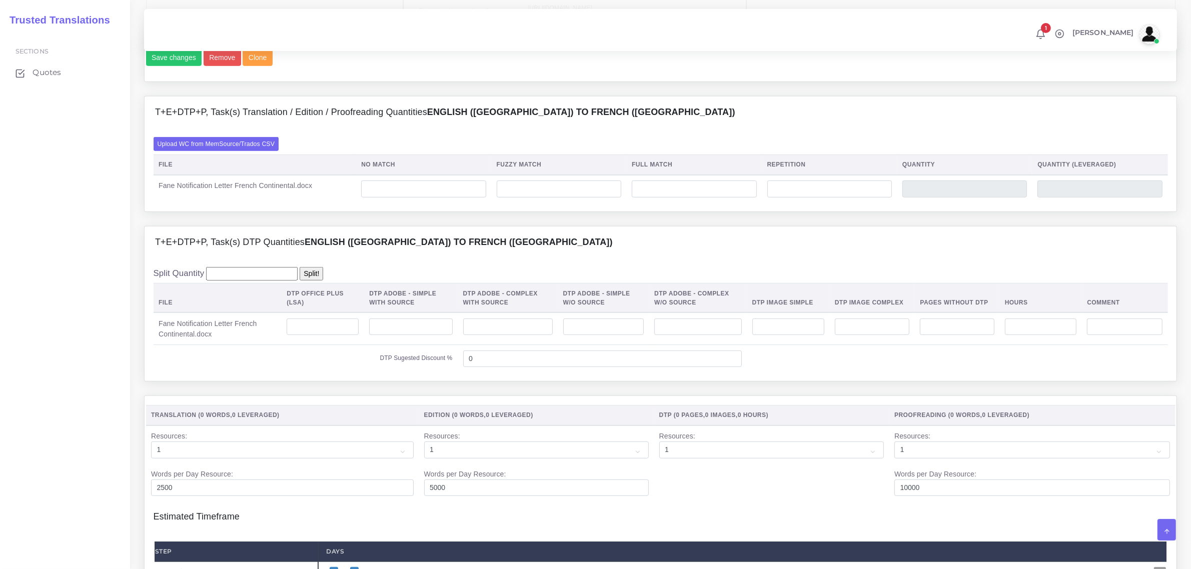
scroll to position [750, 0]
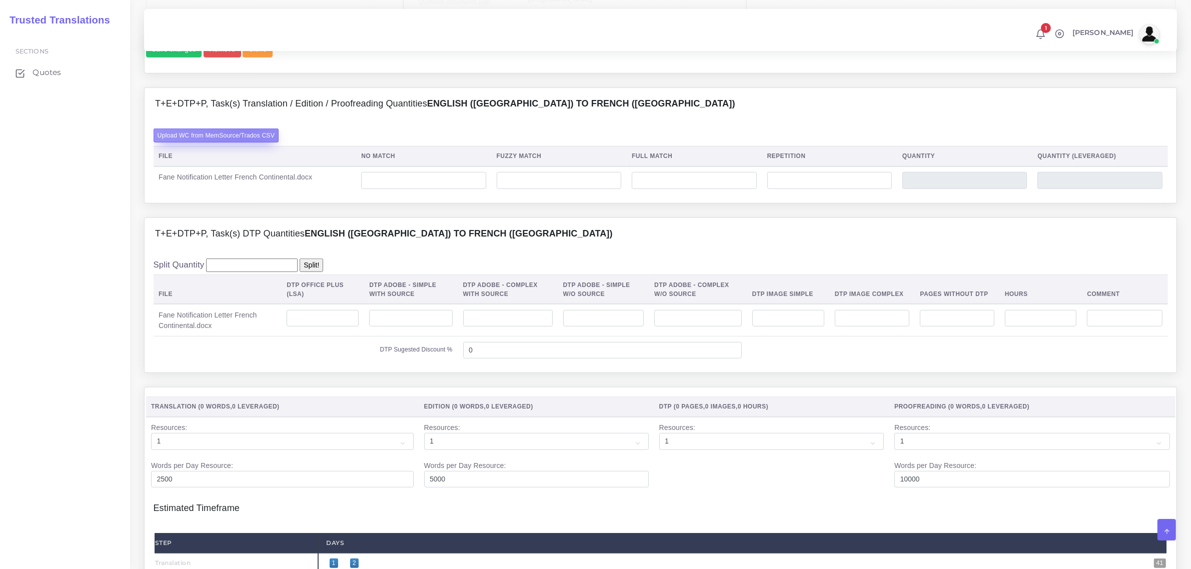
click at [244, 142] on label "Upload WC from MemSource/Trados CSV" at bounding box center [217, 136] width 126 height 14
click at [0, 0] on input "Upload WC from MemSource/Trados CSV" at bounding box center [0, 0] width 0 height 0
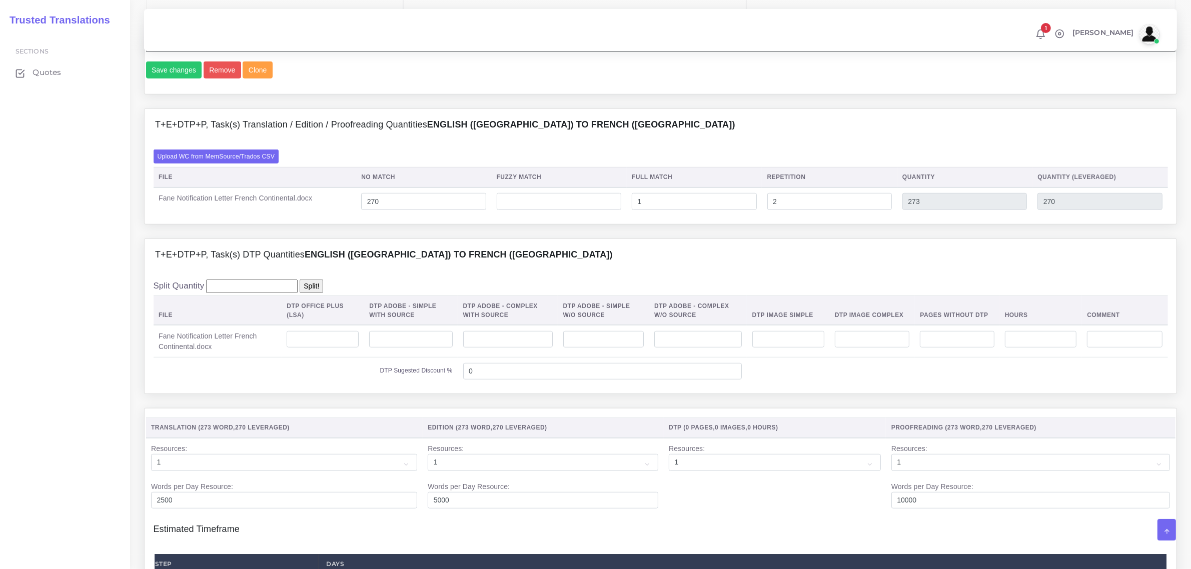
scroll to position [875, 0]
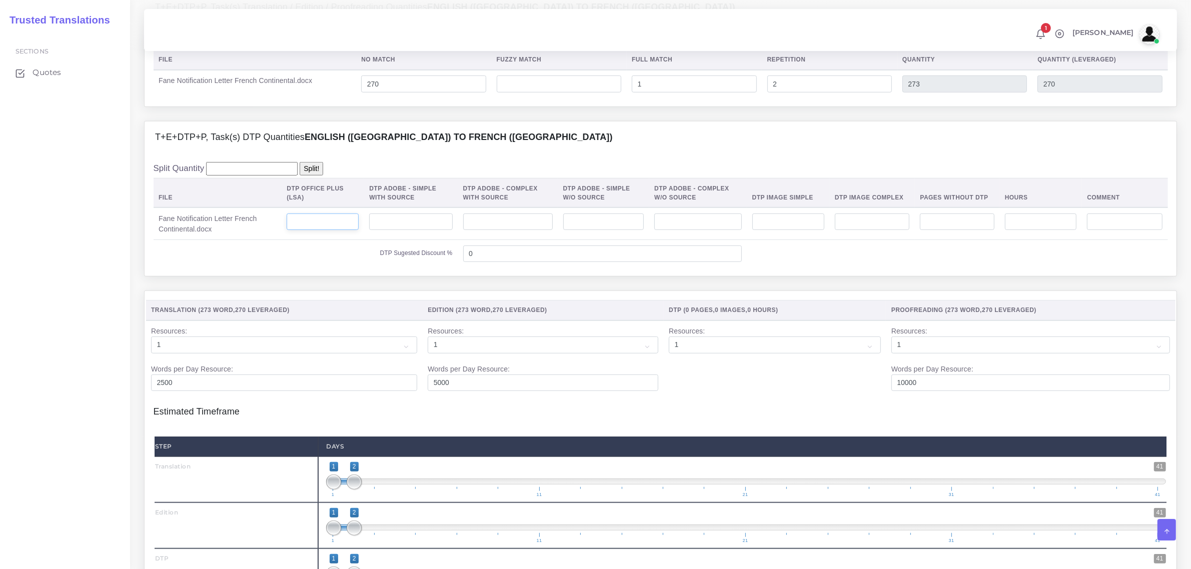
click at [326, 231] on input "number" at bounding box center [323, 222] width 72 height 17
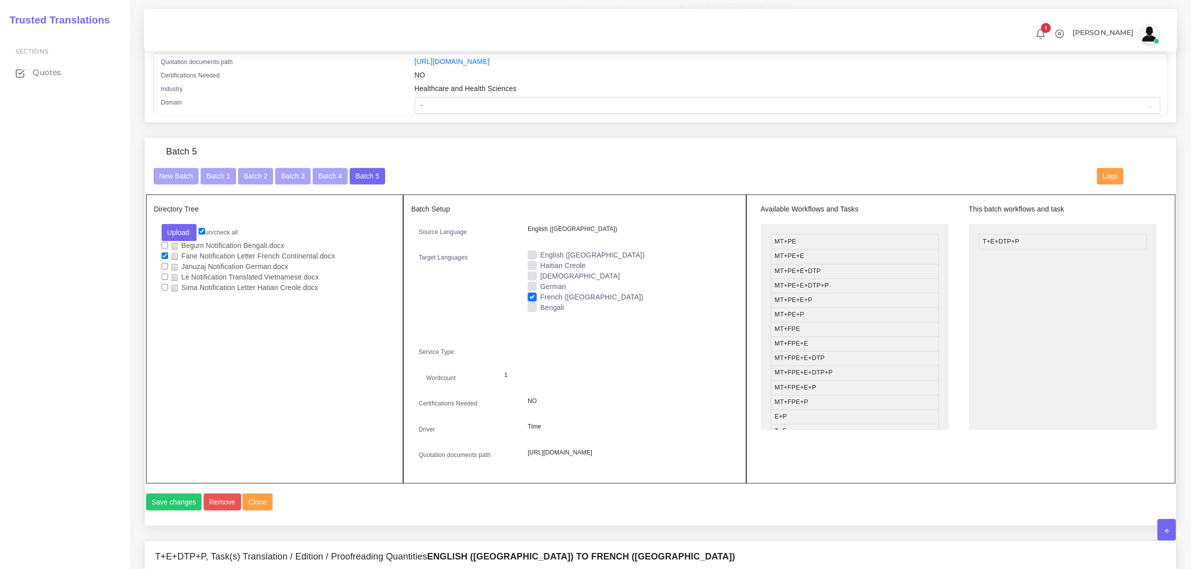
scroll to position [313, 0]
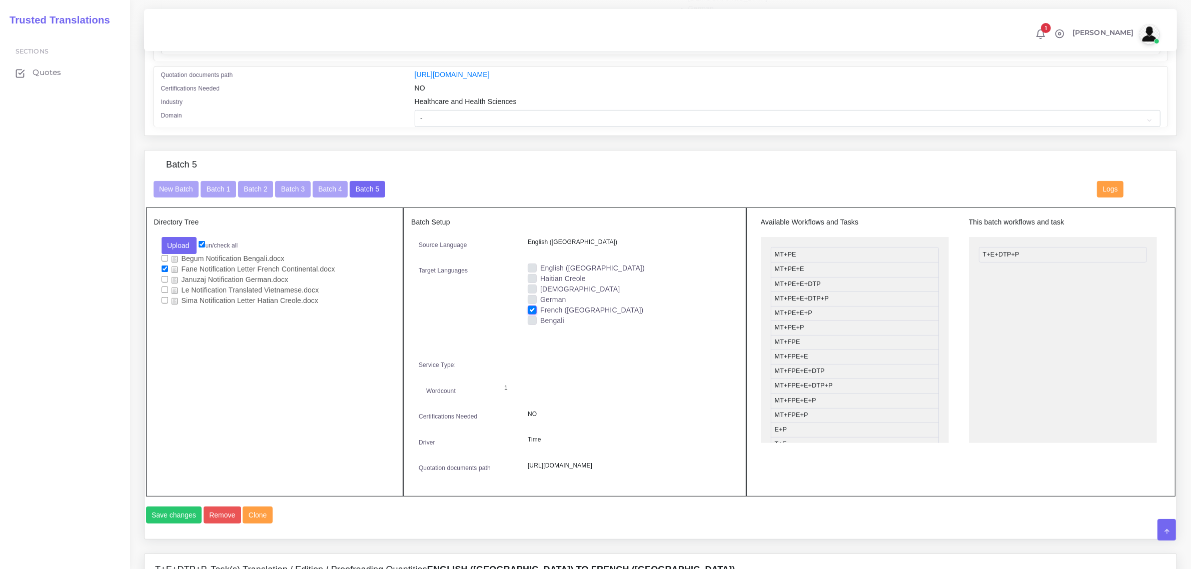
type input "1"
click at [471, 115] on select "- Advertising and Media Agriculture, Forestry and Fishing Architecture, Buildin…" at bounding box center [788, 118] width 746 height 17
select select "Healthcare and Health Sciences"
click at [415, 110] on select "- Advertising and Media Agriculture, Forestry and Fishing Architecture, Buildin…" at bounding box center [788, 118] width 746 height 17
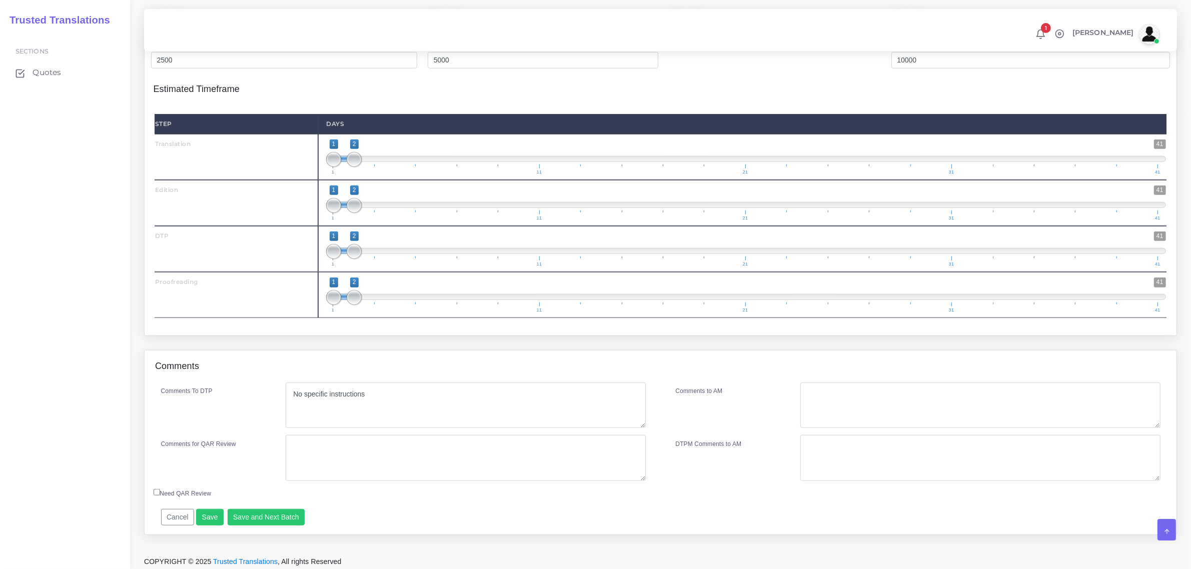
scroll to position [1231, 0]
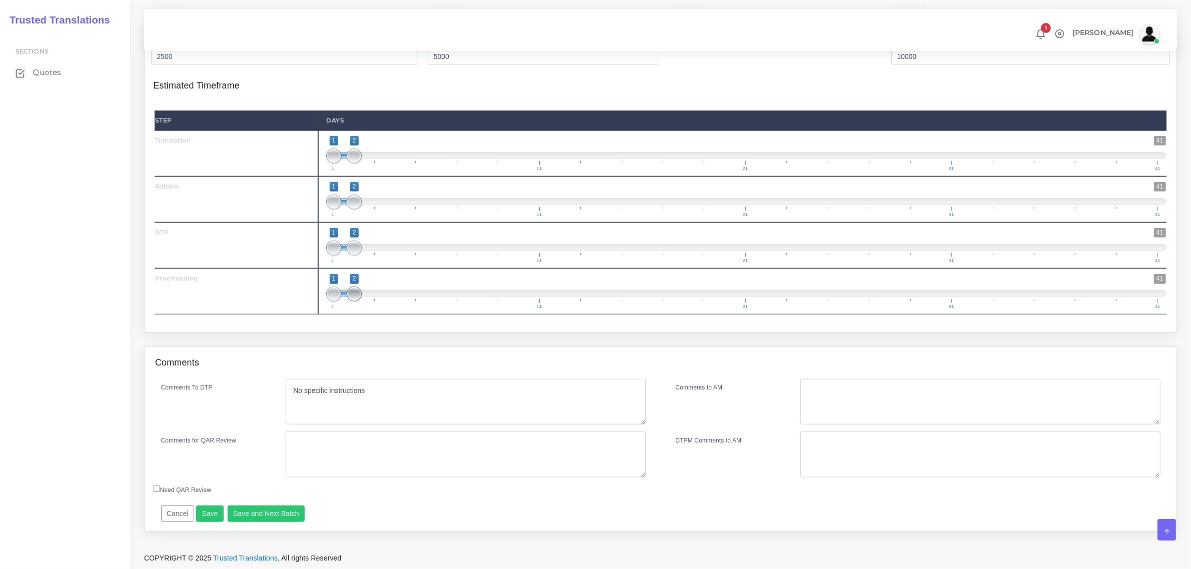
type input "1;4"
drag, startPoint x: 354, startPoint y: 291, endPoint x: 279, endPoint y: 455, distance: 180.1
click at [404, 298] on span "1 41 1 4 1 — 4 1 11 21 31 41" at bounding box center [746, 291] width 840 height 35
click at [264, 513] on button "Save and Next Batch" at bounding box center [267, 514] width 78 height 17
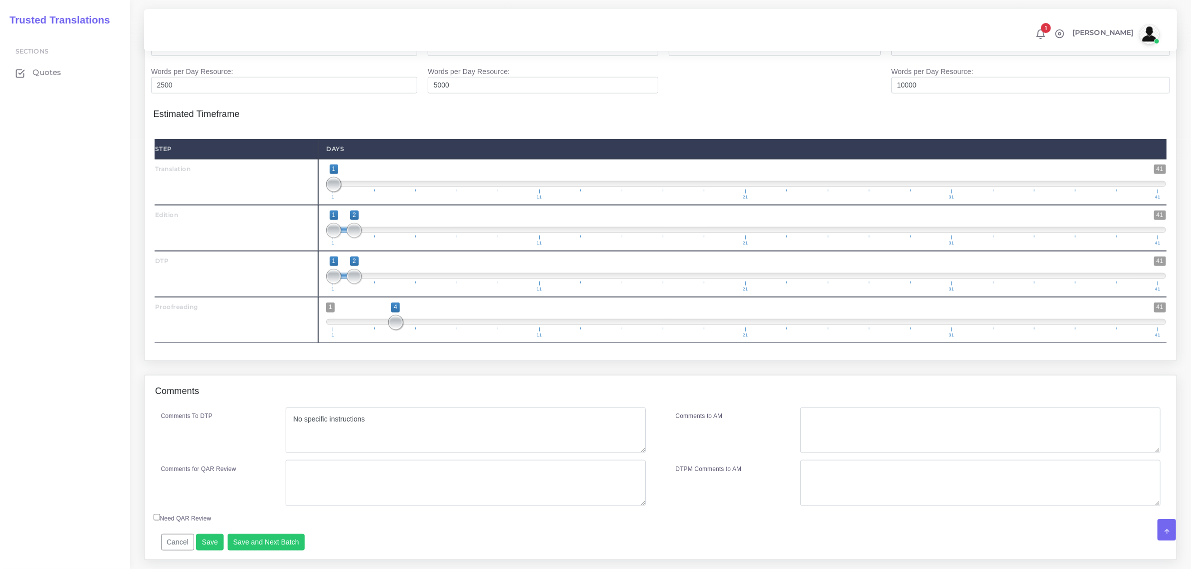
scroll to position [1203, 0]
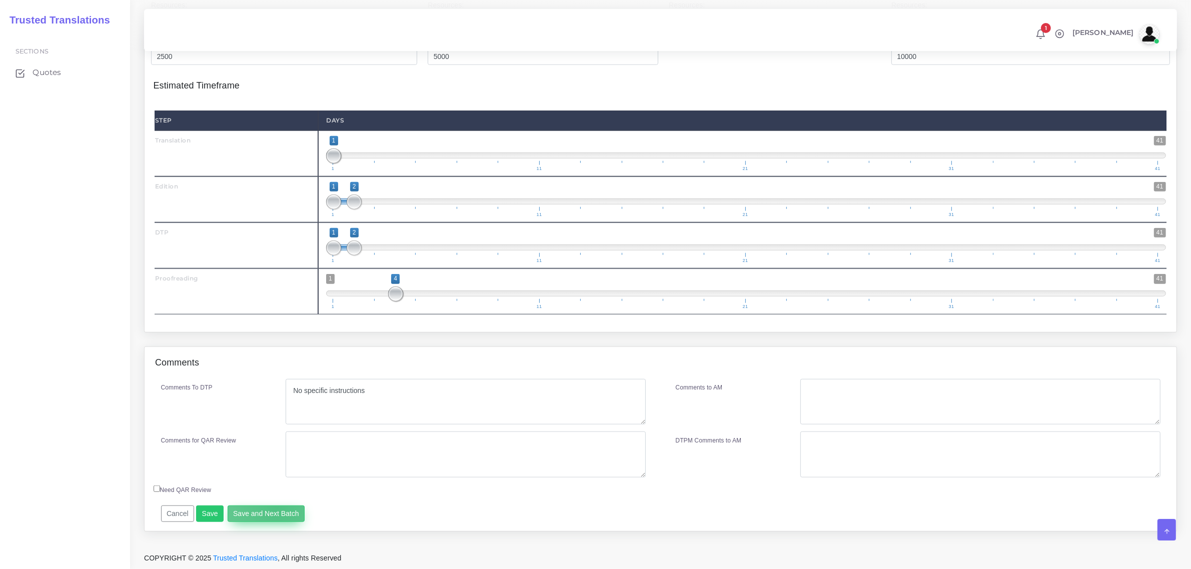
click at [274, 509] on button "Save and Next Batch" at bounding box center [267, 514] width 78 height 17
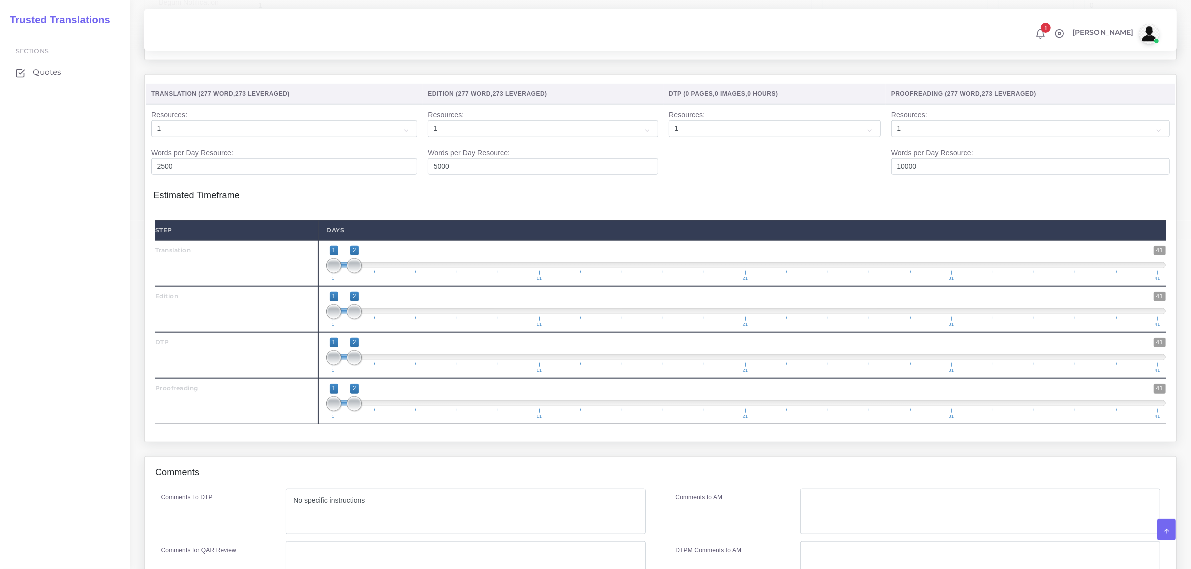
scroll to position [1203, 0]
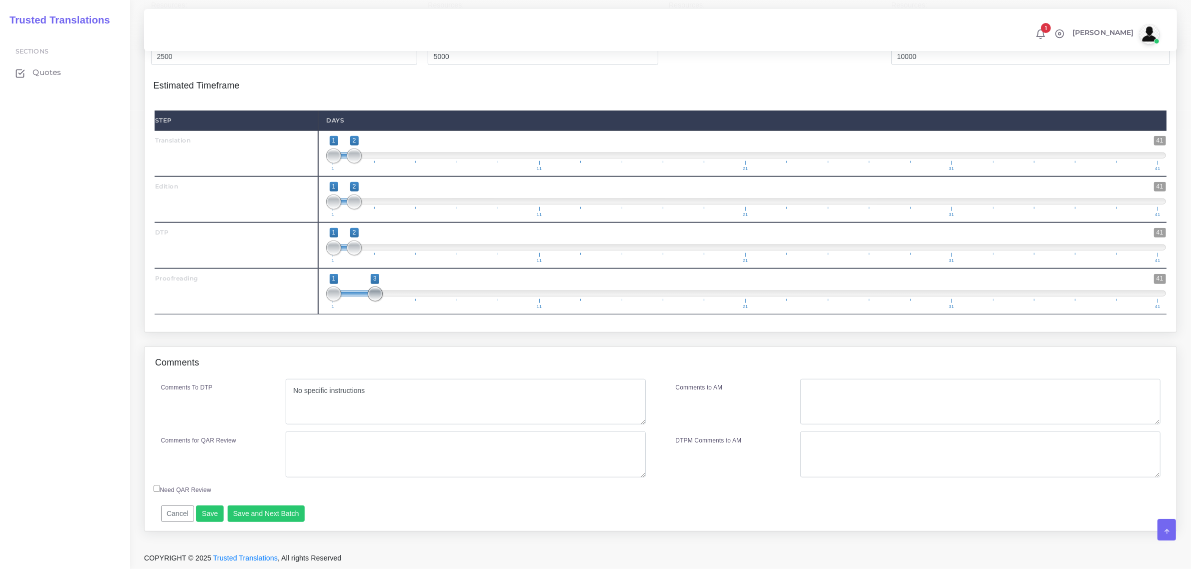
type input "1;4"
drag, startPoint x: 358, startPoint y: 296, endPoint x: 389, endPoint y: 302, distance: 31.6
click at [389, 302] on span "1 41 1 4 1 — 4 1 11 21 31 41" at bounding box center [746, 291] width 840 height 35
click at [279, 509] on button "Save and Next Batch" at bounding box center [267, 514] width 78 height 17
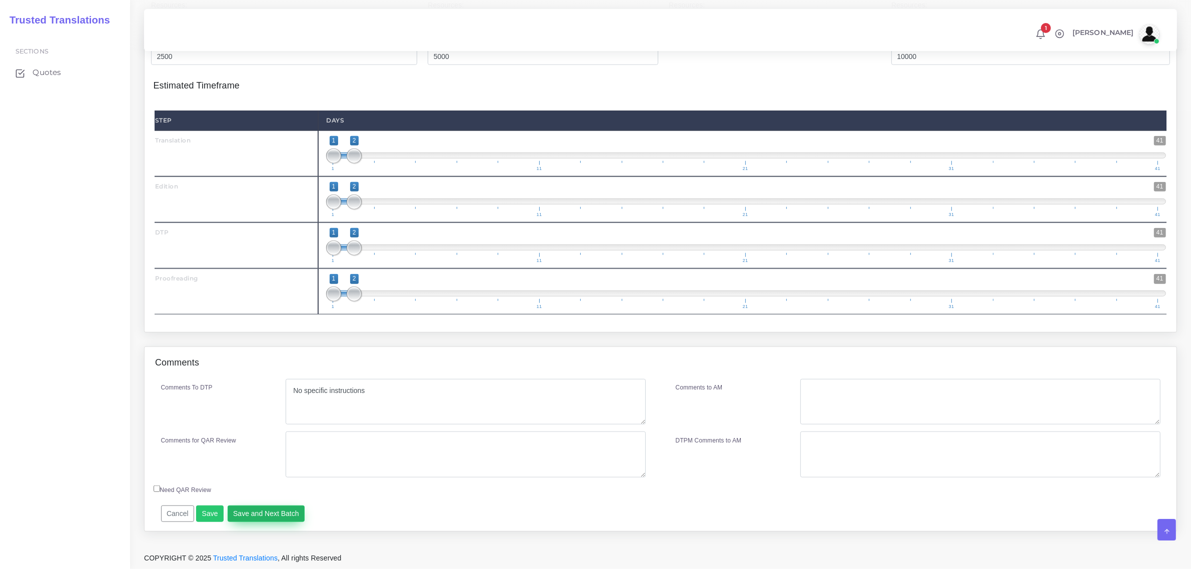
click at [268, 518] on button "Save and Next Batch" at bounding box center [267, 514] width 78 height 17
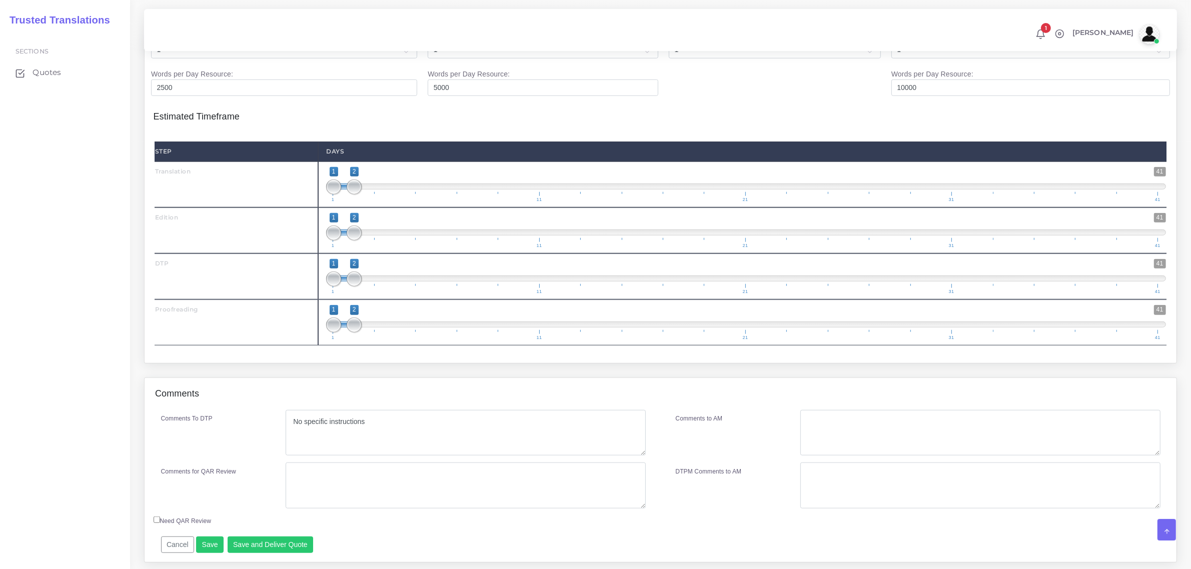
scroll to position [1203, 0]
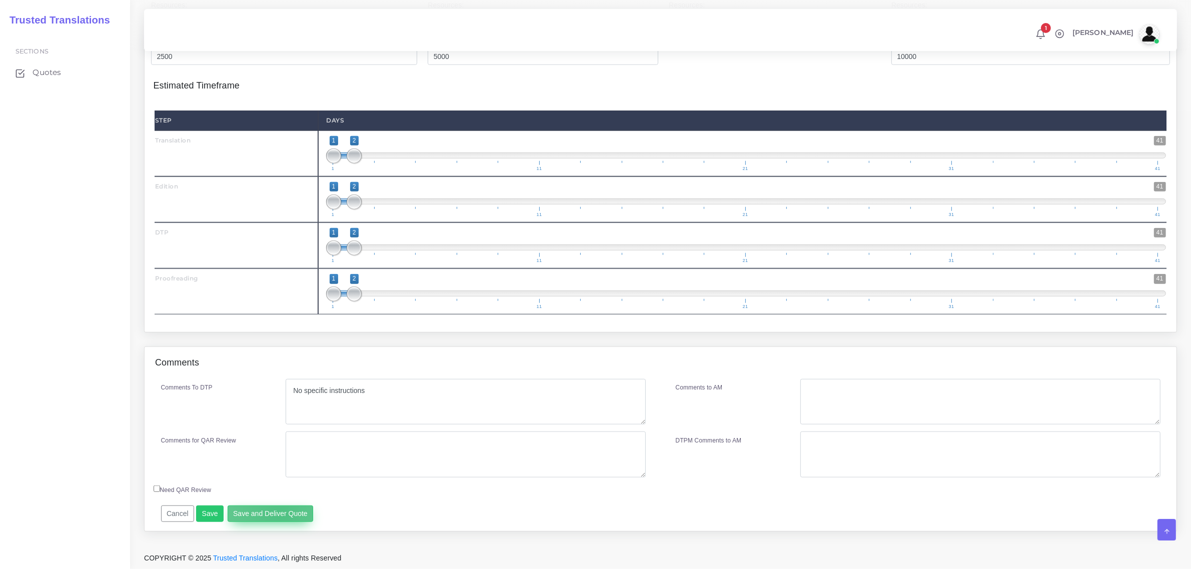
click at [276, 514] on button "Save and Deliver Quote" at bounding box center [271, 514] width 86 height 17
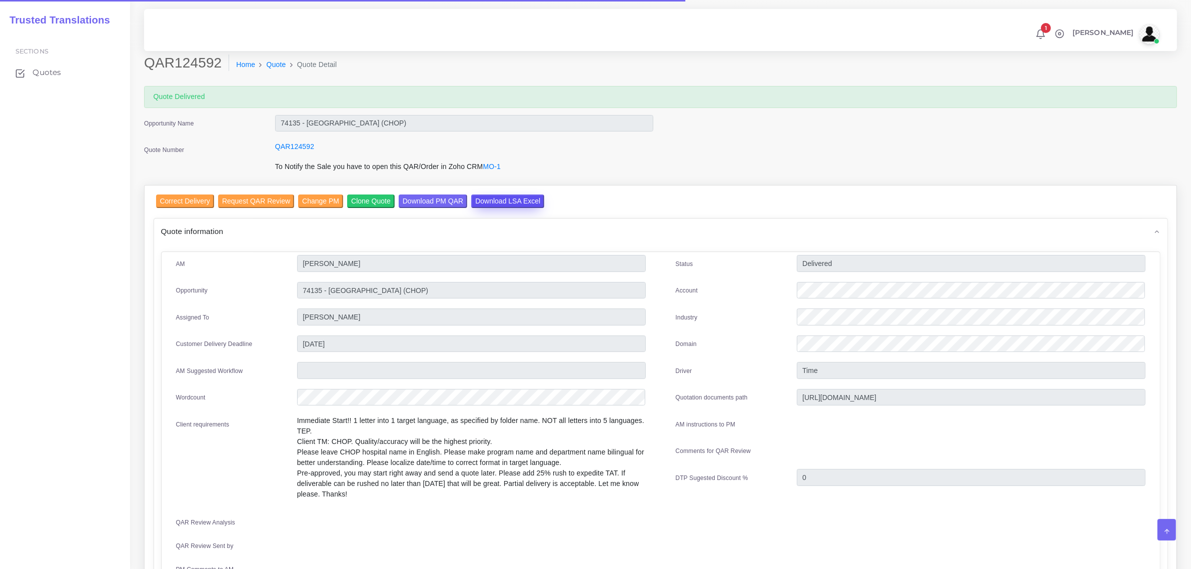
click at [500, 199] on input "Download LSA Excel" at bounding box center [507, 202] width 73 height 14
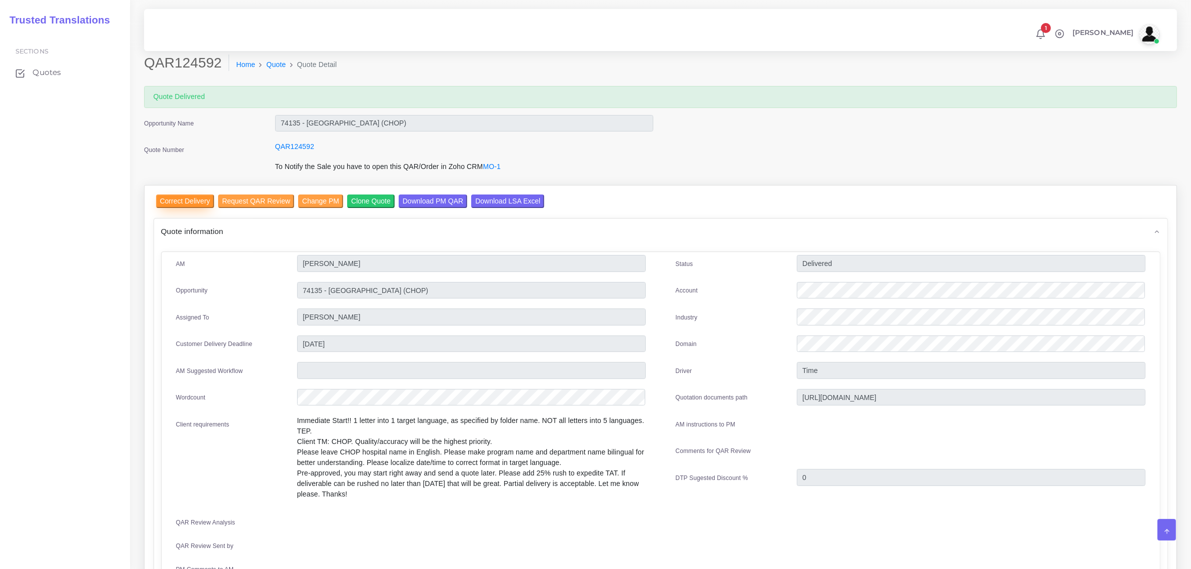
click at [181, 198] on input "Correct Delivery" at bounding box center [185, 202] width 58 height 14
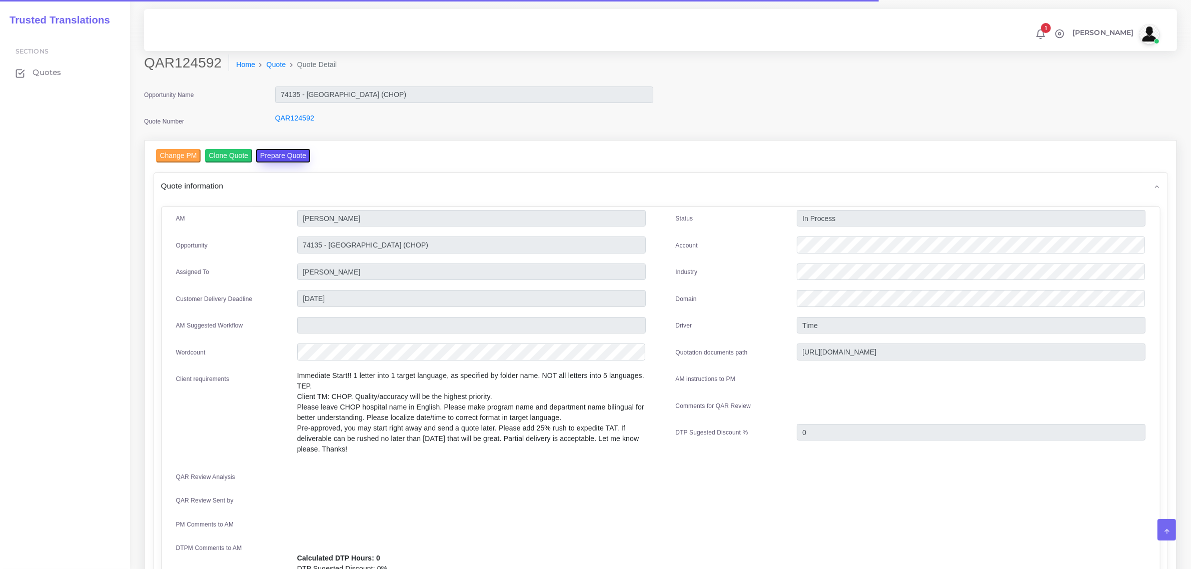
click at [276, 156] on button "Prepare Quote" at bounding box center [283, 156] width 54 height 14
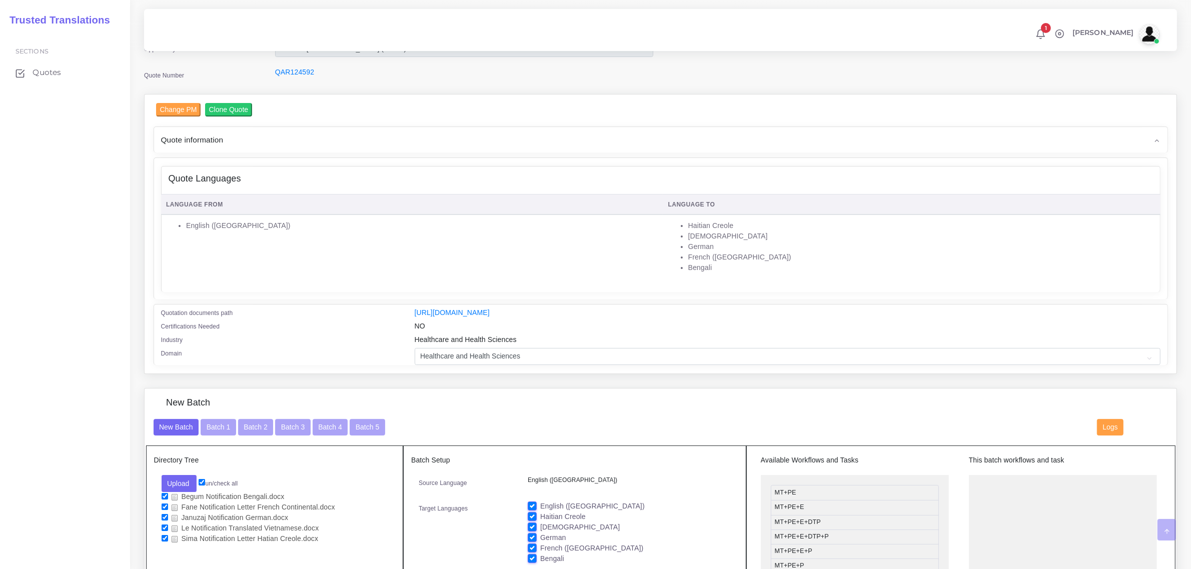
scroll to position [188, 0]
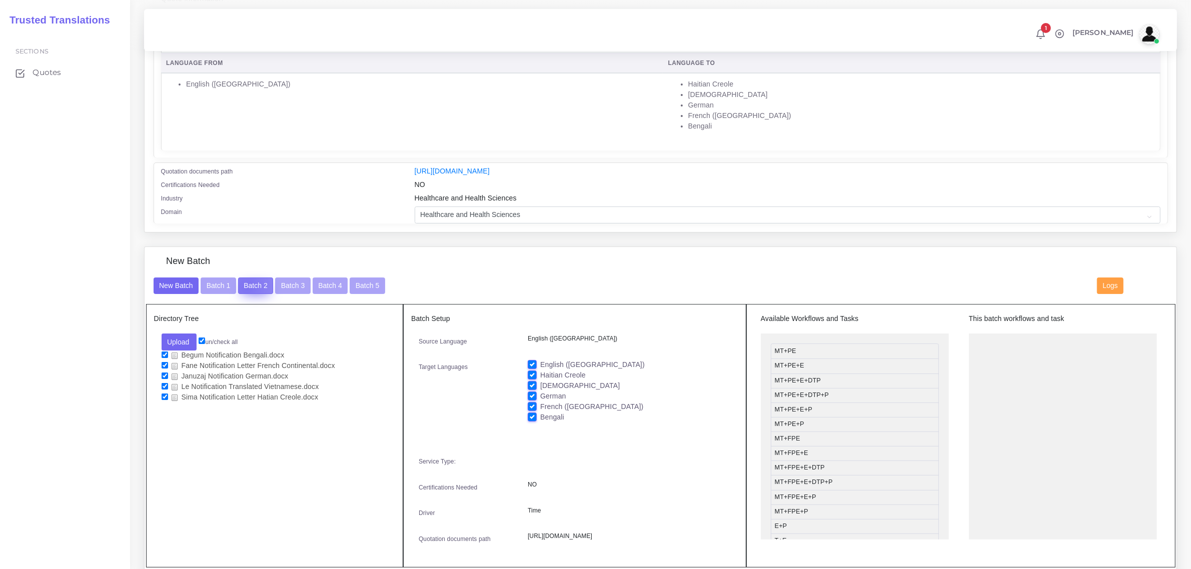
click at [246, 286] on button "Batch 2" at bounding box center [255, 286] width 35 height 17
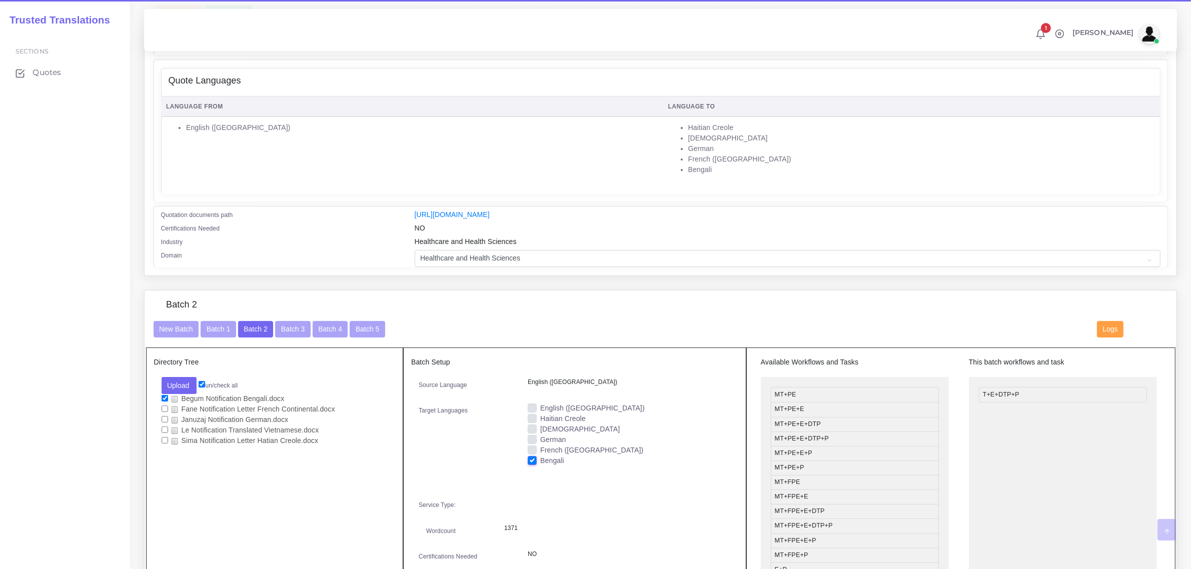
scroll to position [188, 0]
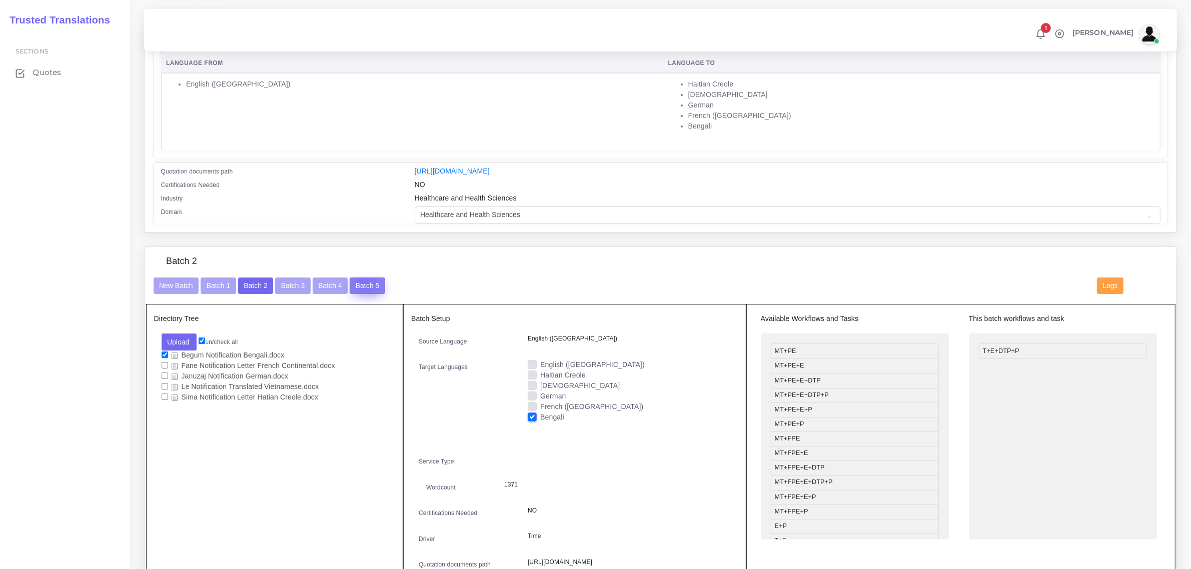
click at [361, 280] on button "Batch 5" at bounding box center [367, 286] width 35 height 17
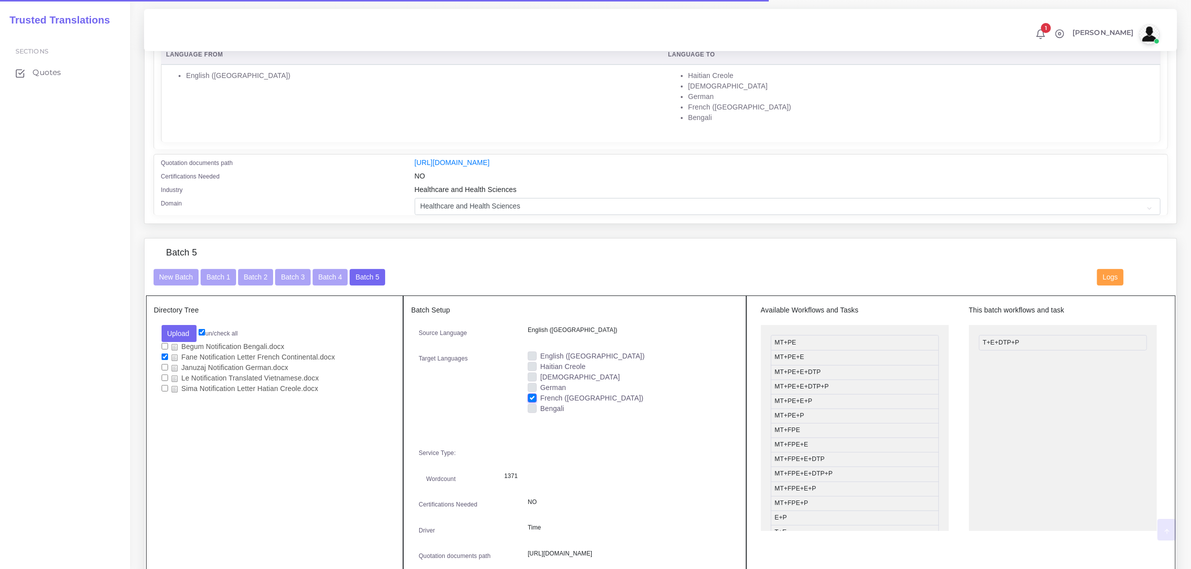
scroll to position [250, 0]
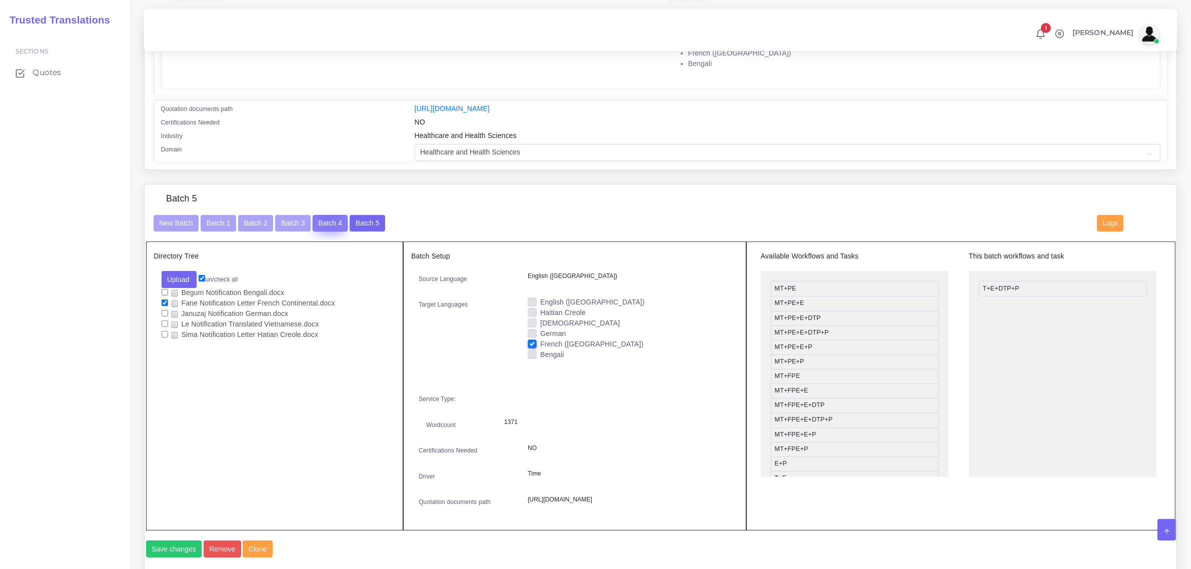
click at [326, 215] on button "Batch 4" at bounding box center [330, 223] width 35 height 17
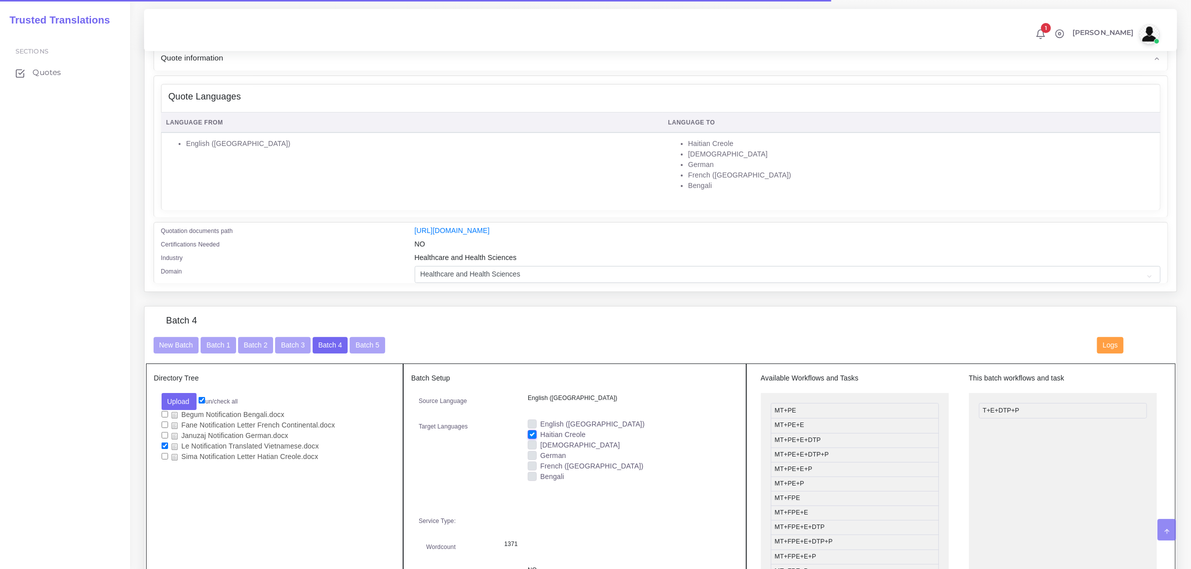
scroll to position [313, 0]
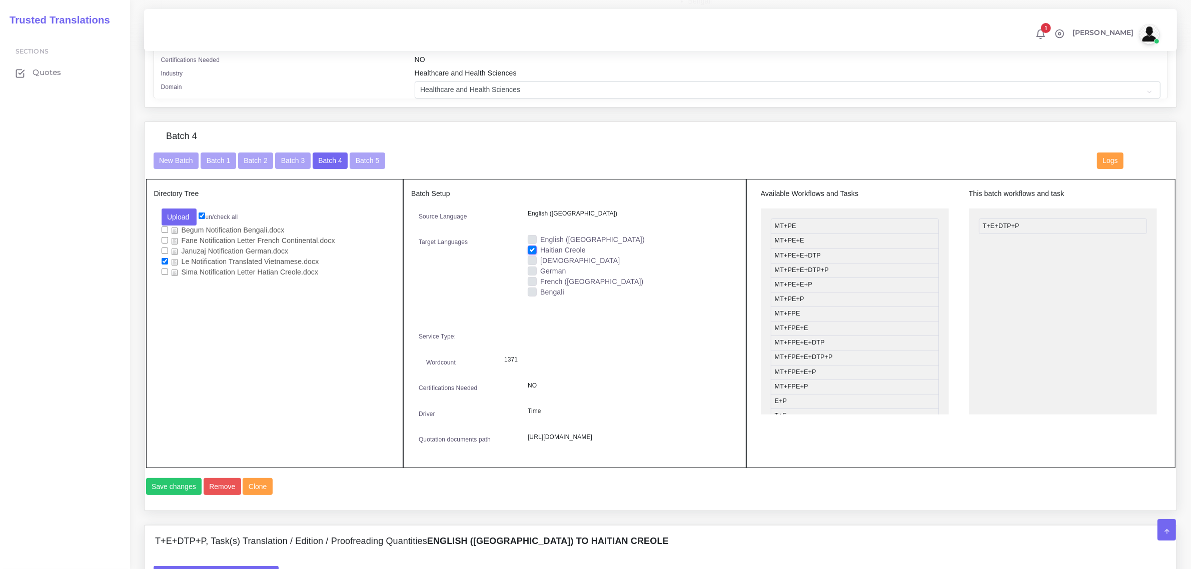
click at [540, 259] on label "[DEMOGRAPHIC_DATA]" at bounding box center [580, 261] width 80 height 11
click at [533, 259] on input "[DEMOGRAPHIC_DATA]" at bounding box center [532, 260] width 9 height 9
checkbox input "true"
click at [540, 249] on label "Haitian Creole" at bounding box center [563, 250] width 46 height 11
click at [530, 249] on input "Haitian Creole" at bounding box center [532, 249] width 9 height 9
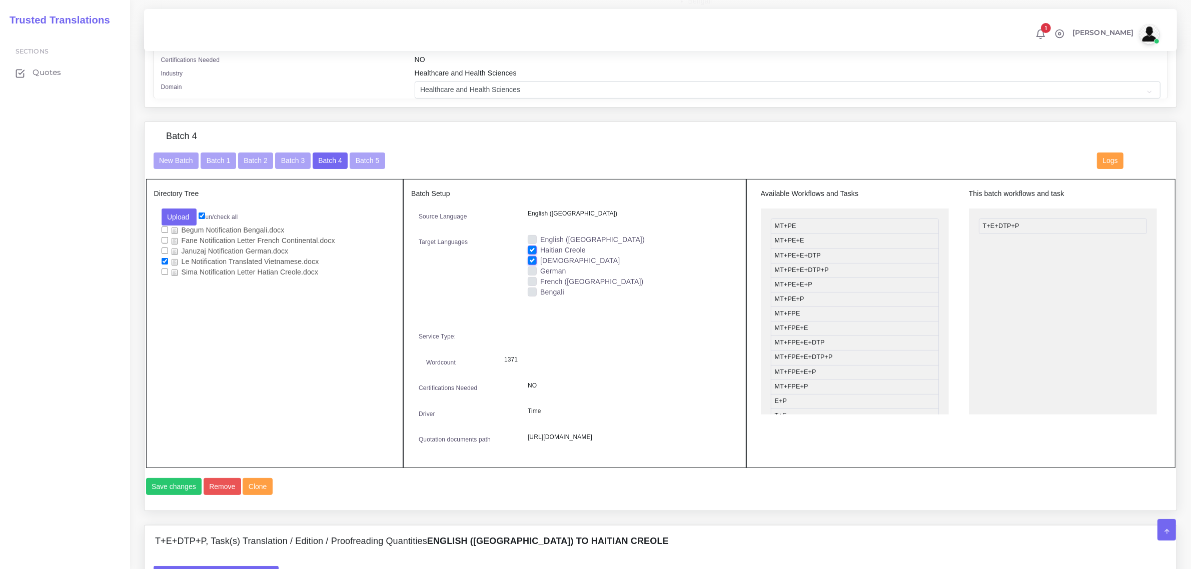
checkbox input "false"
click at [181, 495] on button "Save changes" at bounding box center [174, 486] width 56 height 17
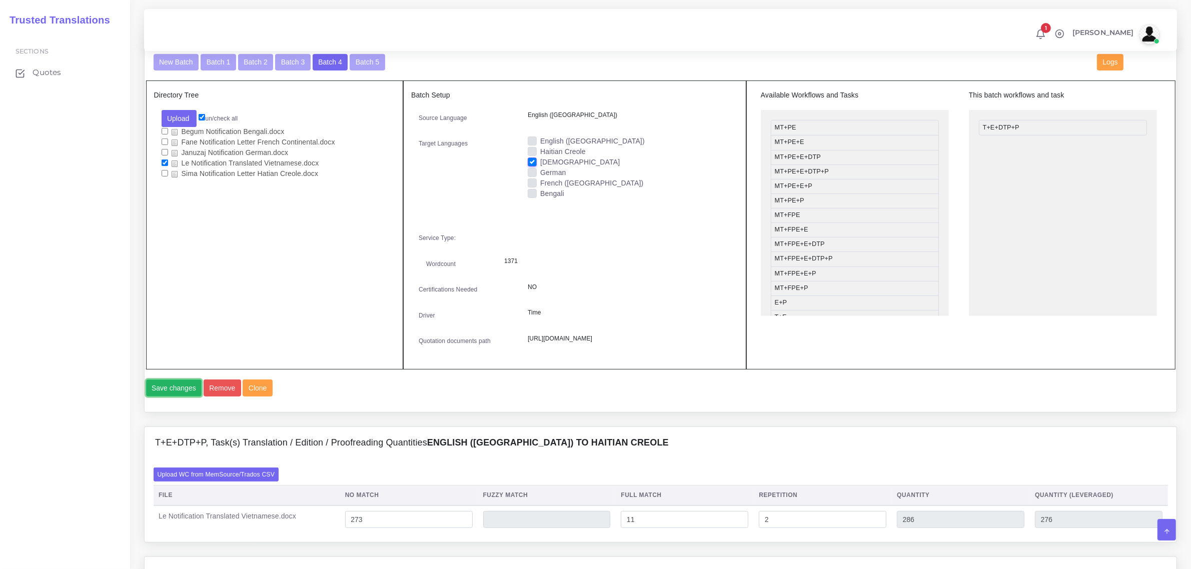
scroll to position [438, 0]
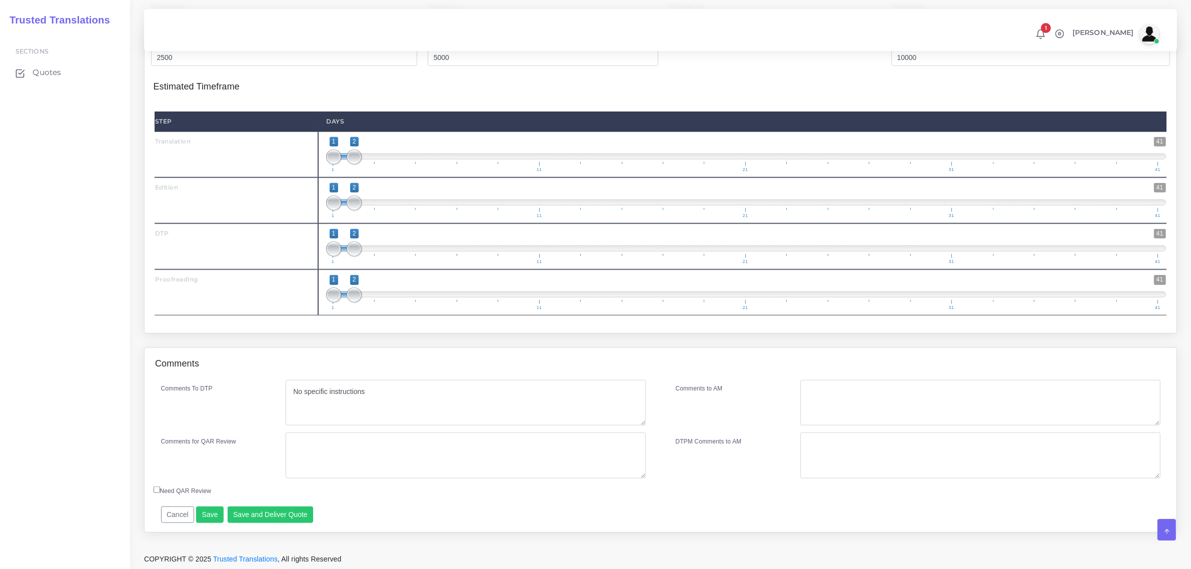
scroll to position [1231, 0]
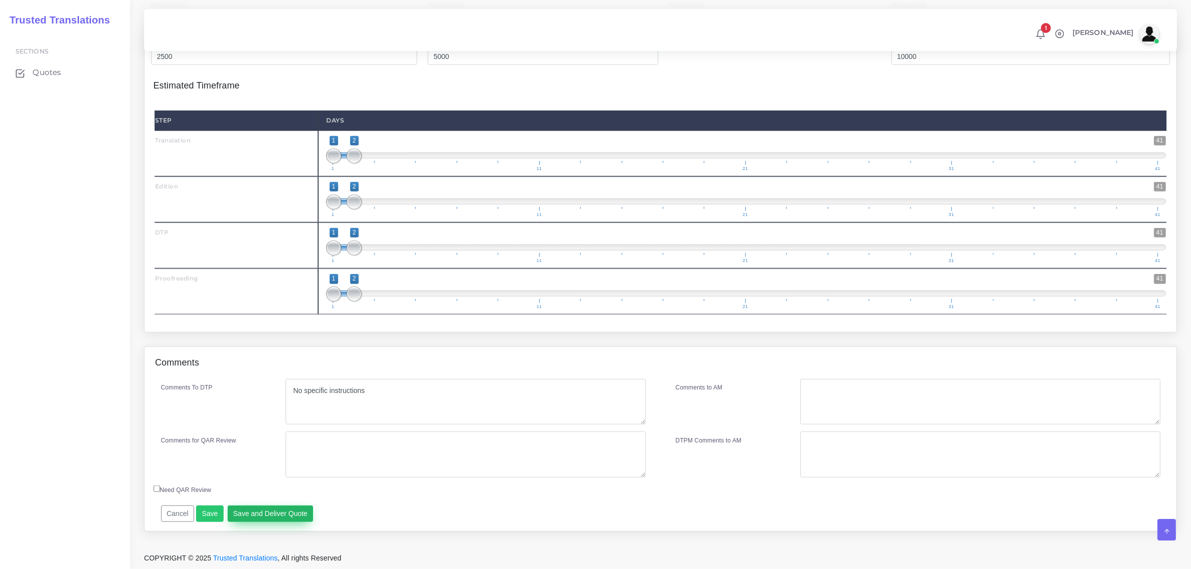
click at [266, 513] on button "Save and Deliver Quote" at bounding box center [271, 514] width 86 height 17
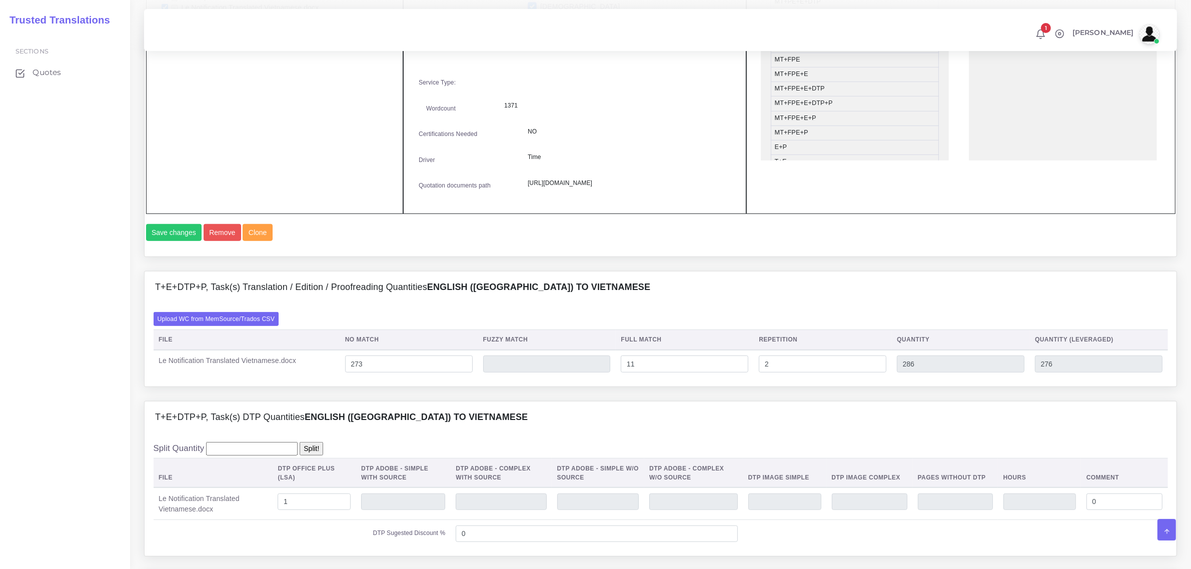
scroll to position [356, 0]
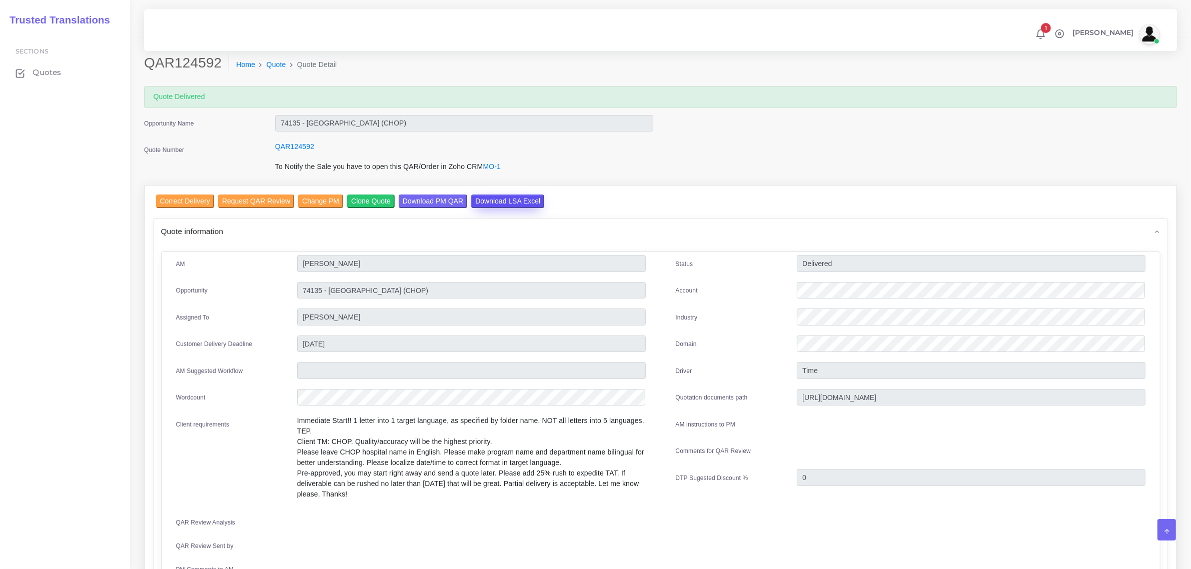
click at [495, 201] on input "Download LSA Excel" at bounding box center [507, 202] width 73 height 14
